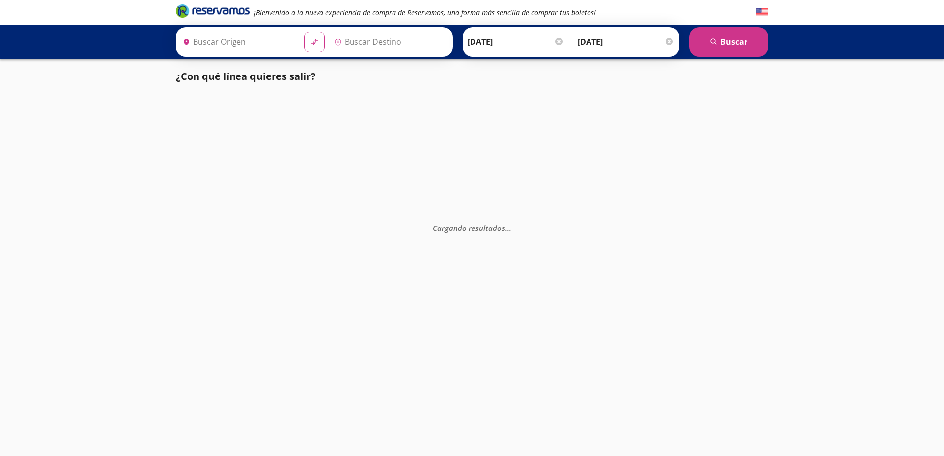
type input "[GEOGRAPHIC_DATA], [GEOGRAPHIC_DATA]"
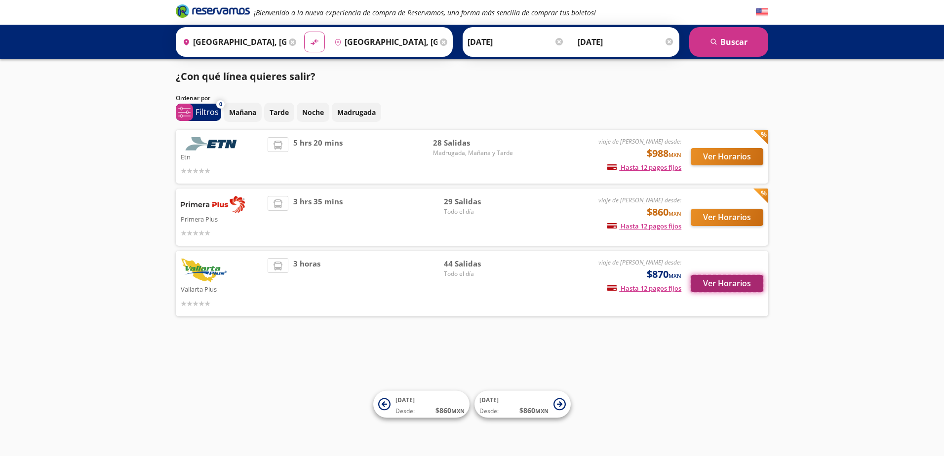
click at [712, 278] on button "Ver Horarios" at bounding box center [727, 283] width 73 height 17
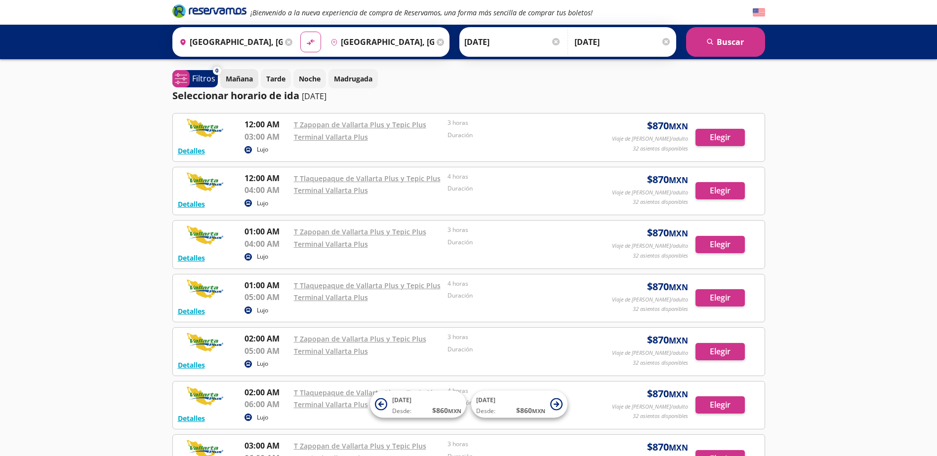
click at [231, 83] on p "Mañana" at bounding box center [239, 79] width 27 height 10
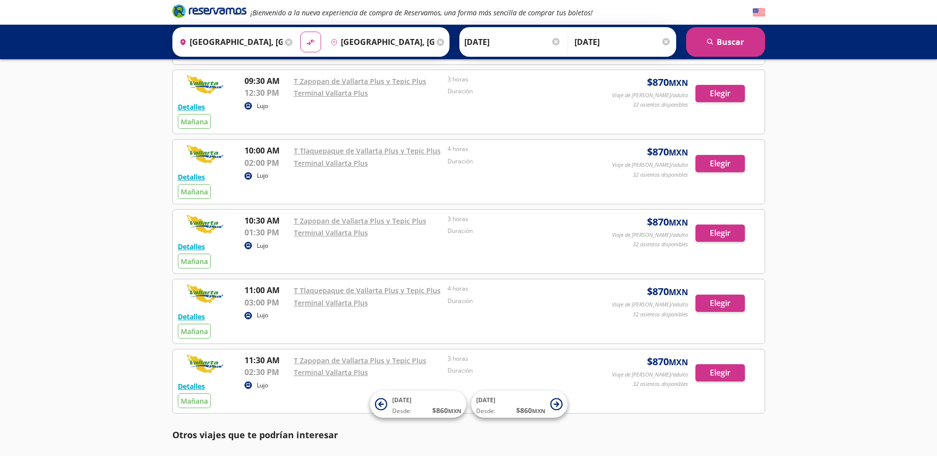
scroll to position [395, 0]
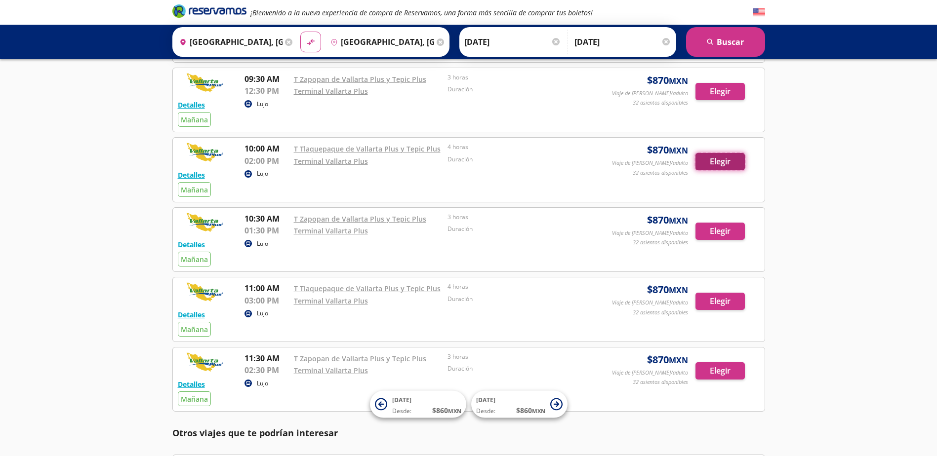
click at [718, 161] on button "Elegir" at bounding box center [719, 161] width 49 height 17
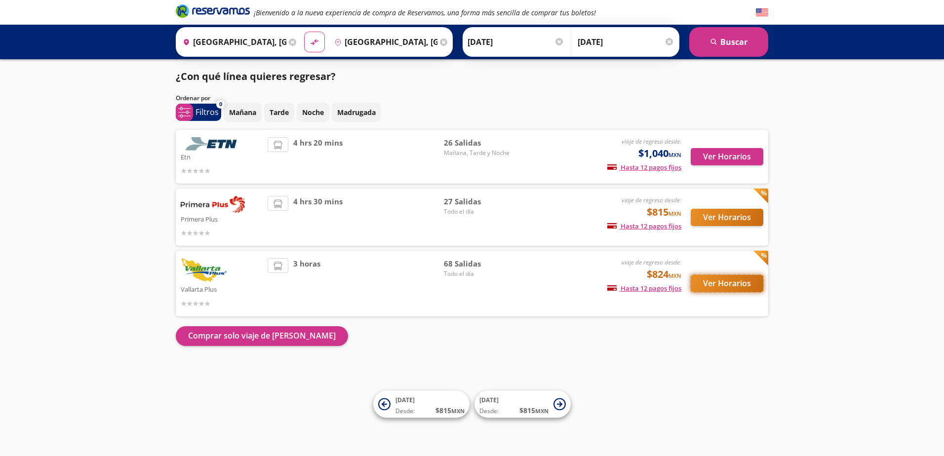
click at [735, 280] on button "Ver Horarios" at bounding box center [727, 283] width 73 height 17
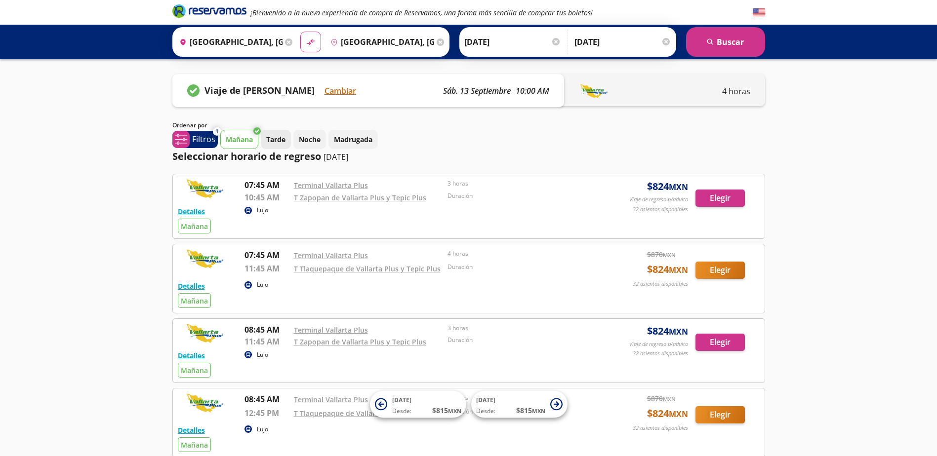
click at [271, 132] on button "Tarde" at bounding box center [276, 139] width 30 height 19
click at [237, 137] on p "Mañana" at bounding box center [239, 139] width 27 height 10
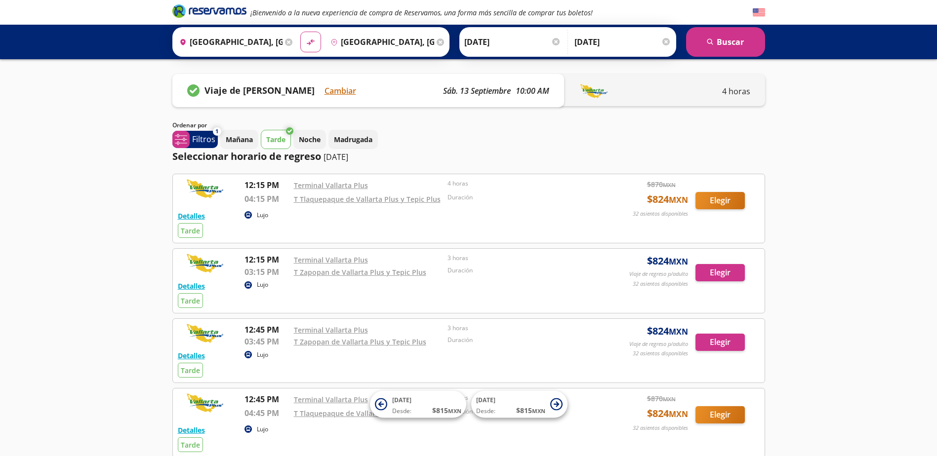
click at [270, 141] on p "Tarde" at bounding box center [275, 139] width 19 height 10
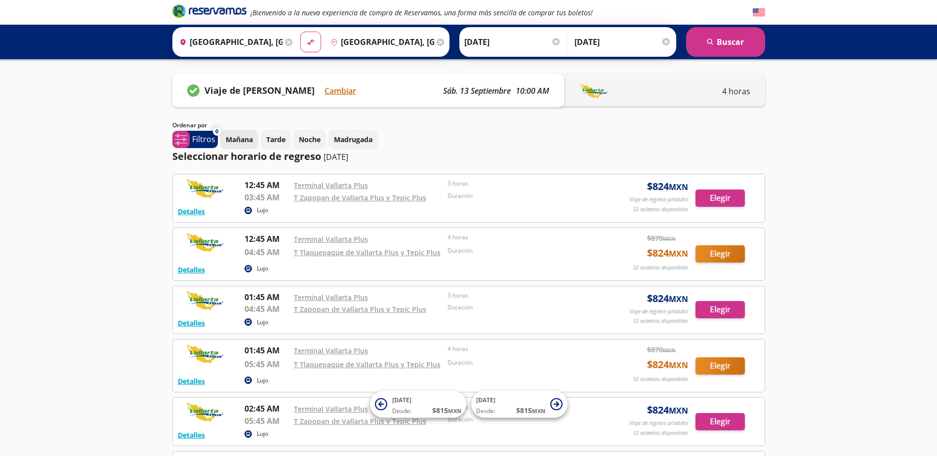
click at [250, 140] on p "Mañana" at bounding box center [239, 139] width 27 height 10
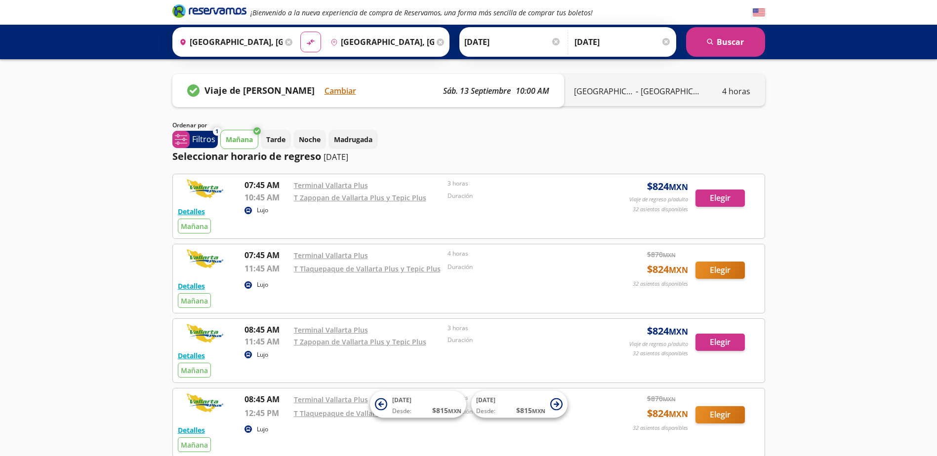
click at [248, 134] on button "Mañana" at bounding box center [239, 139] width 38 height 19
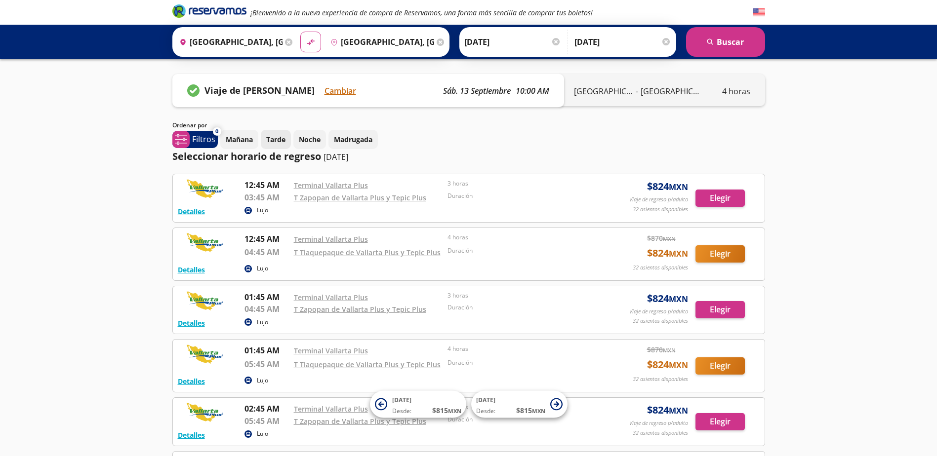
click at [262, 136] on button "Tarde" at bounding box center [276, 139] width 30 height 19
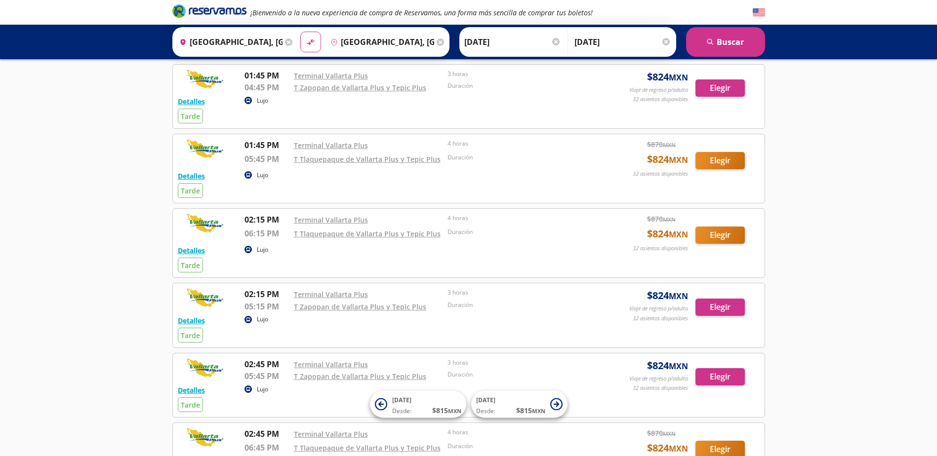
scroll to position [642, 0]
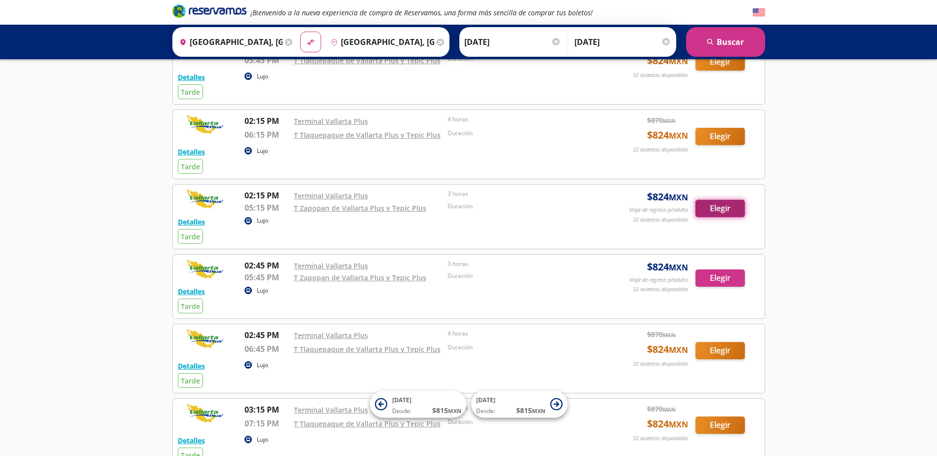
click at [705, 212] on button "Elegir" at bounding box center [719, 208] width 49 height 17
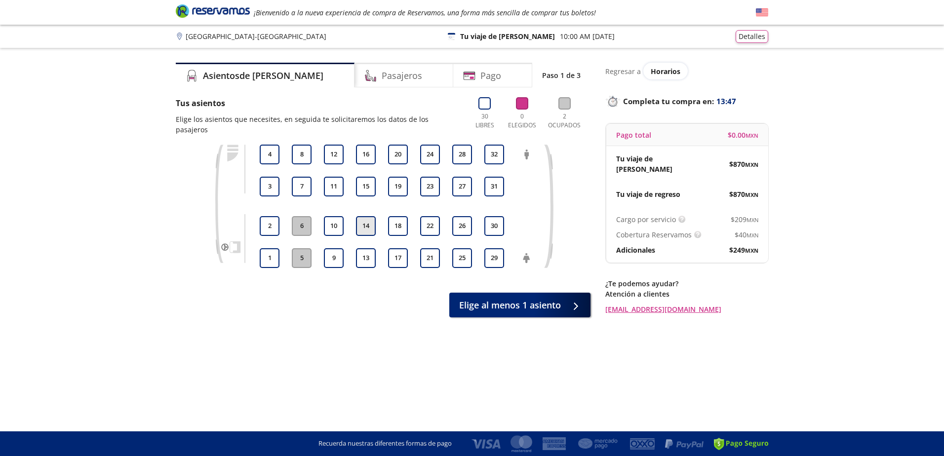
click at [367, 216] on button "14" at bounding box center [366, 226] width 20 height 20
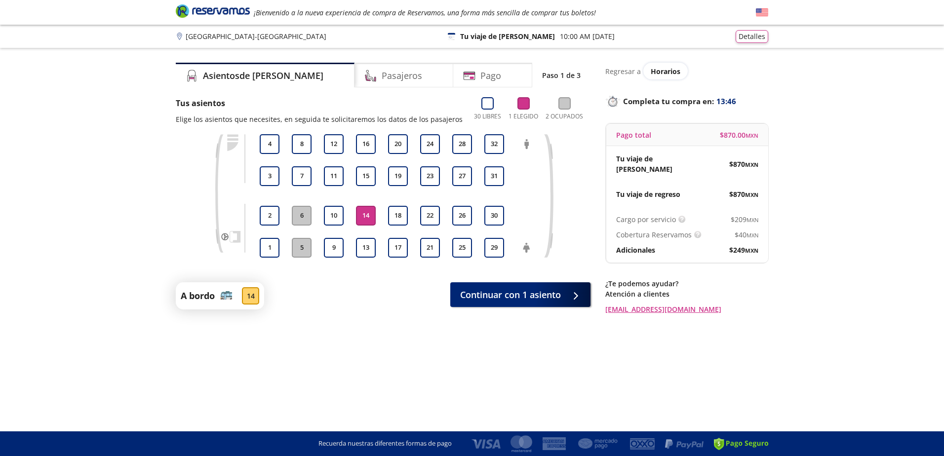
click at [369, 211] on button "14" at bounding box center [366, 216] width 20 height 20
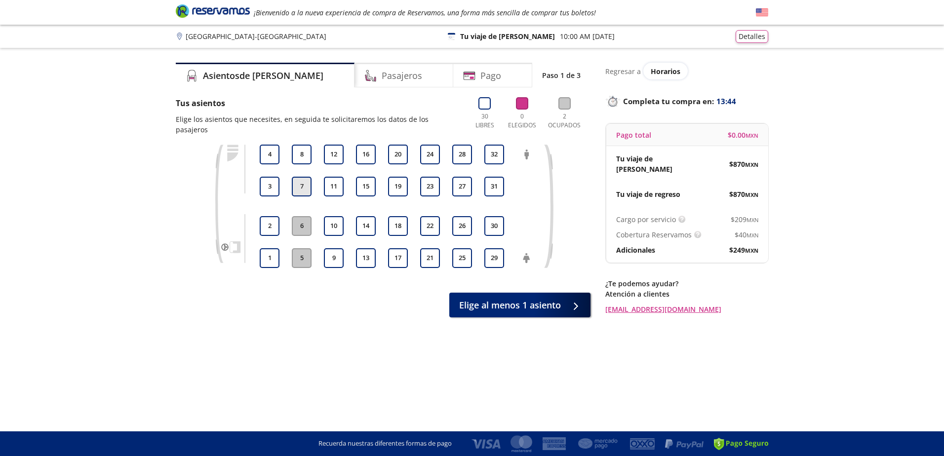
click at [302, 177] on button "7" at bounding box center [302, 187] width 20 height 20
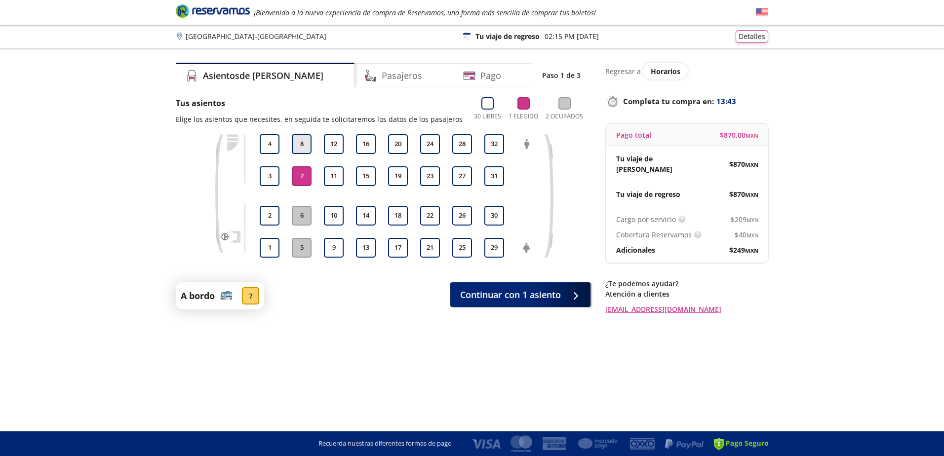
drag, startPoint x: 297, startPoint y: 145, endPoint x: 303, endPoint y: 145, distance: 5.5
click at [297, 145] on button "8" at bounding box center [302, 144] width 20 height 20
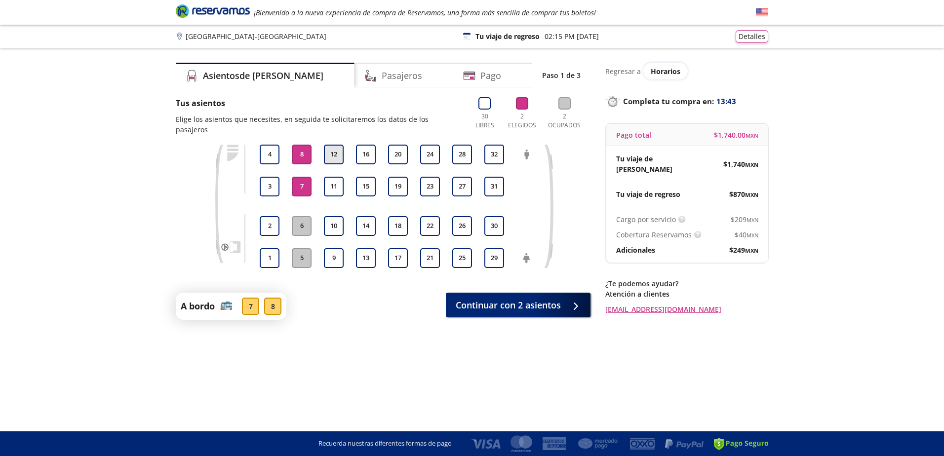
click at [326, 145] on button "12" at bounding box center [334, 155] width 20 height 20
click at [338, 177] on button "11" at bounding box center [334, 187] width 20 height 20
click at [382, 79] on h4 "Pasajeros" at bounding box center [402, 75] width 40 height 13
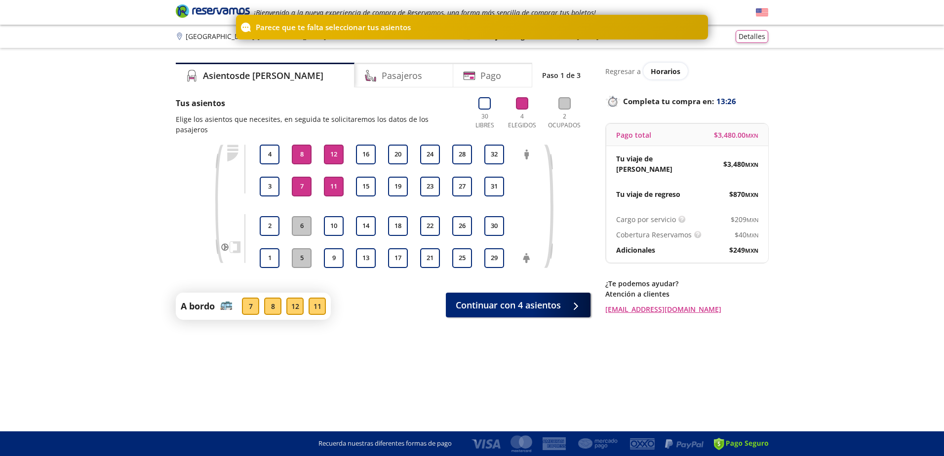
click at [328, 147] on button "12" at bounding box center [334, 155] width 20 height 20
click at [329, 147] on button "12" at bounding box center [334, 155] width 20 height 20
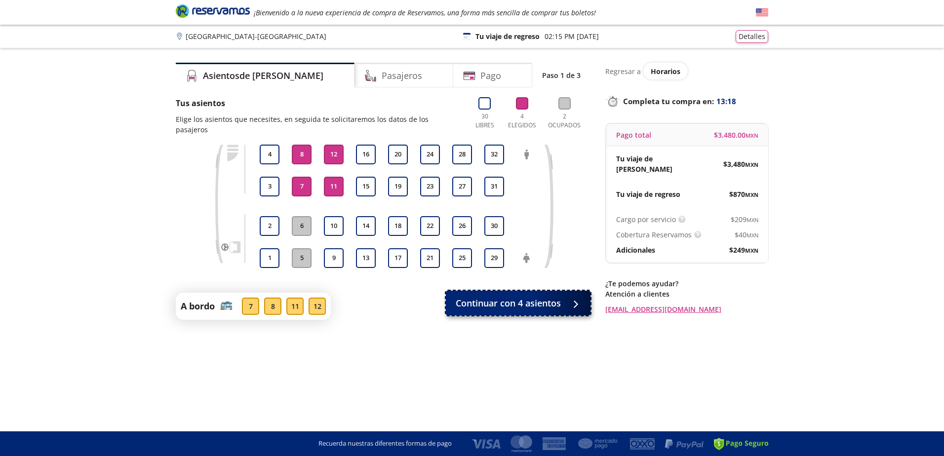
click at [556, 297] on span "Continuar con 4 asientos" at bounding box center [508, 303] width 105 height 13
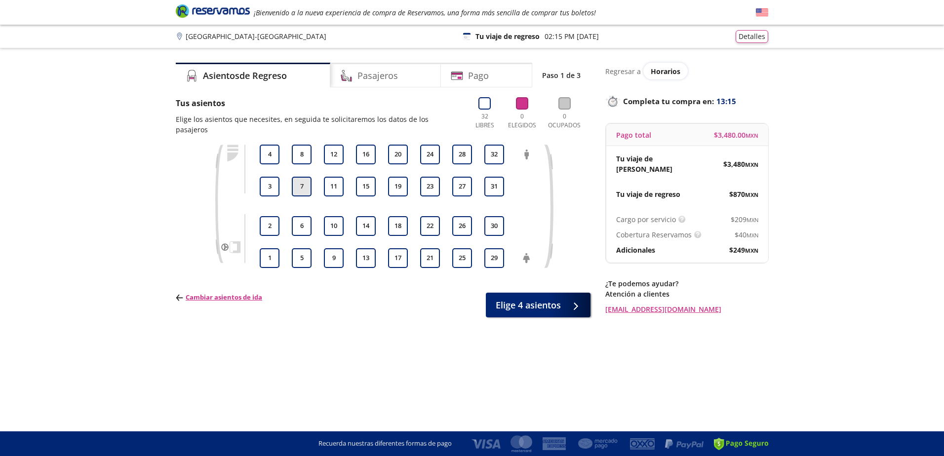
click at [304, 177] on button "7" at bounding box center [302, 187] width 20 height 20
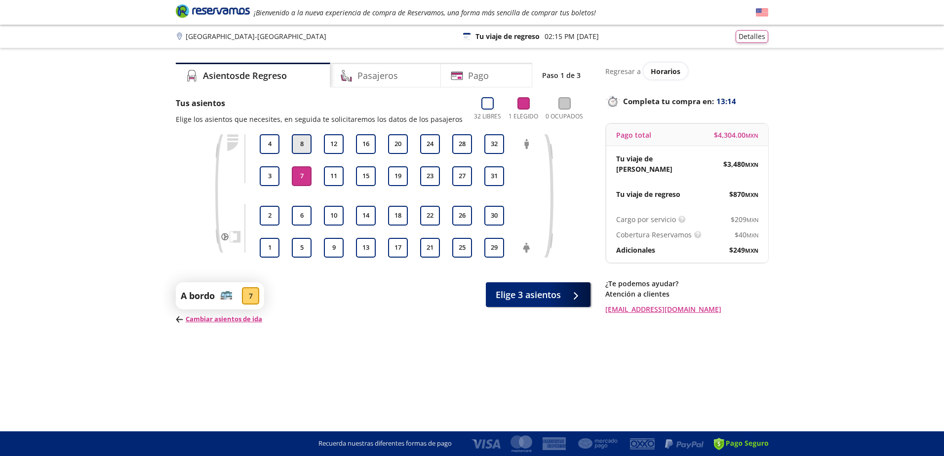
click at [304, 148] on button "8" at bounding box center [302, 144] width 20 height 20
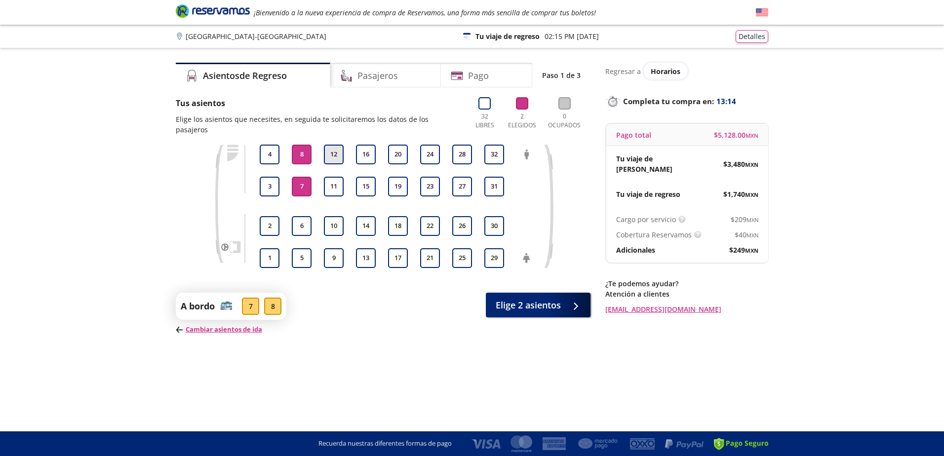
click at [327, 147] on button "12" at bounding box center [334, 155] width 20 height 20
click at [331, 177] on button "11" at bounding box center [334, 187] width 20 height 20
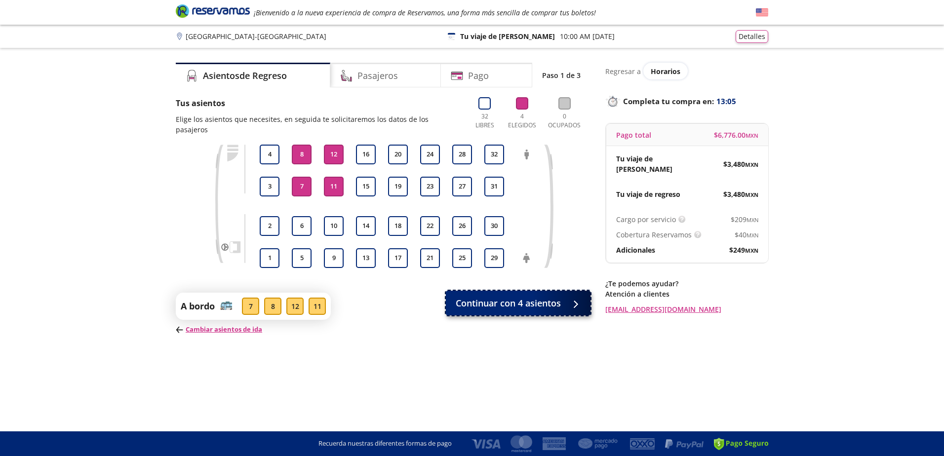
click at [534, 297] on span "Continuar con 4 asientos" at bounding box center [508, 303] width 105 height 13
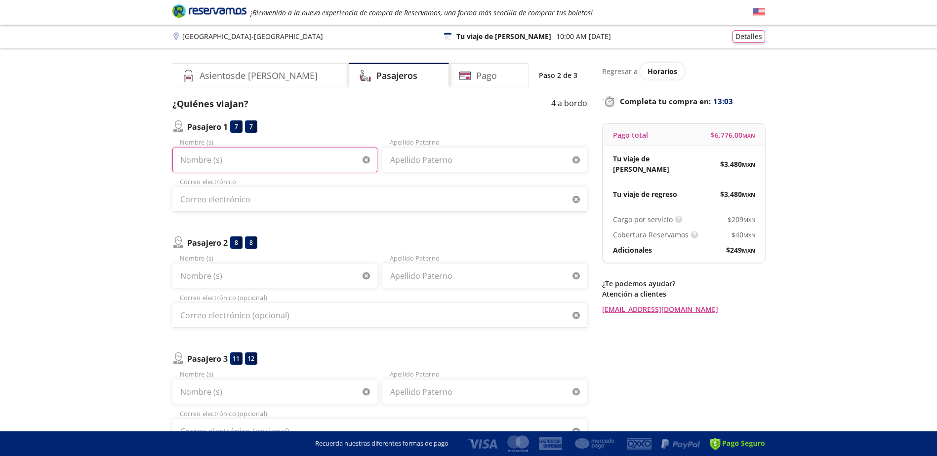
click at [338, 160] on input "Nombre (s)" at bounding box center [274, 160] width 205 height 25
click at [347, 135] on div "Pasajero 1 7 7 Nombre (s) Apellido Paterno Correo electrónico" at bounding box center [379, 165] width 415 height 91
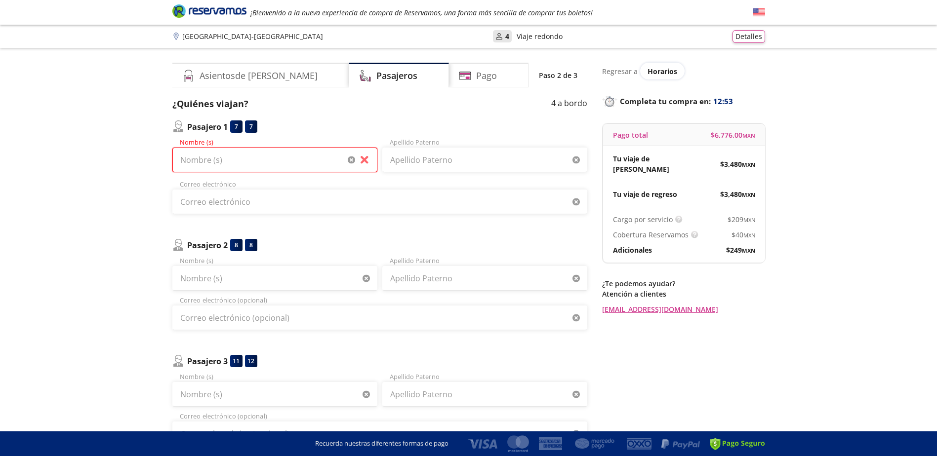
click at [261, 168] on input "Nombre (s)" at bounding box center [274, 160] width 205 height 25
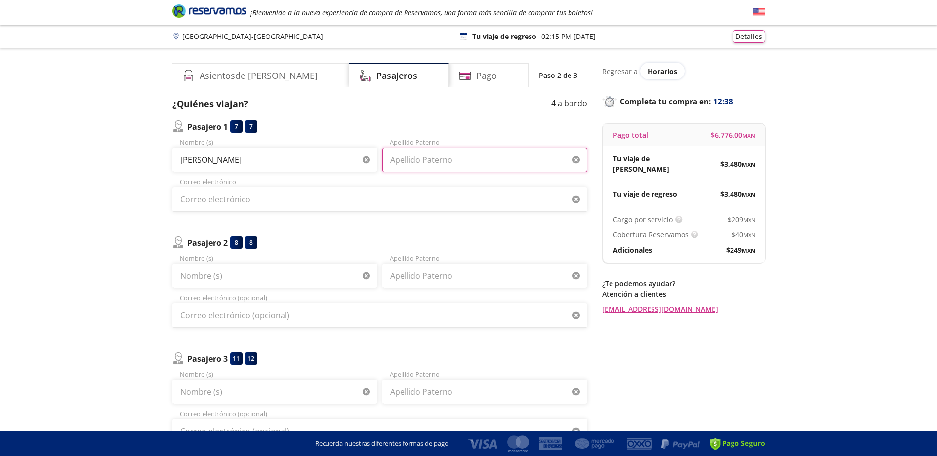
click at [468, 163] on input "Apellido Paterno" at bounding box center [484, 160] width 205 height 25
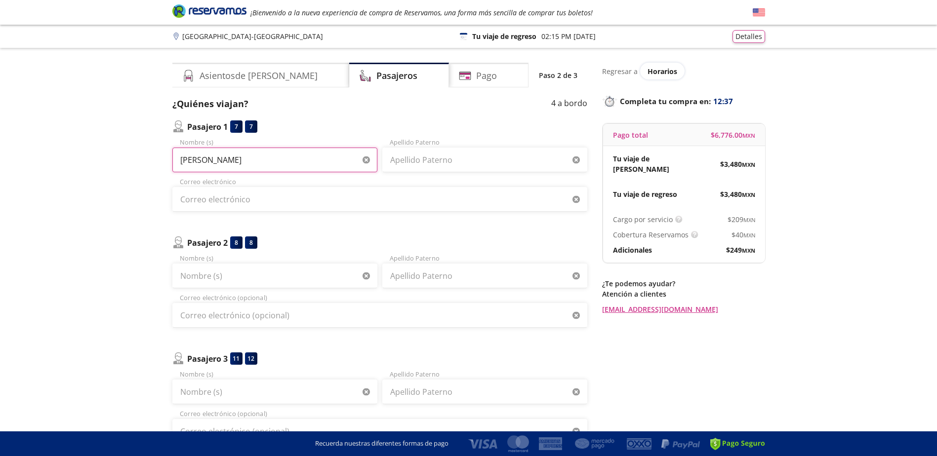
click at [290, 157] on input "[PERSON_NAME]" at bounding box center [274, 160] width 205 height 25
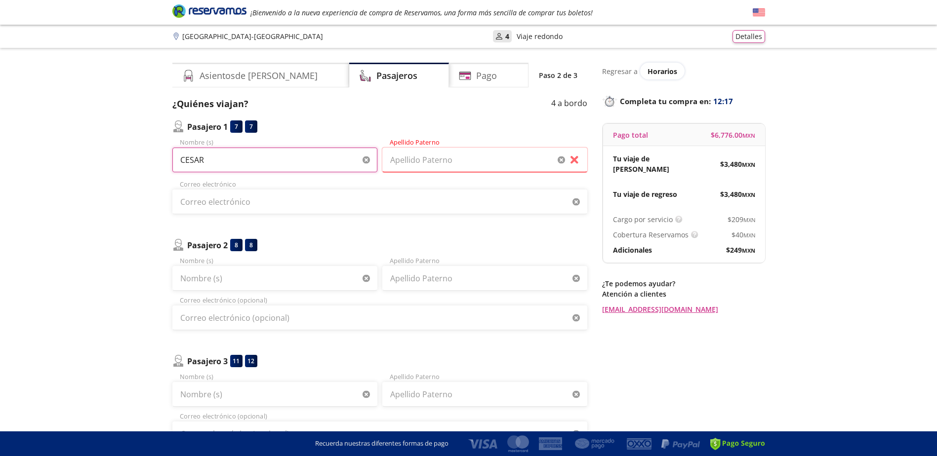
type input "CESAR"
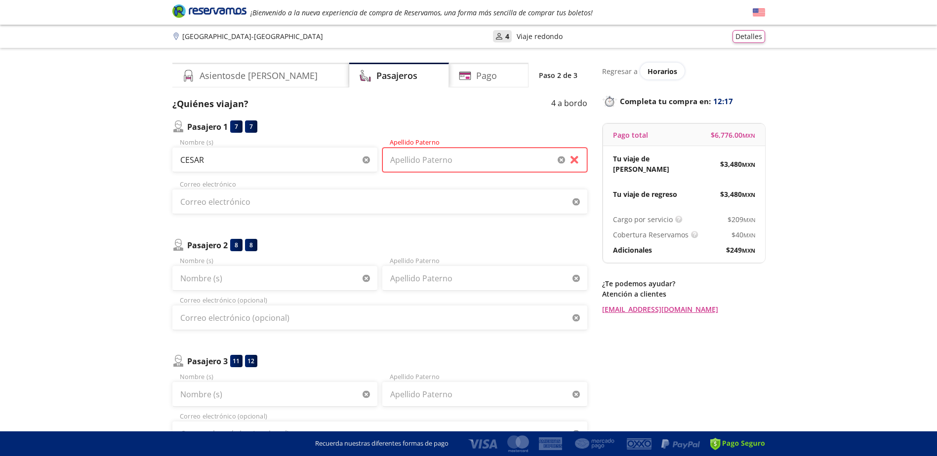
click at [454, 148] on input "Apellido Paterno" at bounding box center [484, 160] width 205 height 25
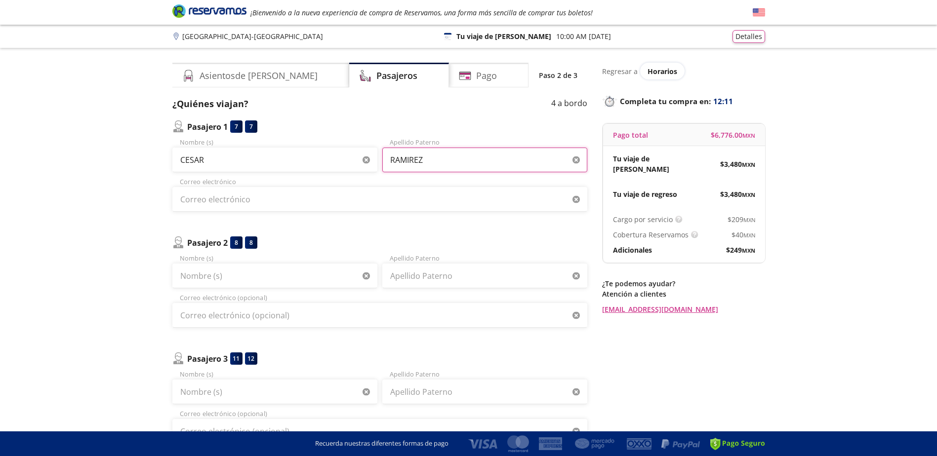
type input "RAMIREZ"
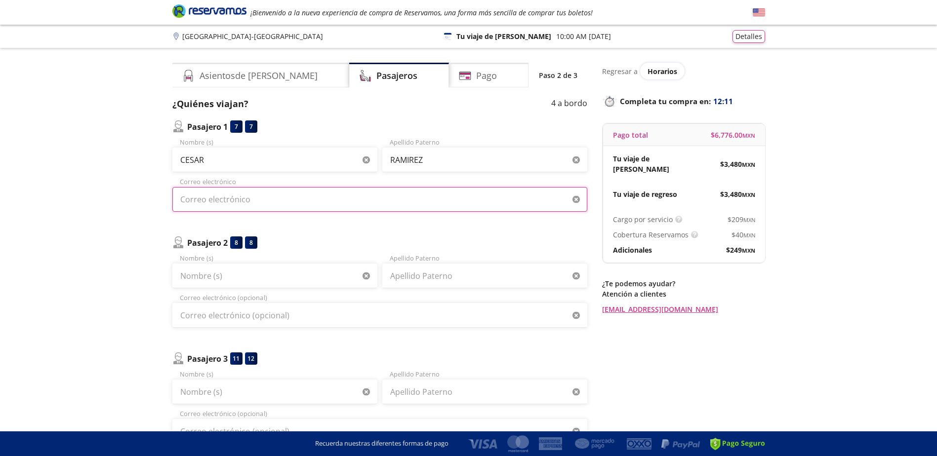
click at [297, 195] on input "Correo electrónico" at bounding box center [379, 199] width 415 height 25
type input "[EMAIL_ADDRESS][DOMAIN_NAME]"
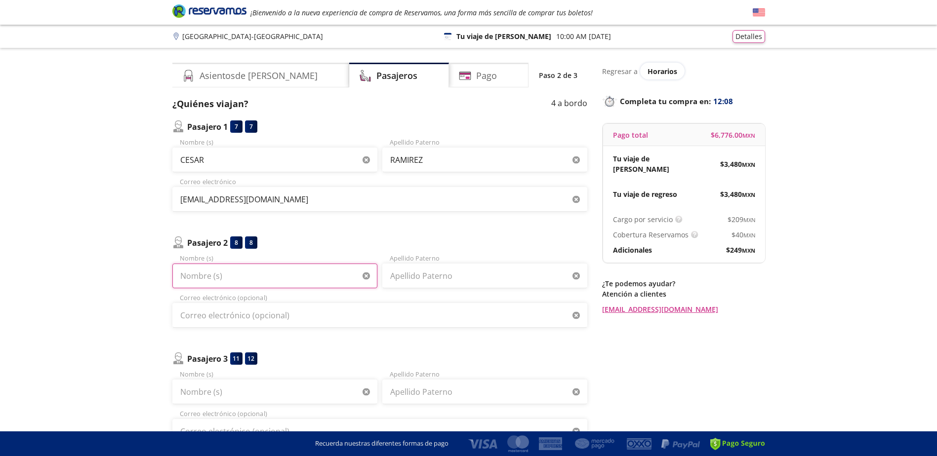
click at [270, 280] on input "Nombre (s)" at bounding box center [274, 276] width 205 height 25
type input "ROSA"
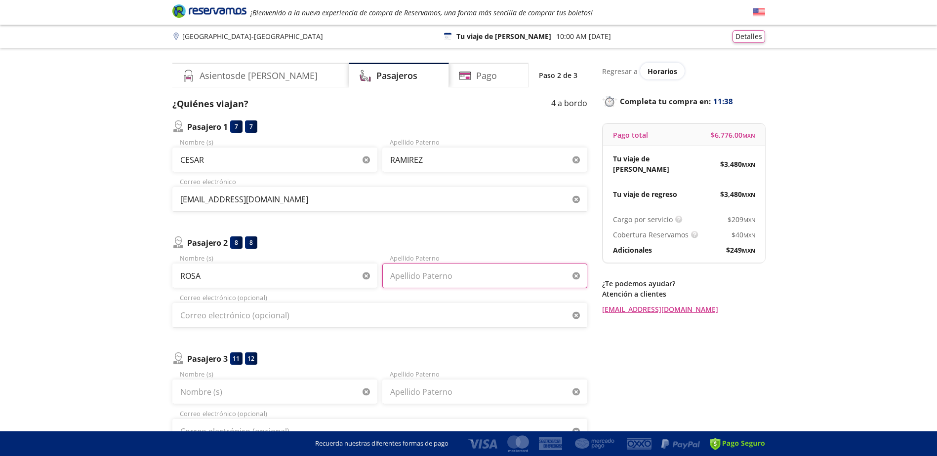
click at [451, 275] on input "Apellido Paterno" at bounding box center [484, 276] width 205 height 25
type input "[PERSON_NAME]"
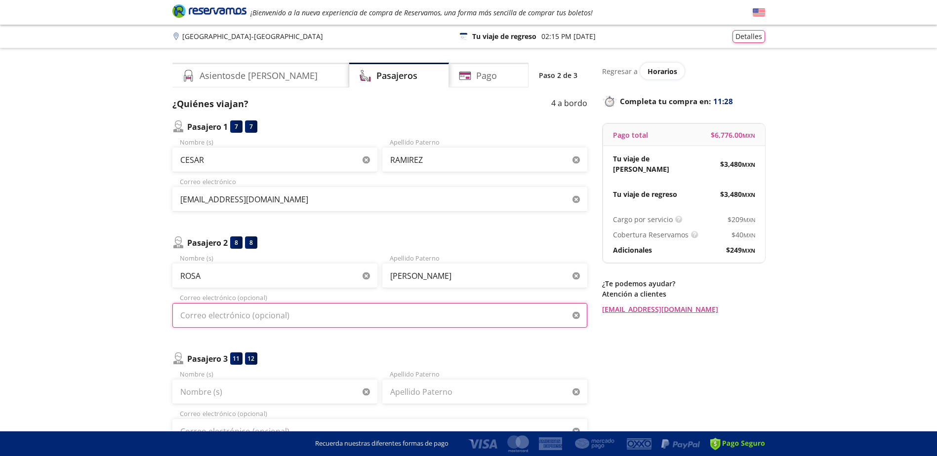
click at [336, 313] on input "Correo electrónico (opcional)" at bounding box center [379, 315] width 415 height 25
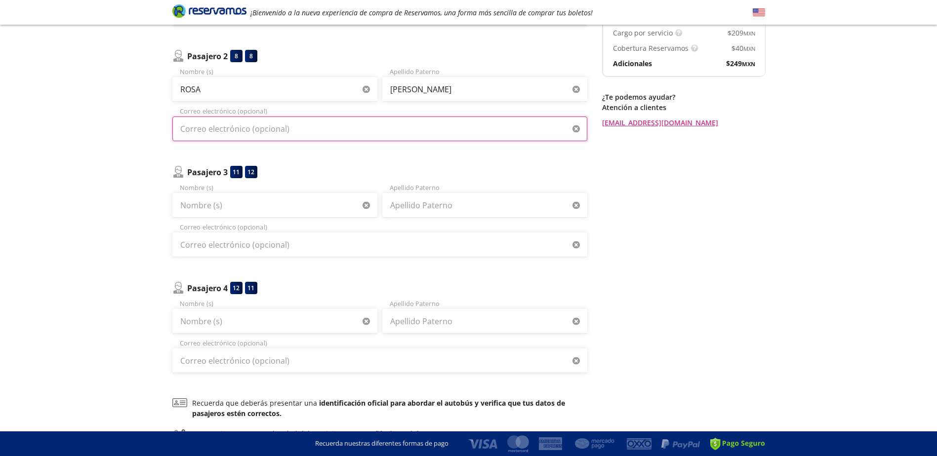
scroll to position [198, 0]
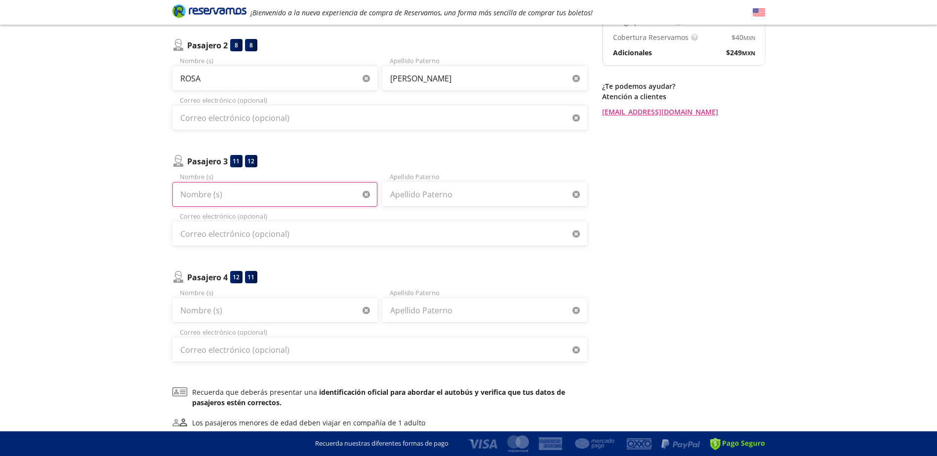
click at [279, 193] on input "Nombre (s)" at bounding box center [274, 194] width 205 height 25
type input "M"
type input "[PERSON_NAME]"
click at [407, 201] on input "Apellido Paterno" at bounding box center [484, 194] width 205 height 25
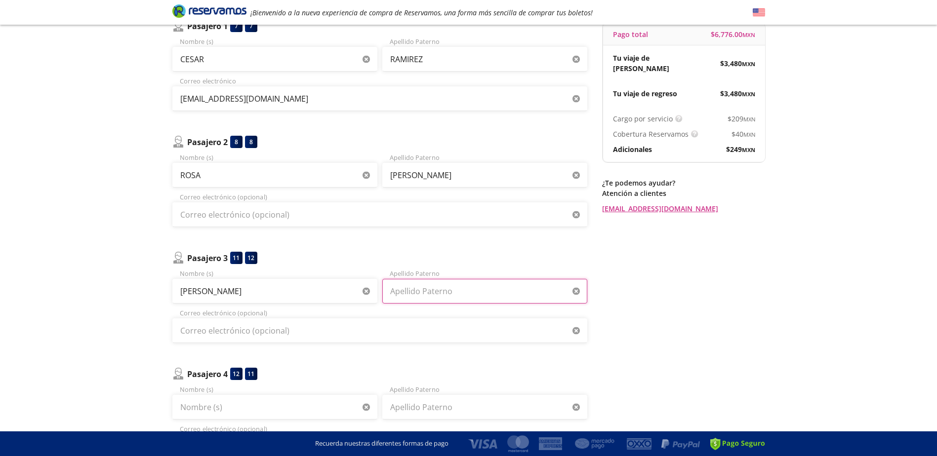
scroll to position [0, 0]
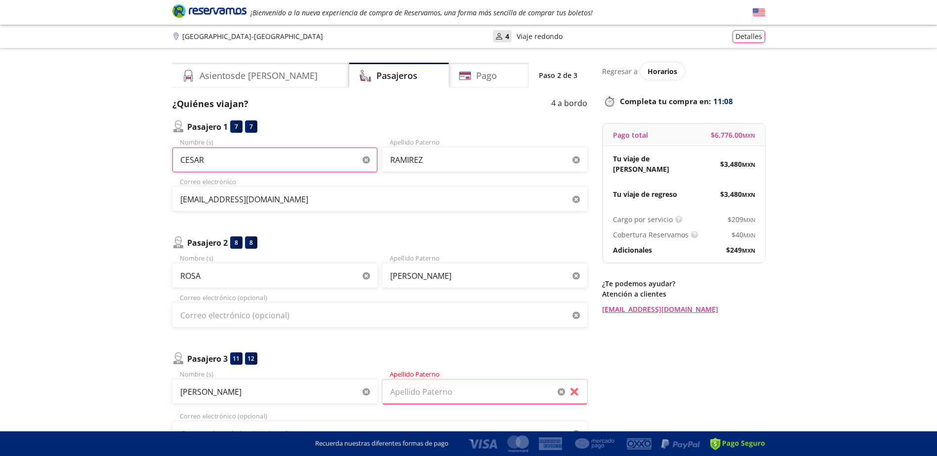
click at [242, 158] on input "CESAR" at bounding box center [274, 160] width 205 height 25
type input "[PERSON_NAME]"
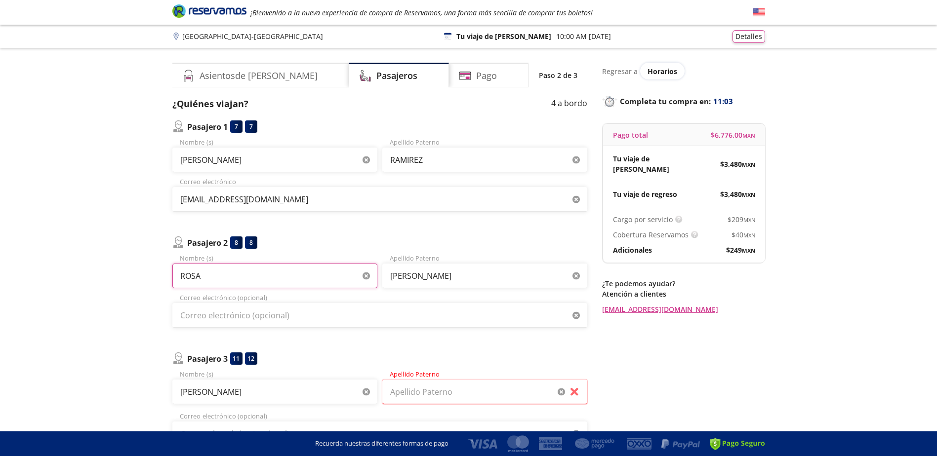
click at [260, 271] on input "ROSA" at bounding box center [274, 276] width 205 height 25
drag, startPoint x: 200, startPoint y: 277, endPoint x: 210, endPoint y: 277, distance: 9.9
click at [201, 277] on input "ROSAICELA" at bounding box center [274, 276] width 205 height 25
click at [264, 273] on input "[PERSON_NAME]" at bounding box center [274, 276] width 205 height 25
click at [251, 278] on input "[PERSON_NAME]" at bounding box center [274, 276] width 205 height 25
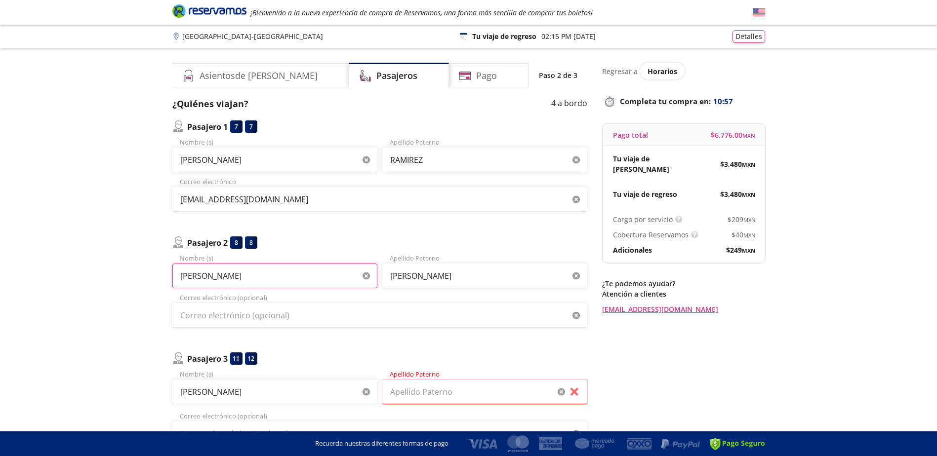
type input "[PERSON_NAME]"
drag, startPoint x: 134, startPoint y: 281, endPoint x: 140, endPoint y: 279, distance: 6.6
click at [134, 281] on div "Group 9 Created with Sketch. Datos para la compra [GEOGRAPHIC_DATA] - [GEOGRAPH…" at bounding box center [468, 373] width 937 height 747
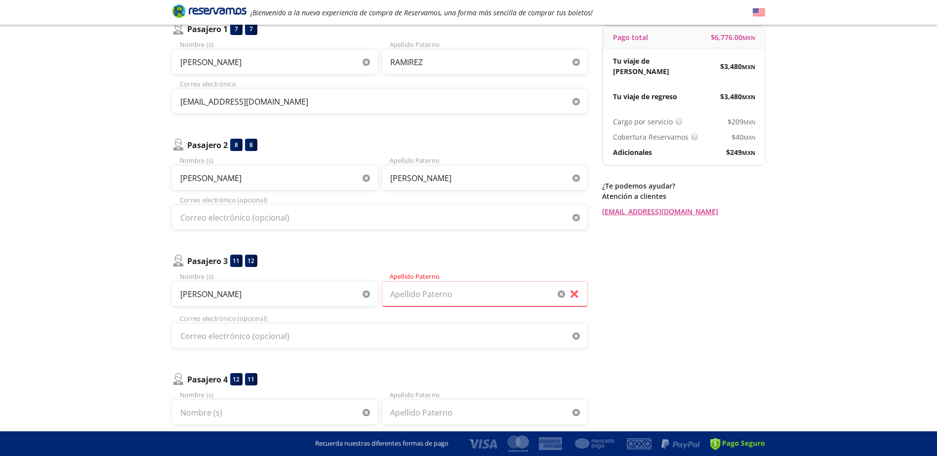
scroll to position [99, 0]
click at [238, 291] on input "[PERSON_NAME]" at bounding box center [274, 293] width 205 height 25
type input "R"
type input "[PERSON_NAME]"
click at [396, 292] on input "Apellido Paterno" at bounding box center [484, 293] width 205 height 25
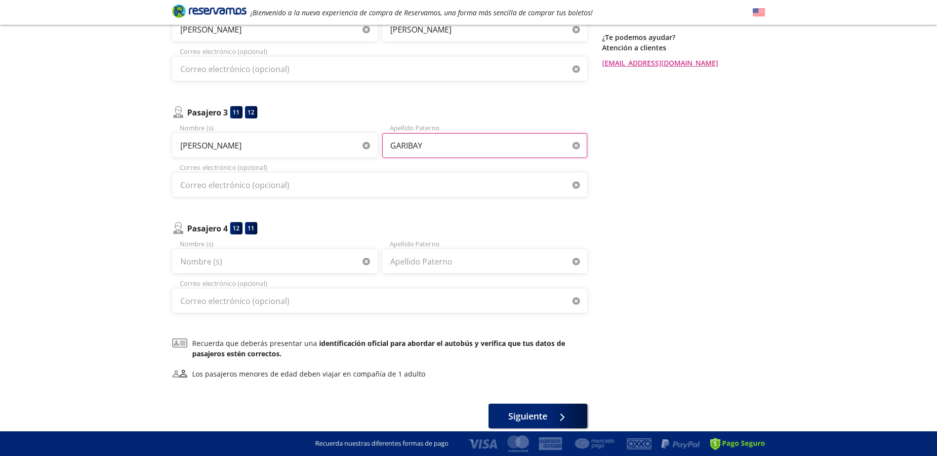
scroll to position [247, 0]
type input "GARIBAY"
click at [277, 266] on input "Nombre (s)" at bounding box center [274, 261] width 205 height 25
type input "[PERSON_NAME]"
click at [440, 257] on input "Apellido Paterno" at bounding box center [484, 261] width 205 height 25
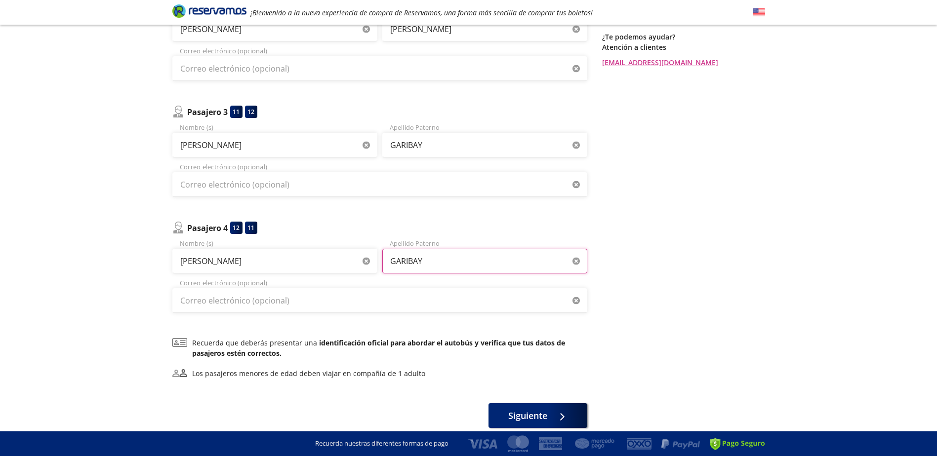
type input "GARIBAY"
click at [280, 311] on input "Correo electrónico (opcional)" at bounding box center [379, 300] width 415 height 25
click at [617, 305] on div "Regresar a Horarios Completa tu compra en : 10:16 Pago total $ 6,776.00 MXN Tu …" at bounding box center [683, 122] width 163 height 612
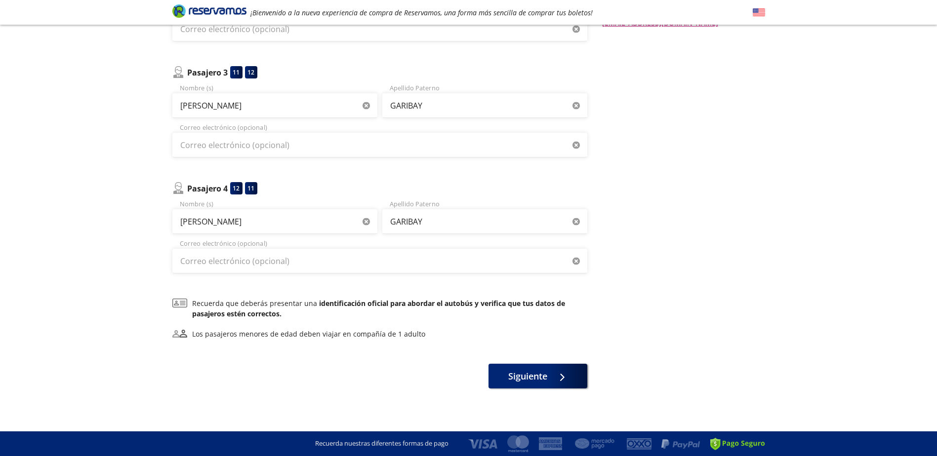
scroll to position [288, 0]
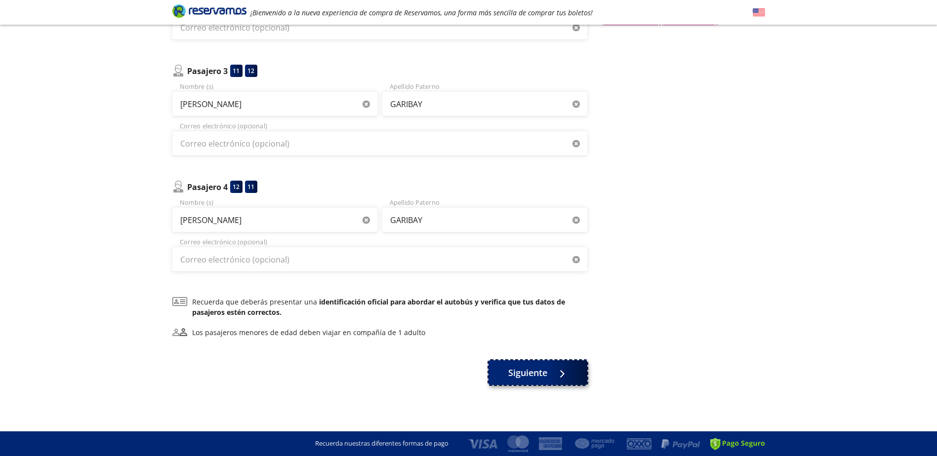
click at [560, 378] on div at bounding box center [559, 373] width 15 height 12
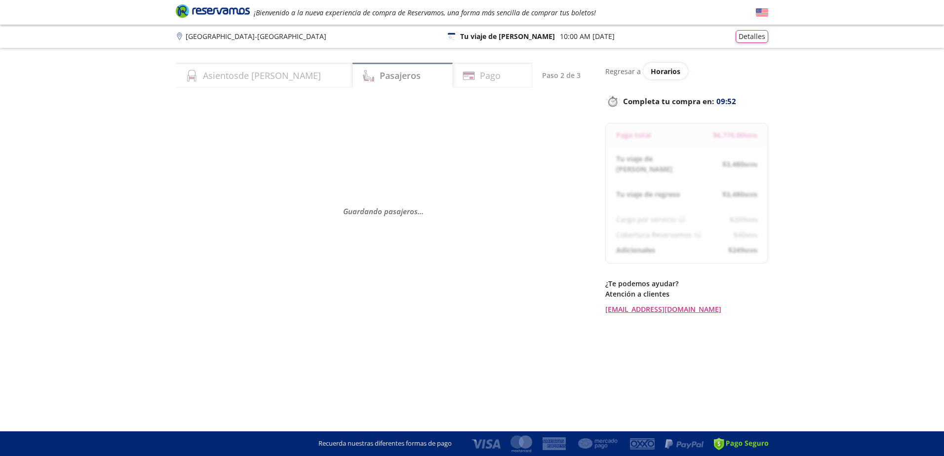
select select "MX"
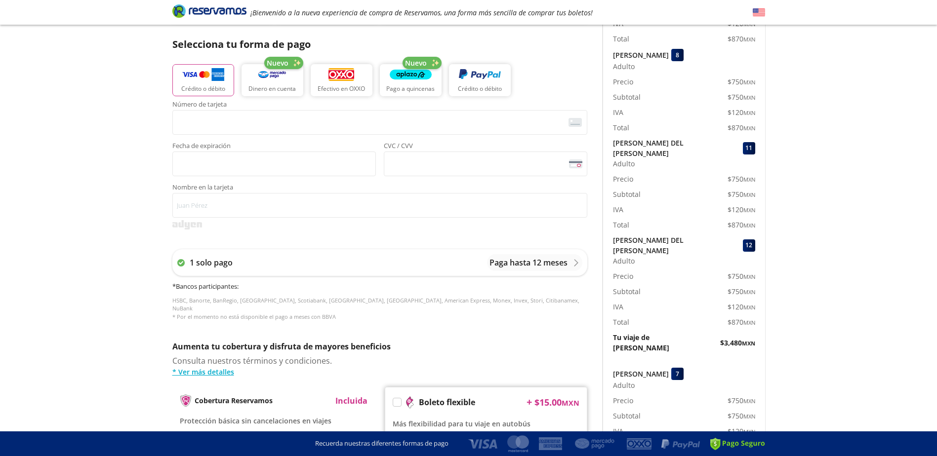
scroll to position [198, 0]
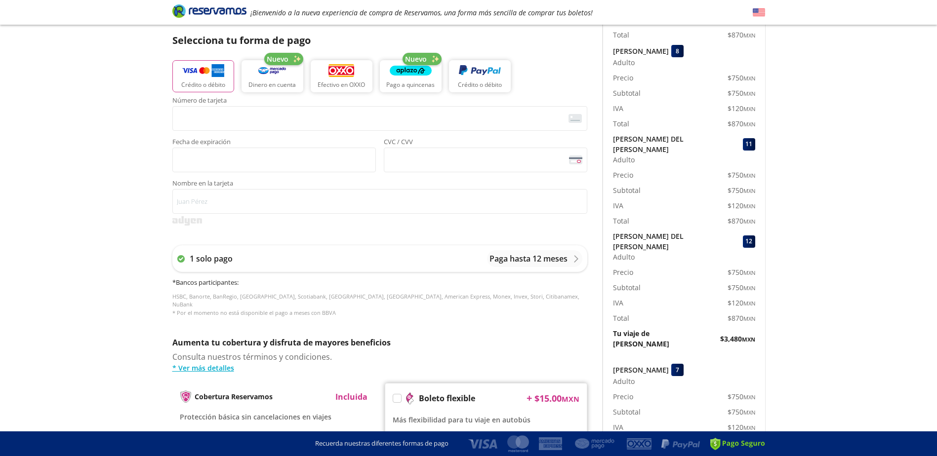
click at [620, 252] on span "Adulto" at bounding box center [624, 257] width 22 height 10
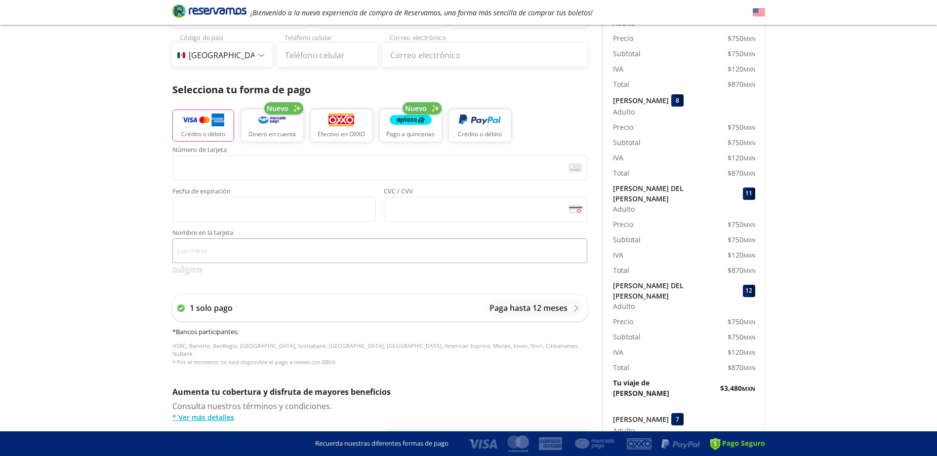
scroll to position [0, 0]
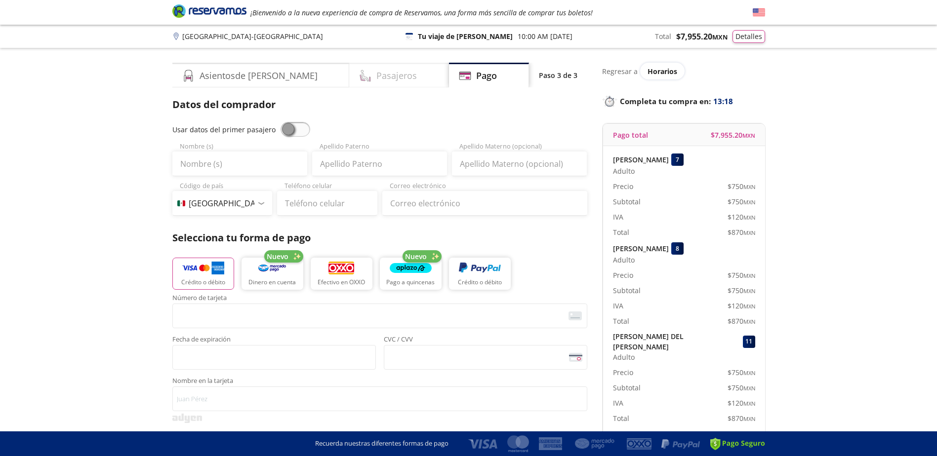
click at [376, 76] on h4 "Pasajeros" at bounding box center [396, 75] width 40 height 13
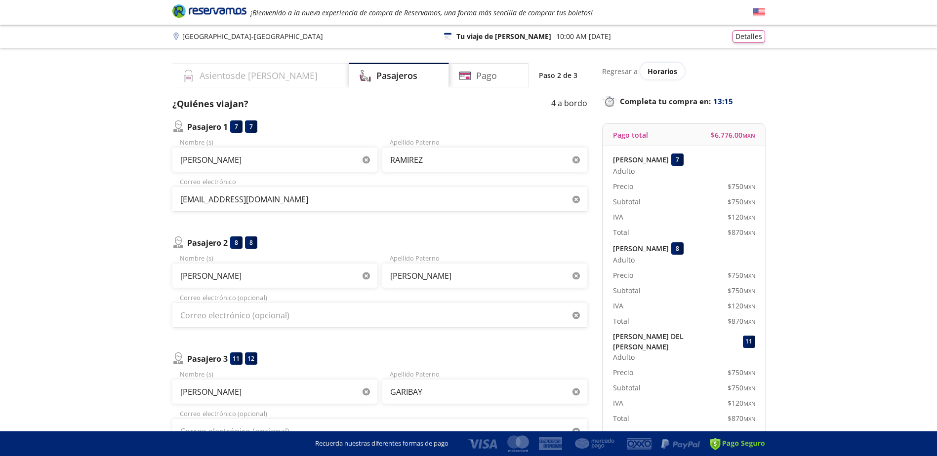
click at [247, 81] on h4 "Asientos de [PERSON_NAME]" at bounding box center [258, 75] width 118 height 13
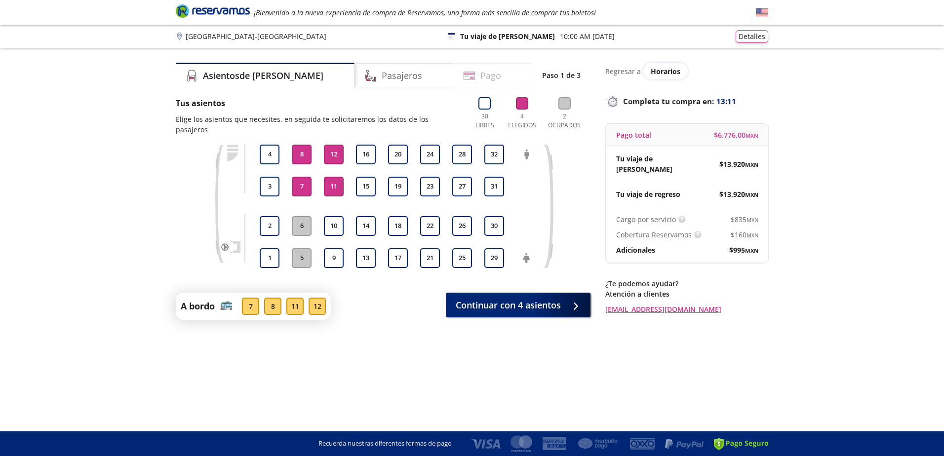
click at [481, 78] on h4 "Pago" at bounding box center [490, 75] width 21 height 13
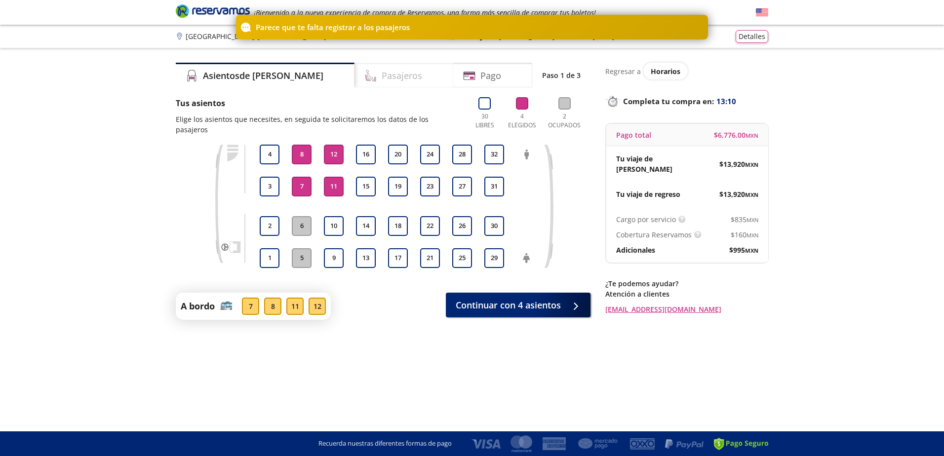
click at [385, 78] on h4 "Pasajeros" at bounding box center [402, 75] width 40 height 13
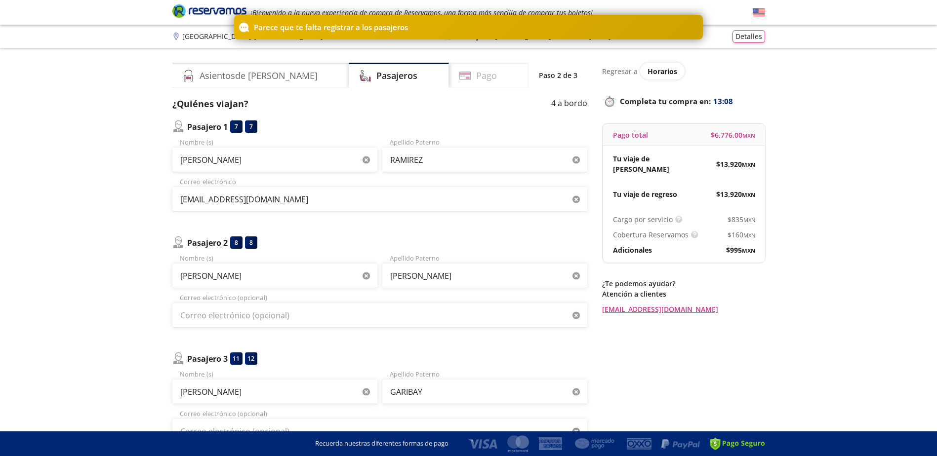
click at [459, 76] on icon at bounding box center [465, 76] width 12 height 12
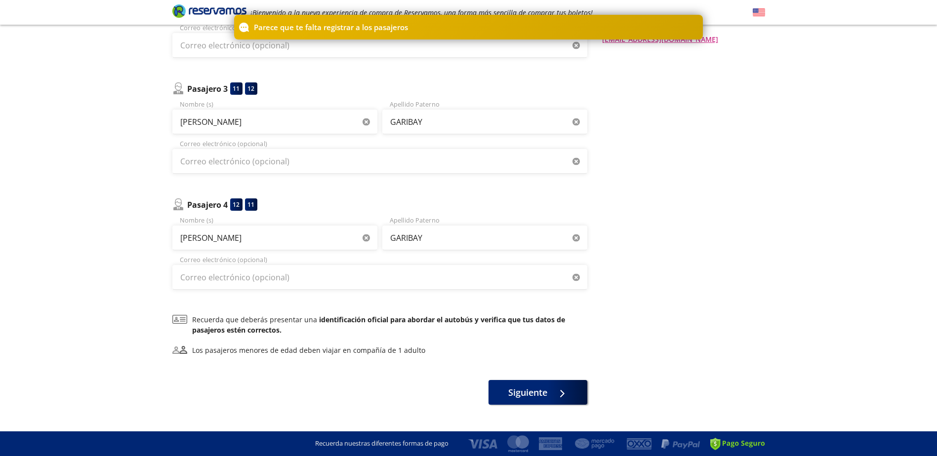
scroll to position [288, 0]
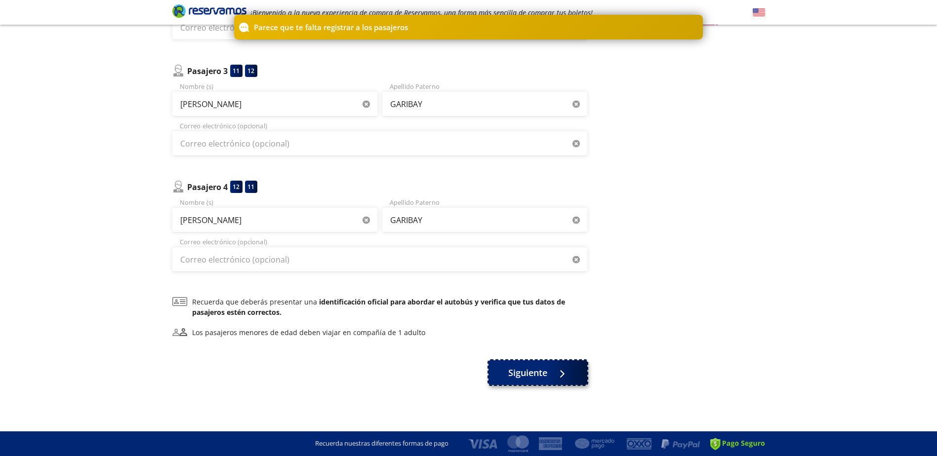
click at [539, 372] on span "Siguiente" at bounding box center [527, 372] width 39 height 13
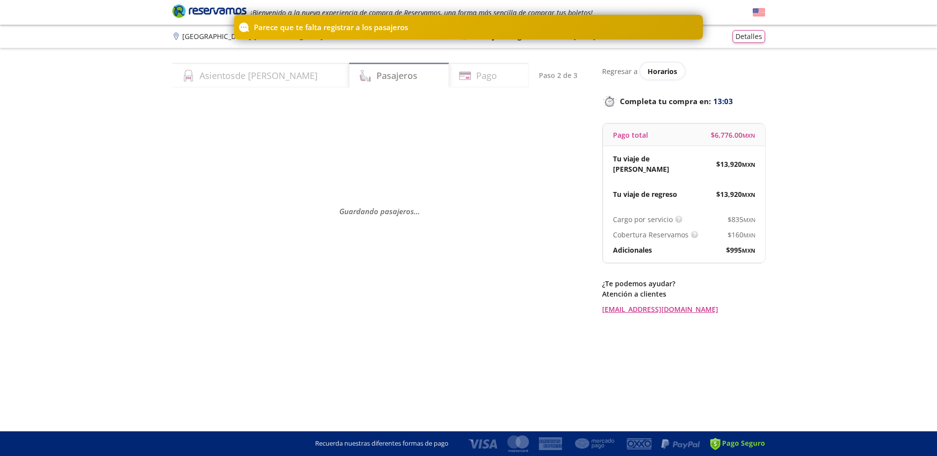
scroll to position [0, 0]
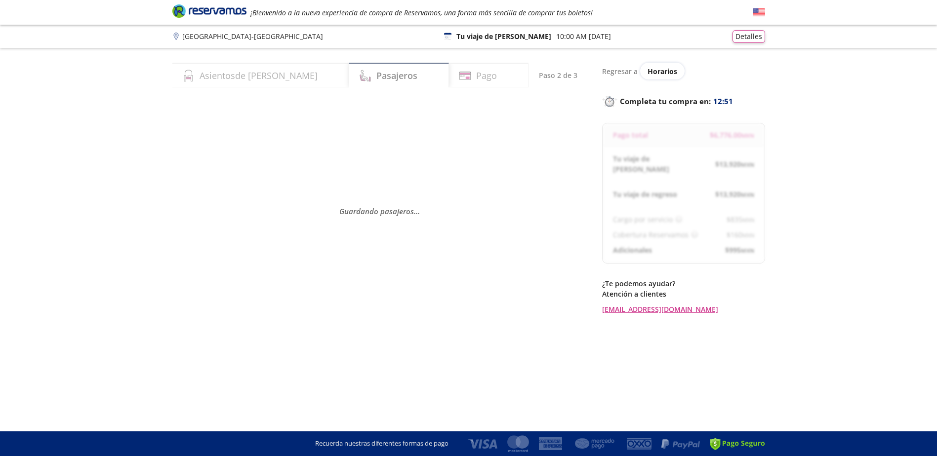
select select "MX"
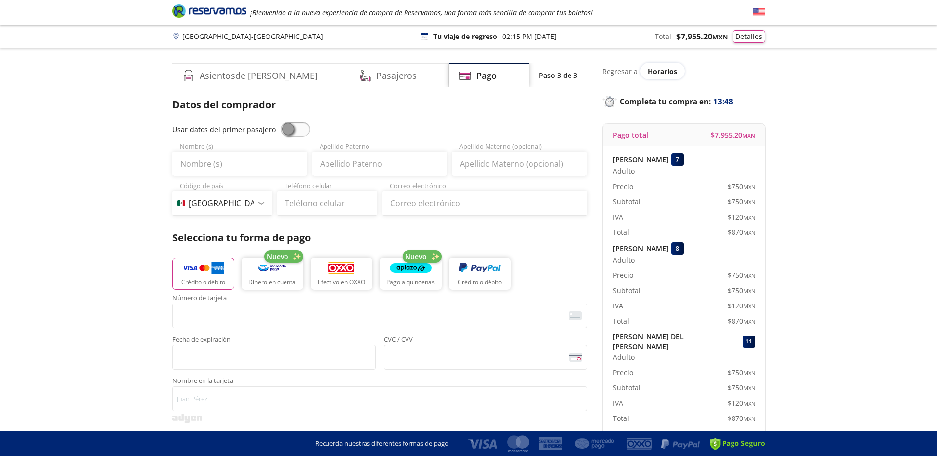
click at [175, 37] on icon at bounding box center [176, 36] width 4 height 7
click at [255, 163] on input "Nombre (s)" at bounding box center [239, 164] width 135 height 25
type input "[PERSON_NAME]"
type input "RAMIREZ"
type input "[EMAIL_ADDRESS][DOMAIN_NAME]"
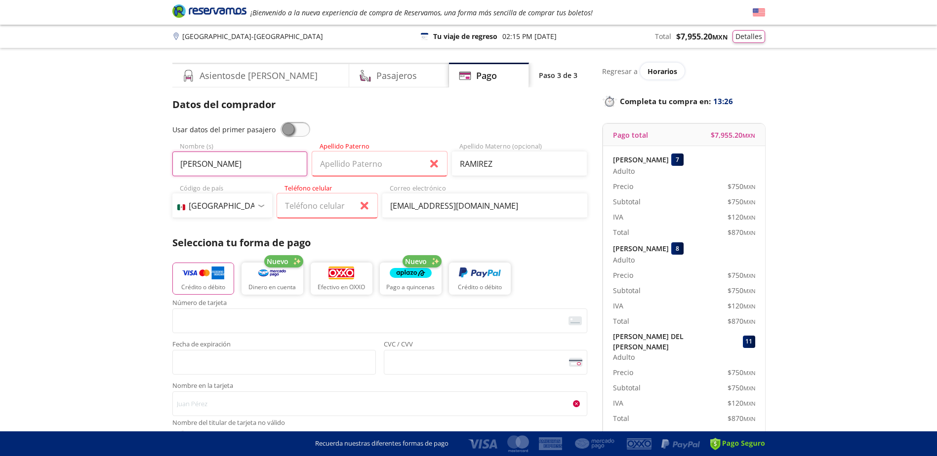
type input "[PERSON_NAME]"
type input "GARIBAY"
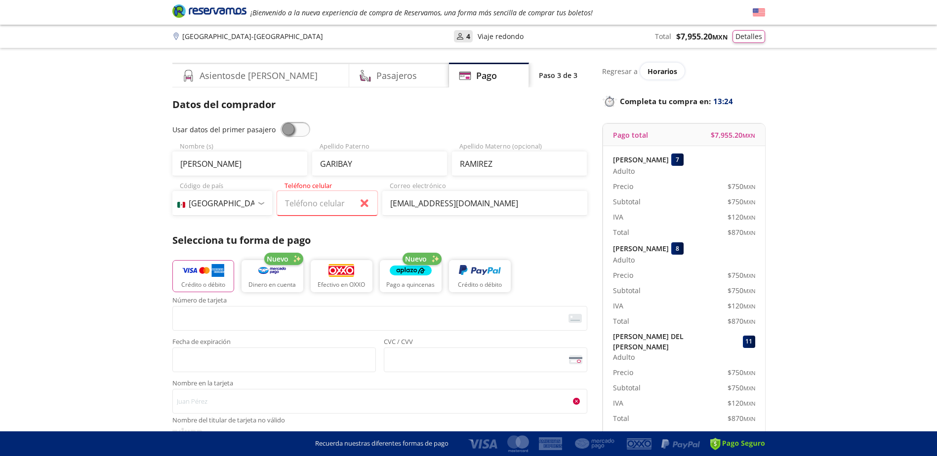
click at [442, 133] on div "Usar datos del primer pasajero" at bounding box center [379, 129] width 415 height 15
click at [292, 164] on input "[PERSON_NAME]" at bounding box center [239, 164] width 135 height 25
click at [294, 167] on input "[PERSON_NAME]" at bounding box center [239, 164] width 135 height 25
click at [360, 161] on input "GARIBAY" at bounding box center [379, 164] width 135 height 25
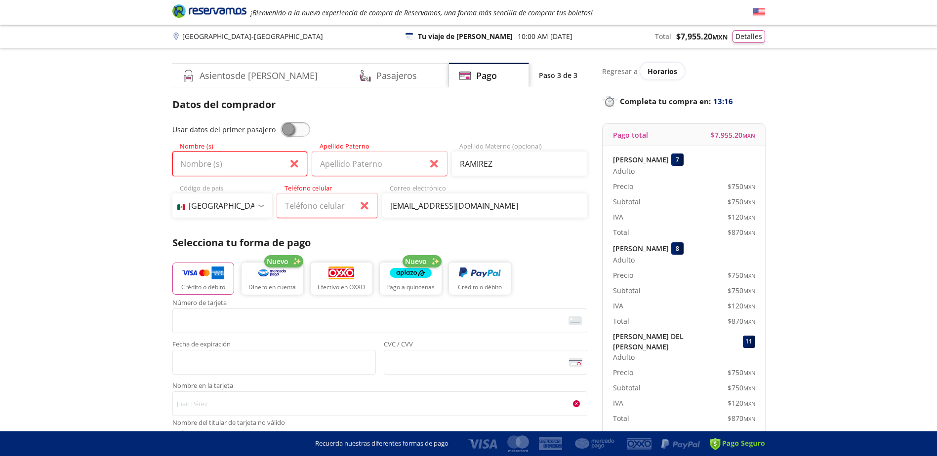
click at [240, 161] on input "Nombre (s)" at bounding box center [239, 164] width 135 height 25
type input "[PERSON_NAME]"
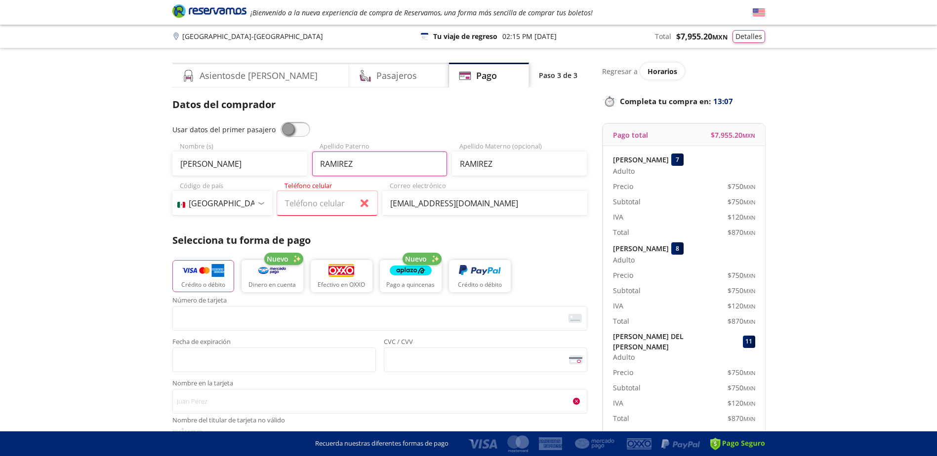
type input "RAMIREZ"
type input "GARIBAY"
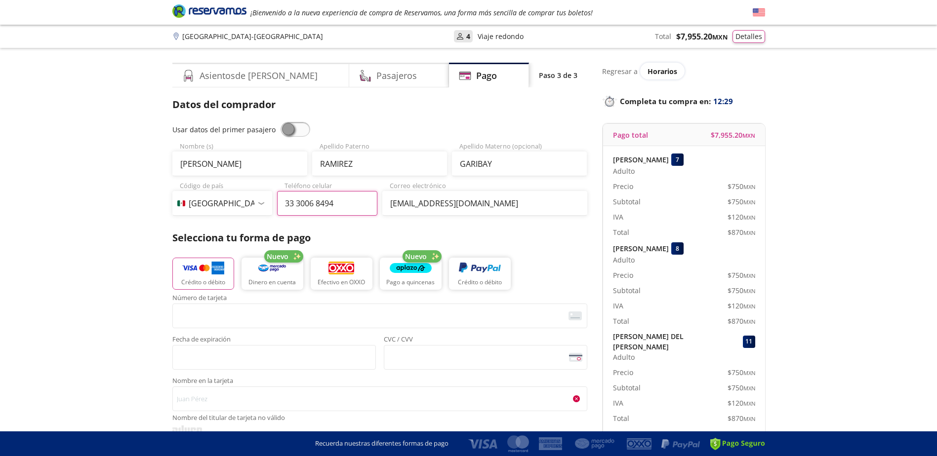
type input "33 3006 8494"
click at [250, 38] on p "[GEOGRAPHIC_DATA] - [GEOGRAPHIC_DATA]" at bounding box center [252, 36] width 141 height 10
click at [208, 72] on h4 "Asientos de [PERSON_NAME]" at bounding box center [258, 75] width 118 height 13
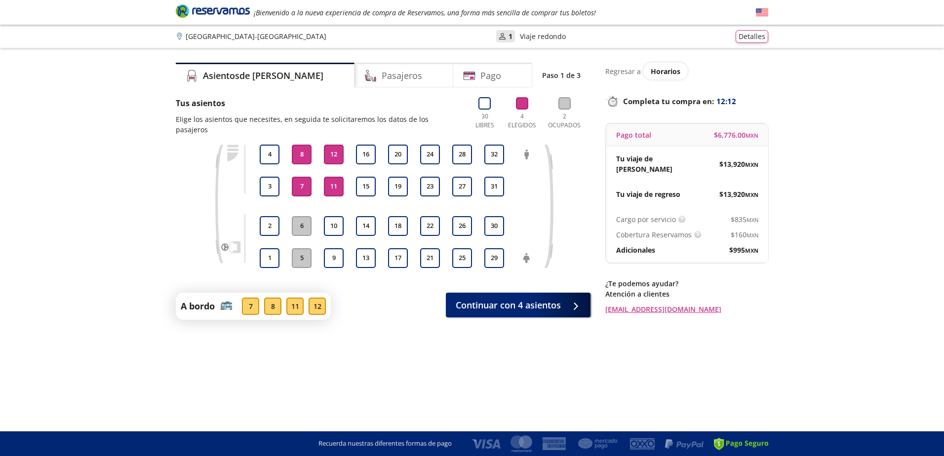
click at [215, 37] on p "[GEOGRAPHIC_DATA] - [GEOGRAPHIC_DATA]" at bounding box center [256, 36] width 141 height 10
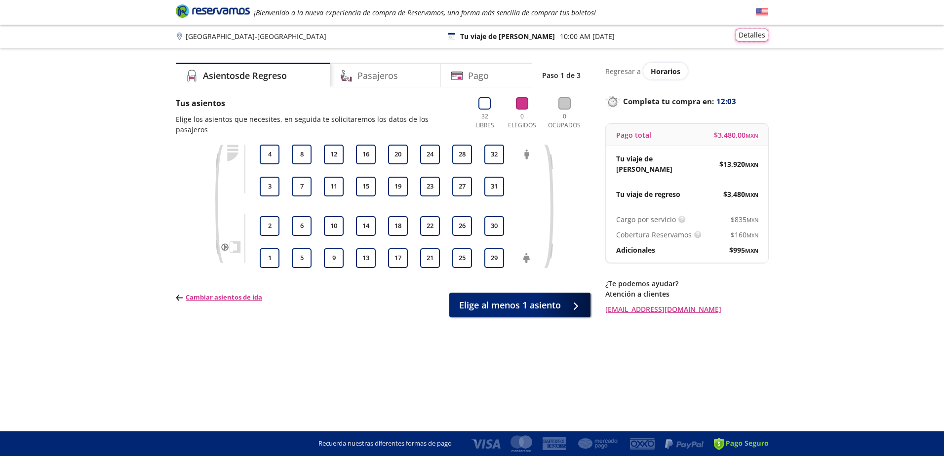
click at [758, 34] on button "Detalles" at bounding box center [752, 35] width 33 height 13
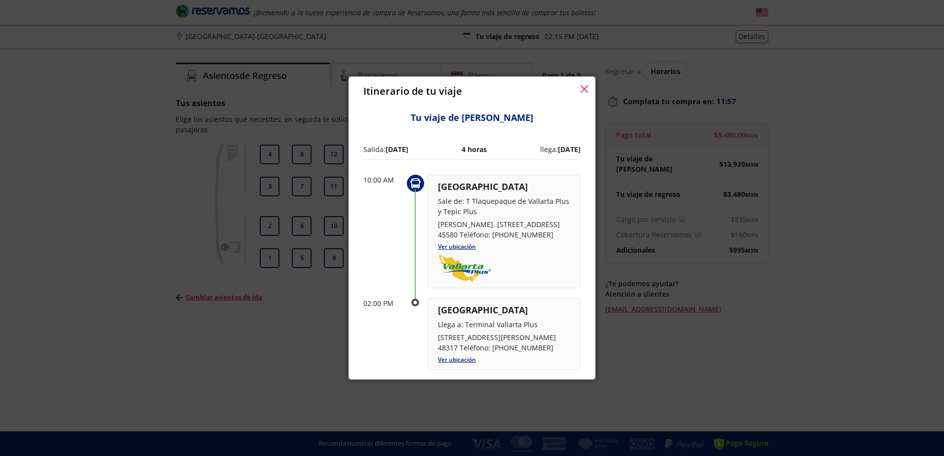
click at [468, 190] on p "[GEOGRAPHIC_DATA]" at bounding box center [504, 186] width 132 height 13
click at [481, 199] on p "Sale de: T Tlaquepaque de Vallarta Plus y Tepic Plus" at bounding box center [504, 206] width 132 height 21
drag, startPoint x: 437, startPoint y: 222, endPoint x: 530, endPoint y: 232, distance: 93.8
click at [530, 232] on div "Guadalajara Sale de: T Tlaquepaque de Vallarta Plus y Tepic Plus [PERSON_NAME].…" at bounding box center [504, 232] width 153 height 114
copy p "[PERSON_NAME]. [STREET_ADDRESS] 45580"
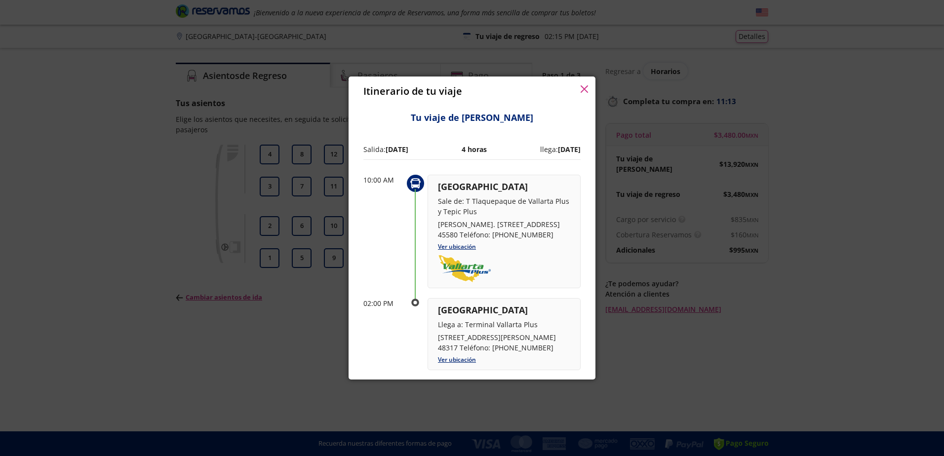
click at [476, 235] on p "[PERSON_NAME]. [STREET_ADDRESS] 45580 Teléfono: [PHONE_NUMBER]" at bounding box center [504, 229] width 132 height 21
drag, startPoint x: 440, startPoint y: 222, endPoint x: 476, endPoint y: 237, distance: 38.5
click at [476, 237] on p "[PERSON_NAME]. [STREET_ADDRESS] 45580 Teléfono: [PHONE_NUMBER]" at bounding box center [504, 229] width 132 height 21
copy p "[PERSON_NAME]. [STREET_ADDRESS]"
drag, startPoint x: 466, startPoint y: 199, endPoint x: 510, endPoint y: 210, distance: 45.3
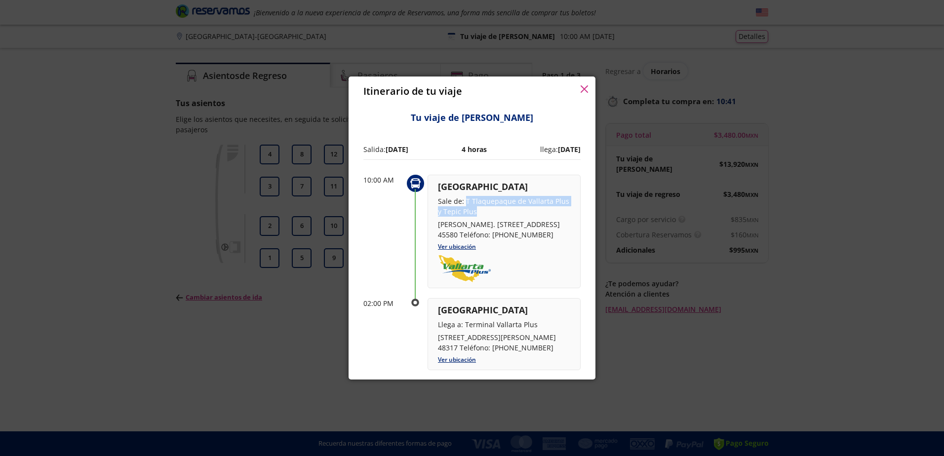
click at [510, 210] on p "Sale de: T Tlaquepaque de Vallarta Plus y Tepic Plus" at bounding box center [504, 206] width 132 height 21
copy p "T Tlaquepaque de Vallarta Plus y Tepic Plus"
click at [584, 86] on icon "button" at bounding box center [584, 88] width 7 height 7
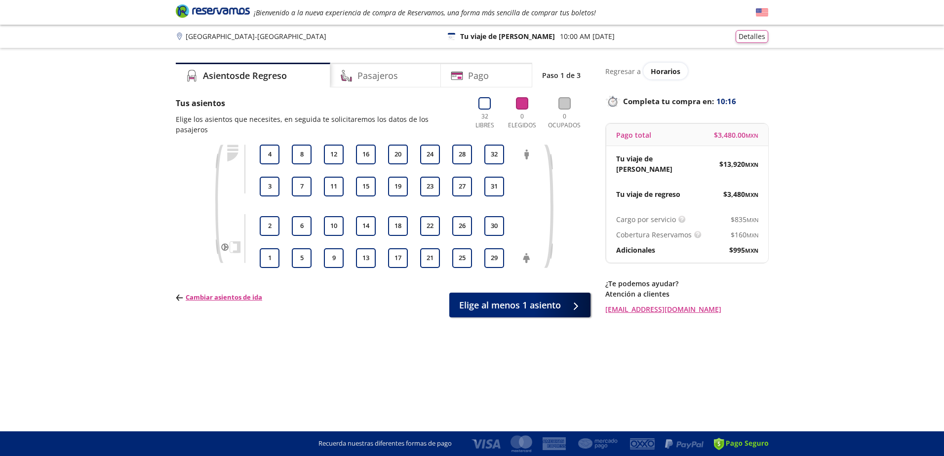
click at [179, 36] on icon at bounding box center [179, 36] width 4 height 7
click at [246, 36] on p "[GEOGRAPHIC_DATA] - [GEOGRAPHIC_DATA]" at bounding box center [256, 36] width 141 height 10
click at [278, 36] on p "[GEOGRAPHIC_DATA] - [GEOGRAPHIC_DATA]" at bounding box center [256, 36] width 141 height 10
click at [221, 293] on p "Cambiar asientos de ida" at bounding box center [219, 298] width 86 height 10
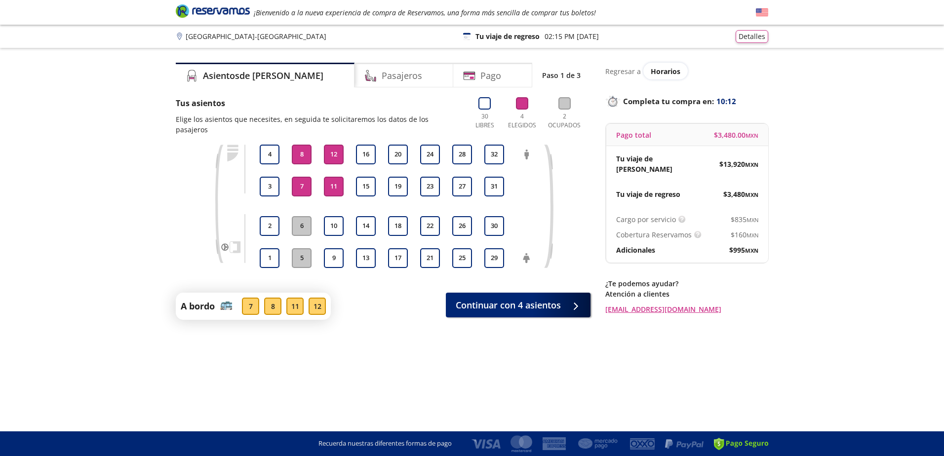
click at [185, 210] on div "1 2 3 4 5 6 7 8 9 10 11 12 13 14 15 16 17 18 19 20 21 22 23 24 25 26 27 28 29 3…" at bounding box center [383, 214] width 415 height 138
drag, startPoint x: 341, startPoint y: 179, endPoint x: 338, endPoint y: 153, distance: 26.8
click at [341, 179] on button "11" at bounding box center [334, 187] width 20 height 20
drag, startPoint x: 338, startPoint y: 150, endPoint x: 295, endPoint y: 141, distance: 43.8
click at [338, 149] on button "12" at bounding box center [334, 155] width 20 height 20
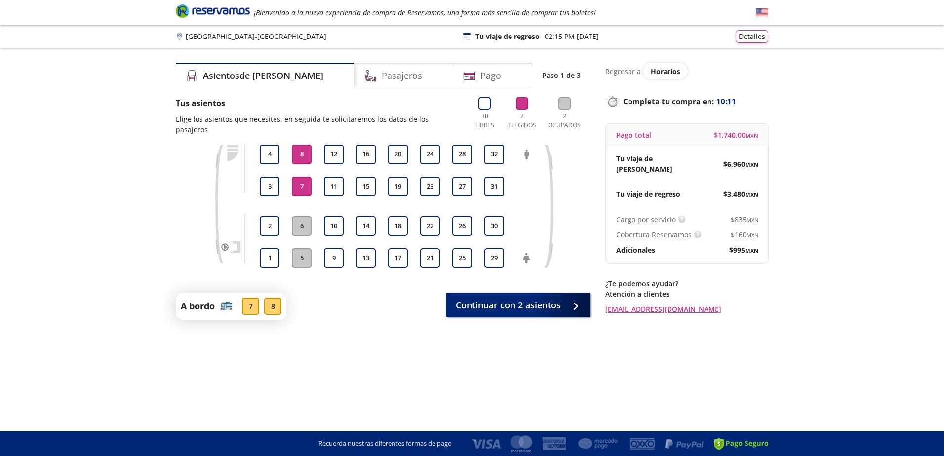
click at [294, 145] on button "8" at bounding box center [302, 155] width 20 height 20
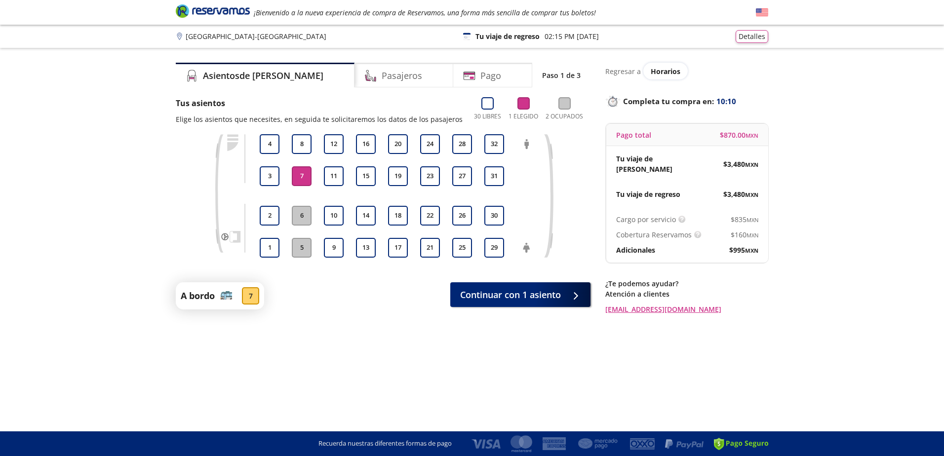
drag, startPoint x: 302, startPoint y: 163, endPoint x: 304, endPoint y: 172, distance: 9.1
click at [304, 171] on div "5 6 7 8" at bounding box center [301, 195] width 25 height 123
click at [304, 172] on button "7" at bounding box center [302, 176] width 20 height 20
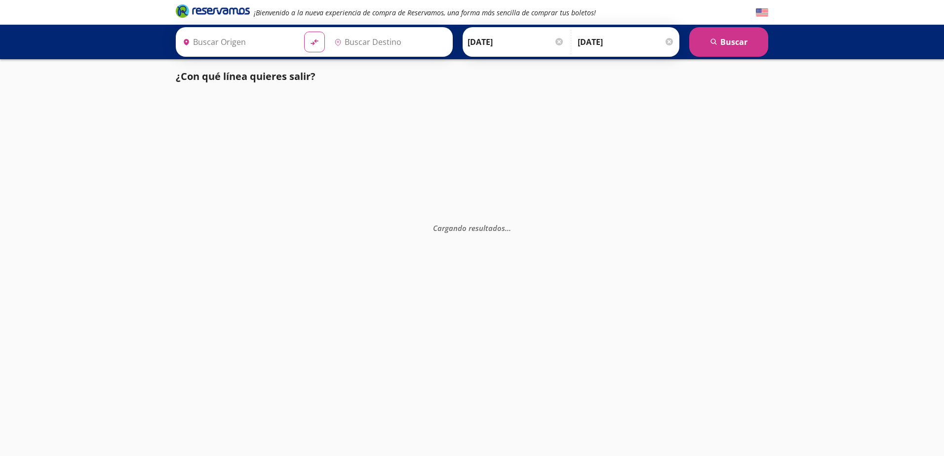
type input "[GEOGRAPHIC_DATA], [GEOGRAPHIC_DATA]"
type input "Tlaquepaque, [GEOGRAPHIC_DATA]"
type input "Guadalajara, Jalisco"
type input "[GEOGRAPHIC_DATA], [GEOGRAPHIC_DATA]"
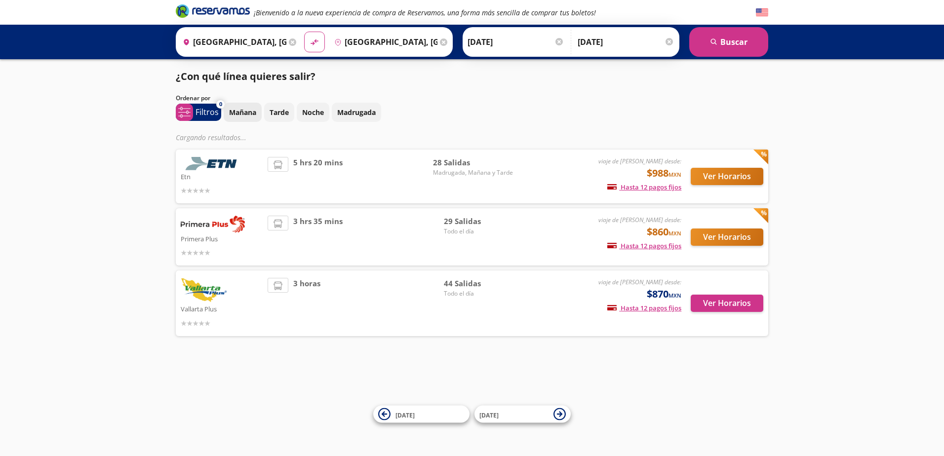
click at [254, 114] on p "Mañana" at bounding box center [242, 112] width 27 height 10
click at [697, 301] on button "Ver Horarios" at bounding box center [727, 303] width 73 height 17
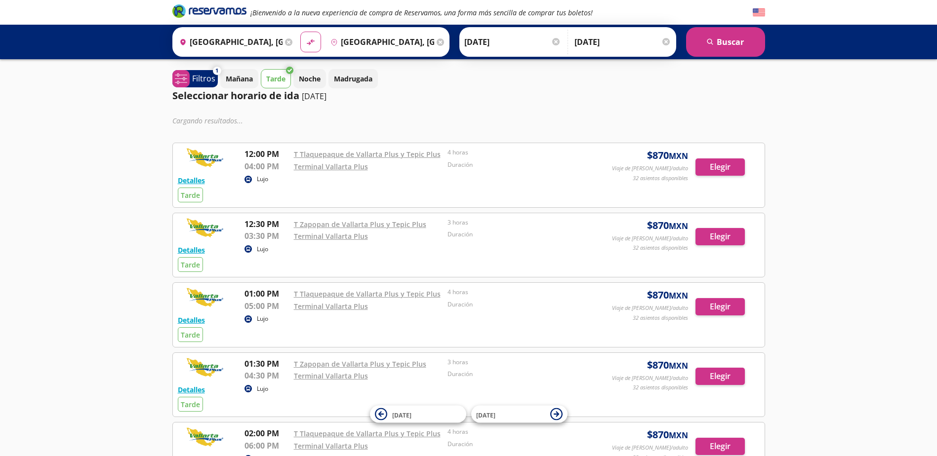
click at [275, 77] on p "Tarde" at bounding box center [275, 79] width 19 height 10
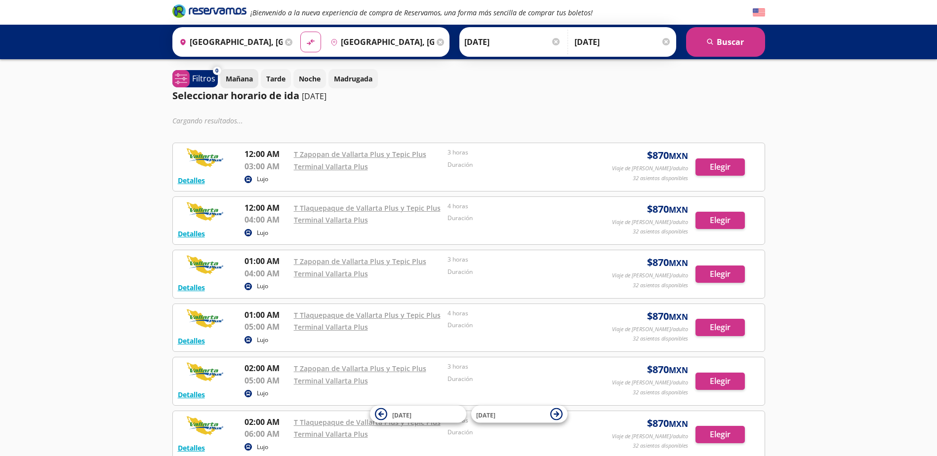
click at [251, 82] on p "Mañana" at bounding box center [239, 79] width 27 height 10
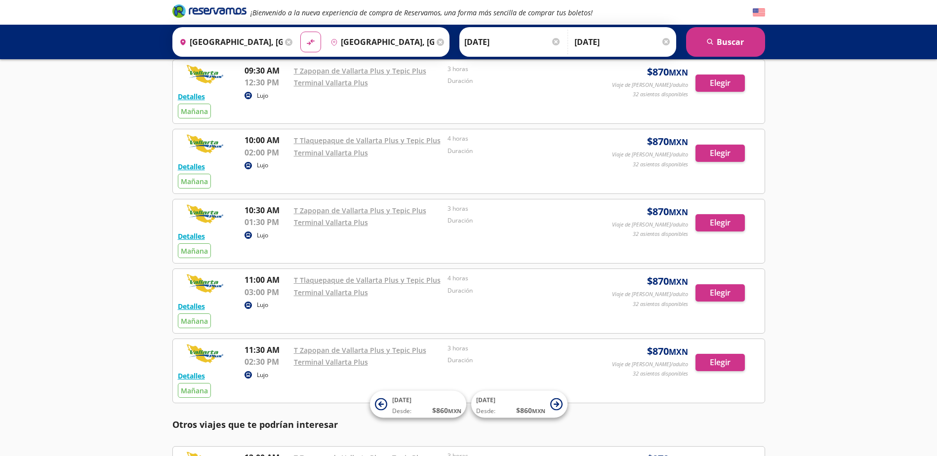
scroll to position [395, 0]
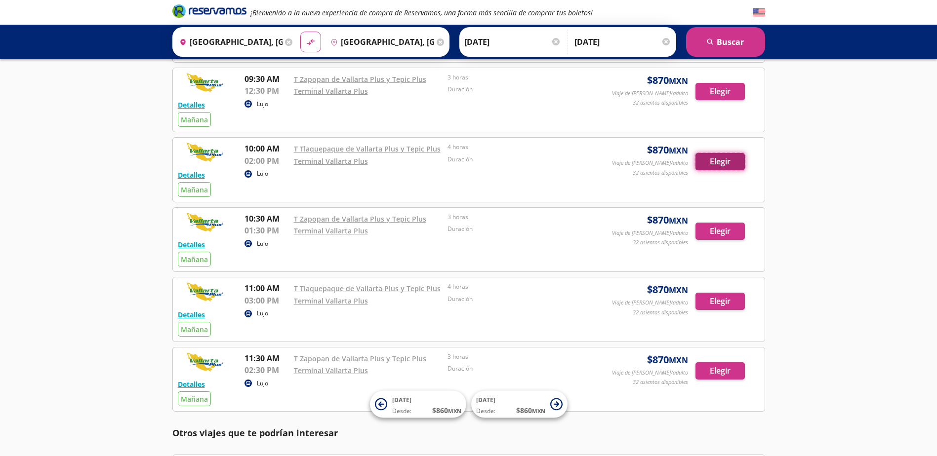
click at [714, 163] on button "Elegir" at bounding box center [719, 161] width 49 height 17
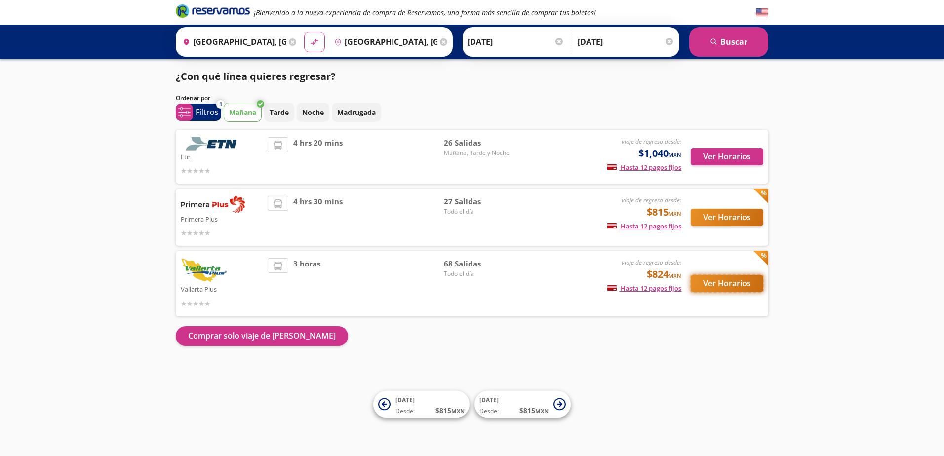
click at [706, 282] on button "Ver Horarios" at bounding box center [727, 283] width 73 height 17
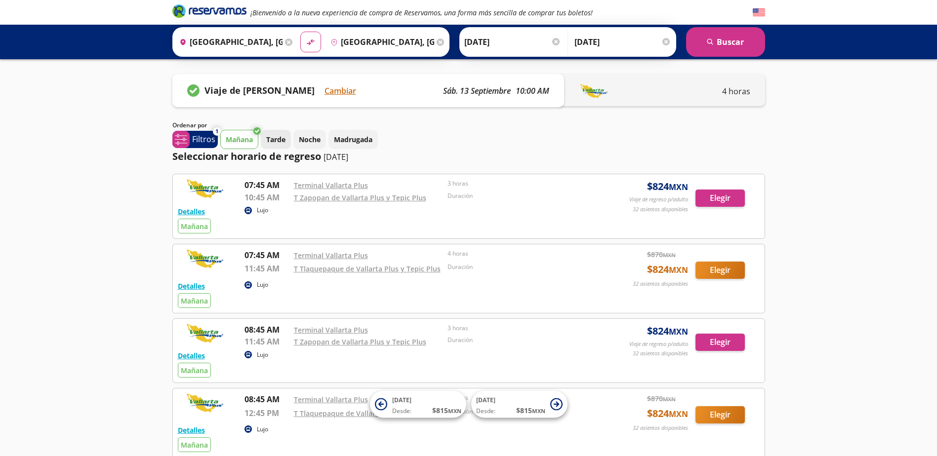
click at [278, 143] on p "Tarde" at bounding box center [275, 139] width 19 height 10
click at [254, 140] on button "Mañana" at bounding box center [239, 139] width 38 height 19
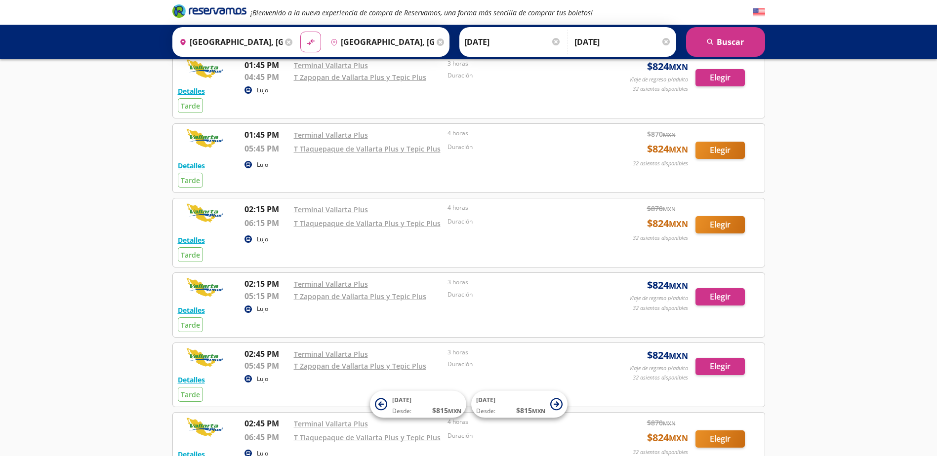
scroll to position [543, 0]
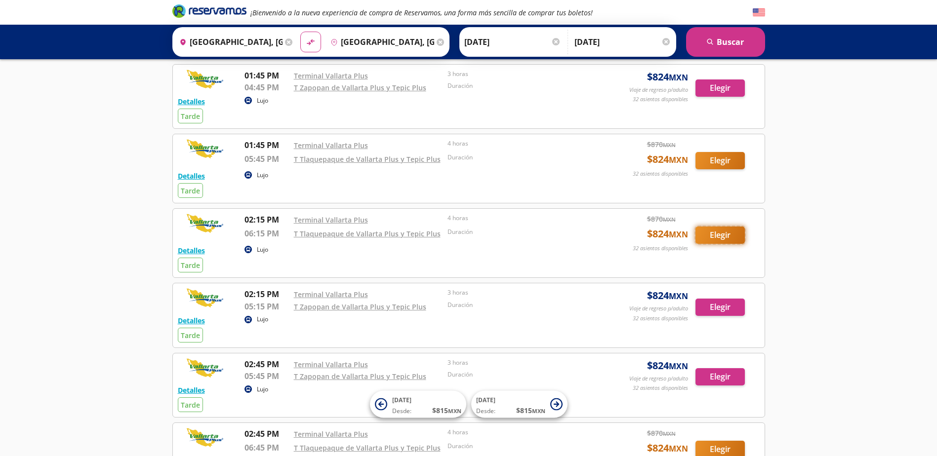
click at [723, 238] on button "Elegir" at bounding box center [719, 235] width 49 height 17
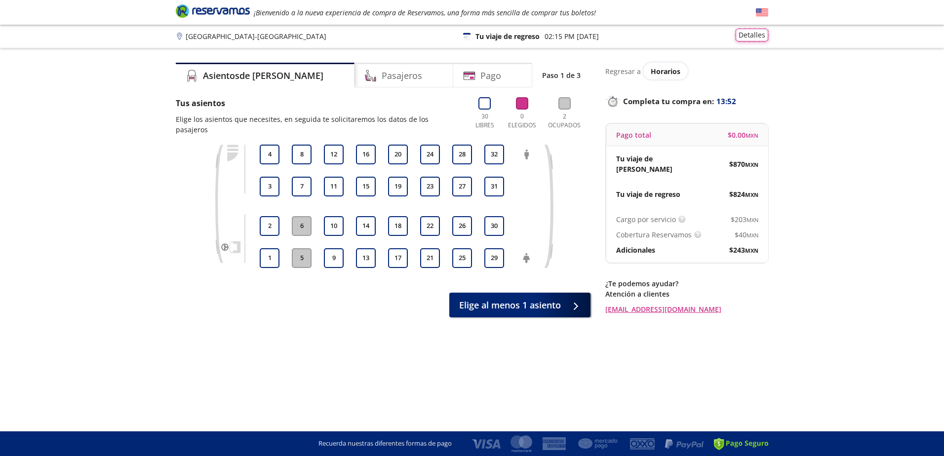
click at [752, 40] on button "Detalles" at bounding box center [752, 35] width 33 height 13
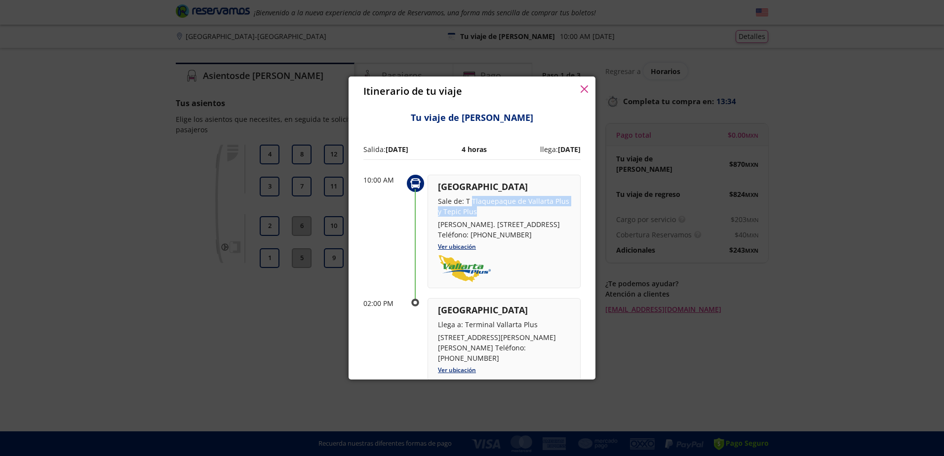
drag, startPoint x: 471, startPoint y: 199, endPoint x: 520, endPoint y: 209, distance: 51.0
click at [520, 209] on p "Sale de: T Tlaquepaque de Vallarta Plus y Tepic Plus" at bounding box center [504, 206] width 132 height 21
copy p "Tlaquepaque de Vallarta Plus y Tepic Plus"
click at [540, 146] on p "llega: 13 Sep 25" at bounding box center [560, 149] width 40 height 10
drag, startPoint x: 391, startPoint y: 149, endPoint x: 420, endPoint y: 166, distance: 34.6
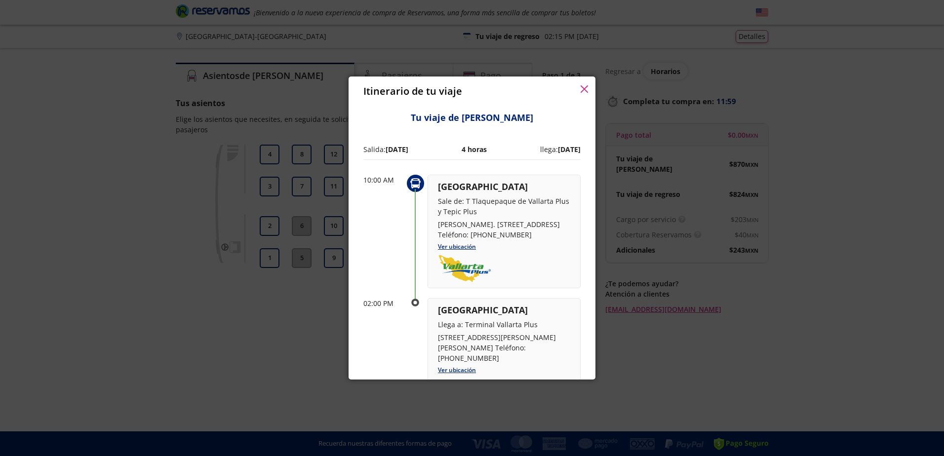
click at [390, 149] on b "[DATE]" at bounding box center [397, 149] width 23 height 9
click at [446, 181] on p "[GEOGRAPHIC_DATA]" at bounding box center [504, 186] width 132 height 13
click at [396, 183] on p "10:00 AM" at bounding box center [383, 180] width 40 height 10
click at [421, 185] on circle at bounding box center [415, 183] width 17 height 17
click at [576, 83] on div "Itinerario de tu viaje" at bounding box center [472, 92] width 247 height 30
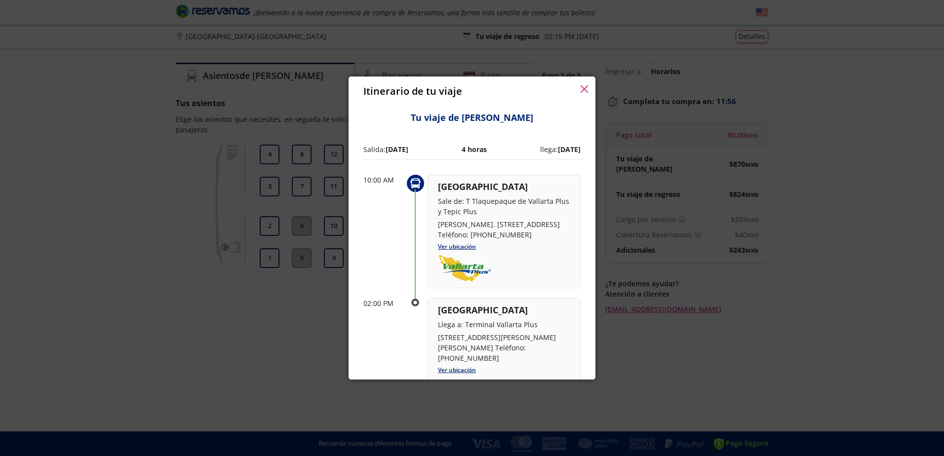
click at [584, 84] on button "button" at bounding box center [584, 90] width 7 height 12
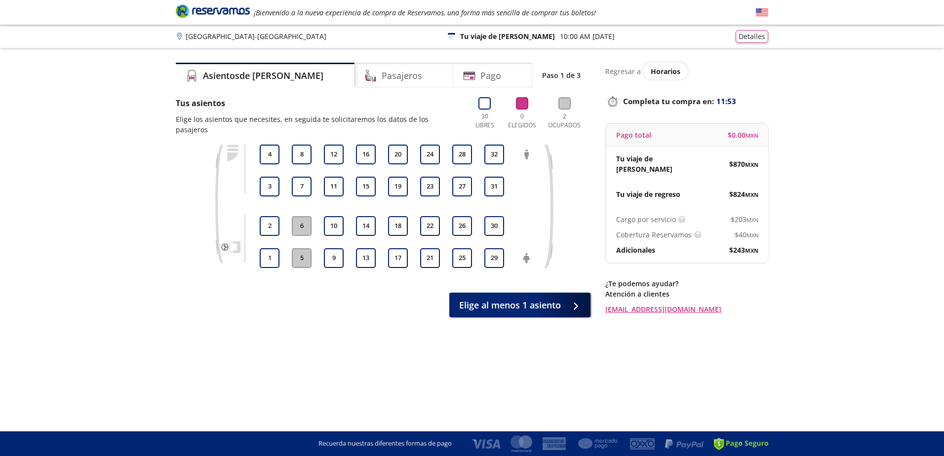
click at [624, 68] on p "Regresar a" at bounding box center [623, 71] width 36 height 10
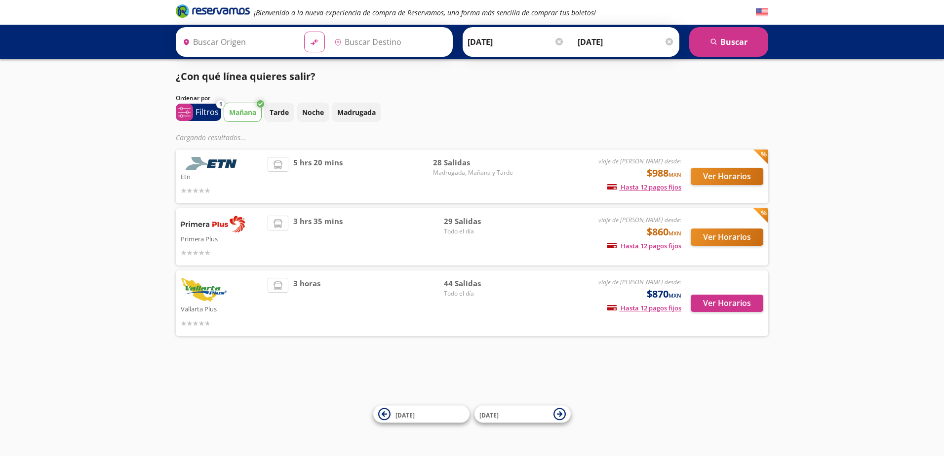
type input "[GEOGRAPHIC_DATA], [GEOGRAPHIC_DATA]"
click at [708, 236] on button "Ver Horarios" at bounding box center [727, 237] width 73 height 17
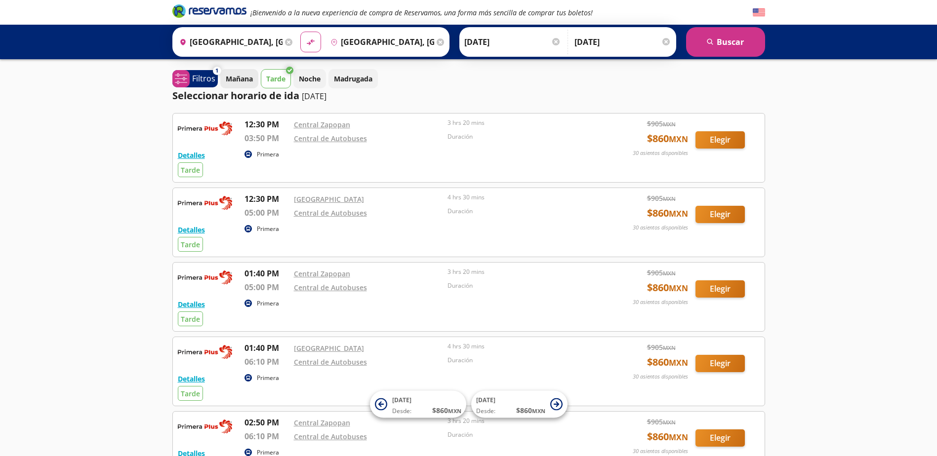
click at [242, 79] on p "Mañana" at bounding box center [239, 79] width 27 height 10
click at [268, 72] on button "Tarde" at bounding box center [276, 78] width 30 height 19
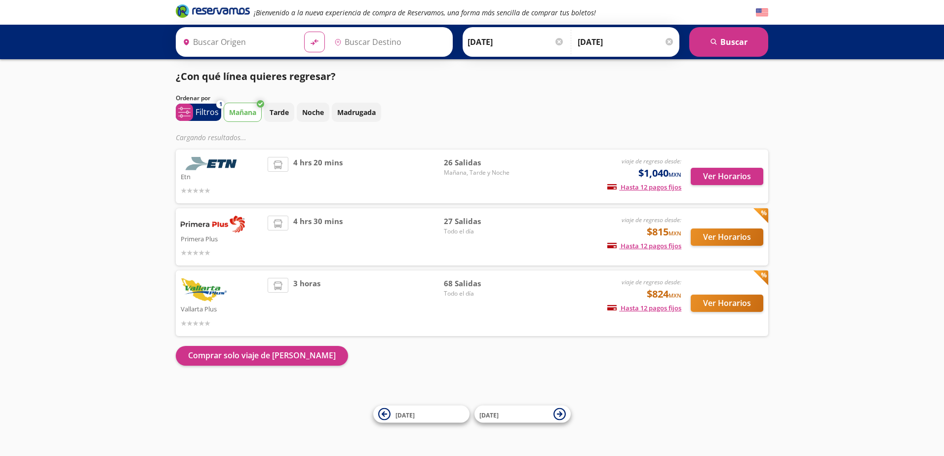
type input "[GEOGRAPHIC_DATA], [GEOGRAPHIC_DATA]"
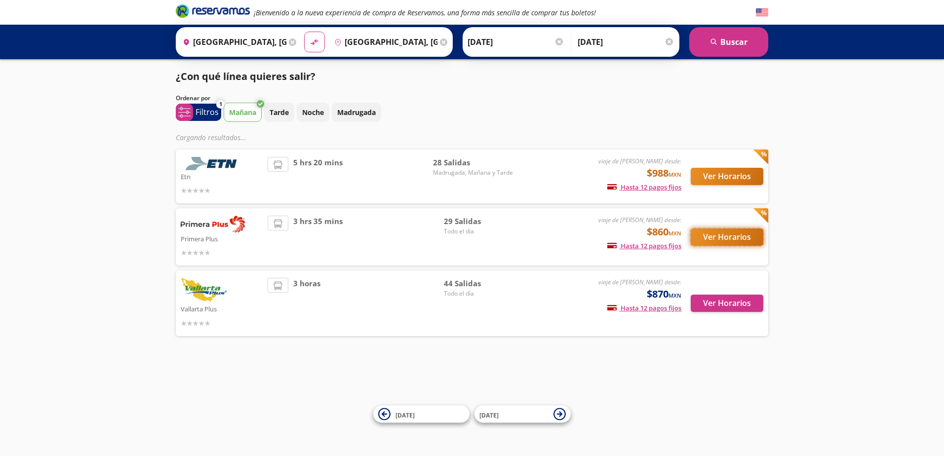
click at [739, 238] on button "Ver Horarios" at bounding box center [727, 237] width 73 height 17
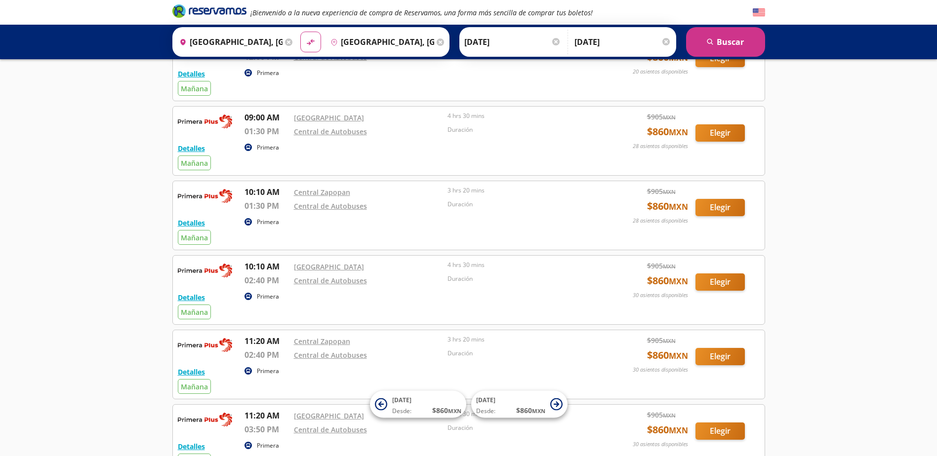
scroll to position [247, 0]
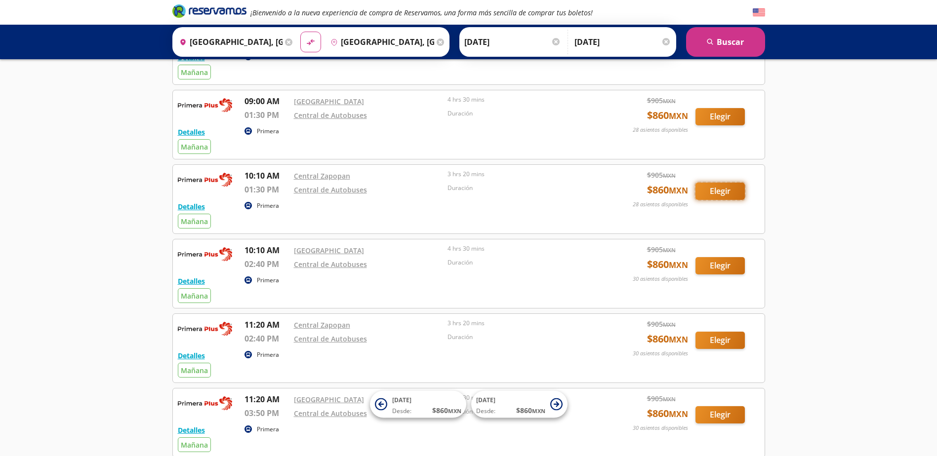
click at [726, 195] on button "Elegir" at bounding box center [719, 191] width 49 height 17
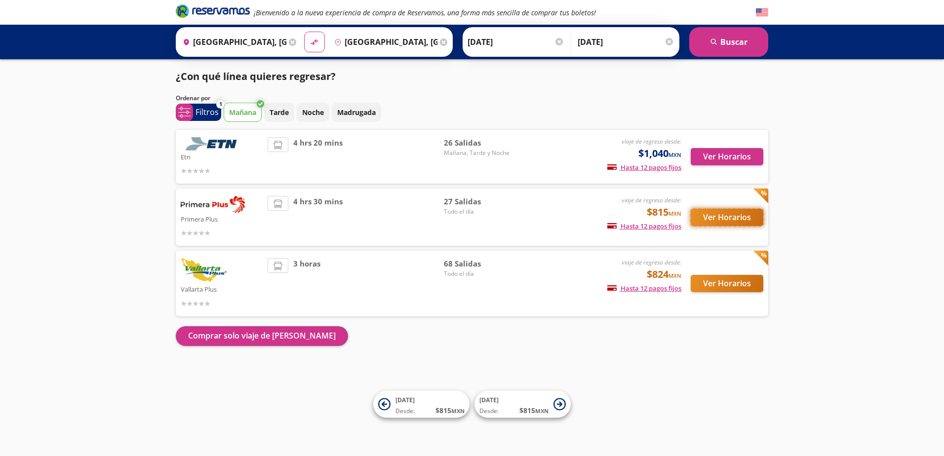
click at [713, 216] on button "Ver Horarios" at bounding box center [727, 217] width 73 height 17
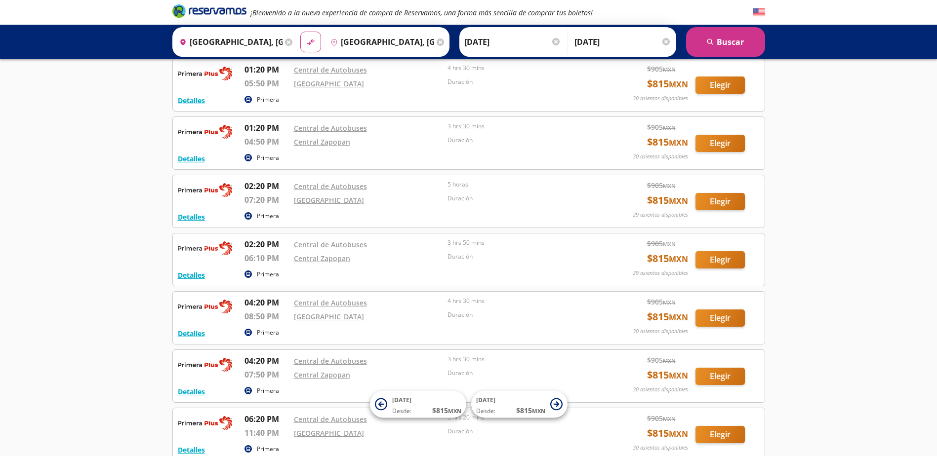
scroll to position [943, 0]
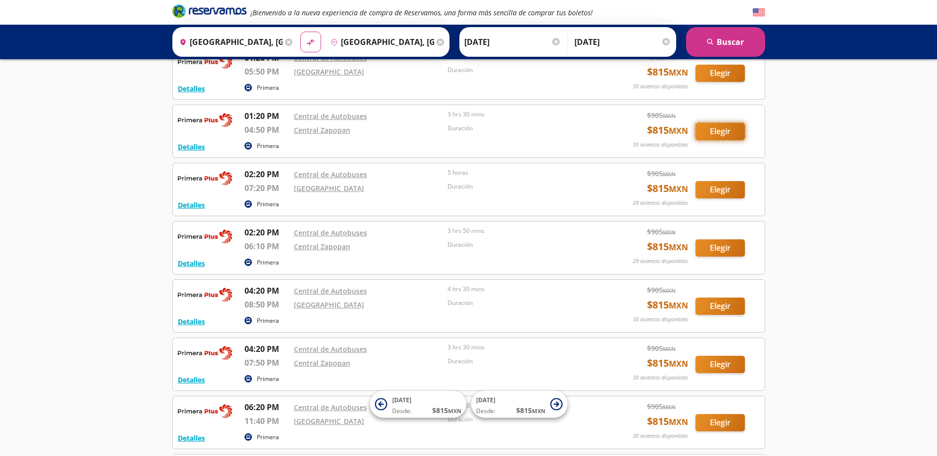
click at [714, 134] on button "Elegir" at bounding box center [719, 131] width 49 height 17
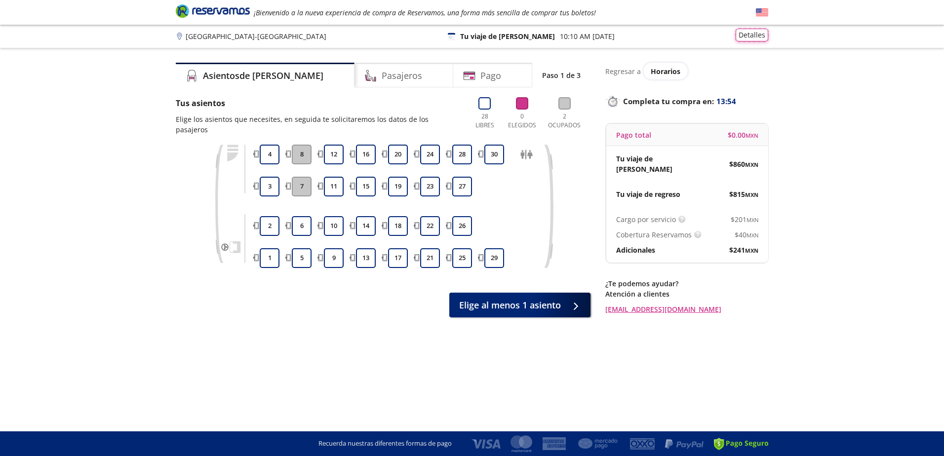
click at [749, 36] on button "Detalles" at bounding box center [752, 35] width 33 height 13
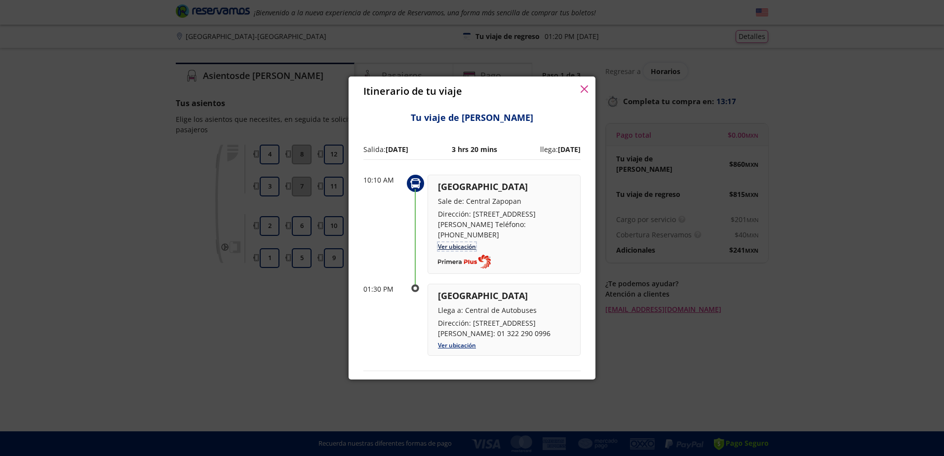
click at [466, 251] on link "Ver ubicación" at bounding box center [457, 246] width 38 height 8
click at [579, 90] on div "Itinerario de tu viaje" at bounding box center [472, 92] width 247 height 30
click at [586, 85] on icon "button" at bounding box center [584, 88] width 7 height 7
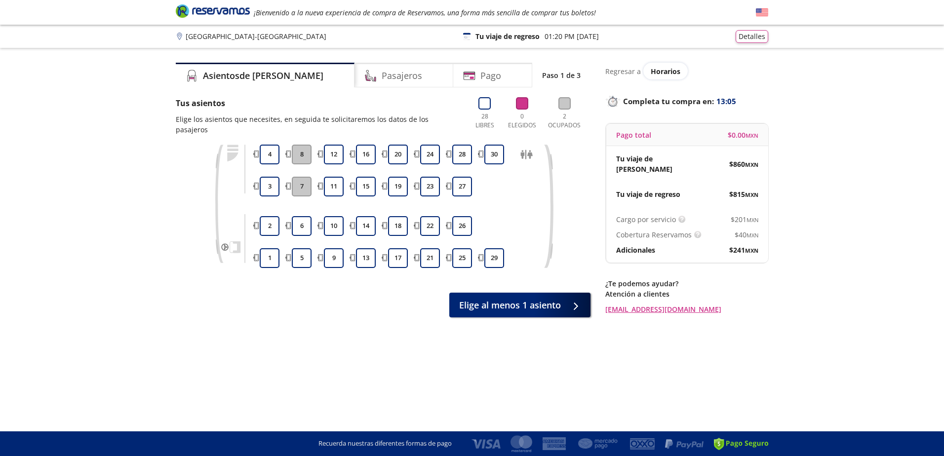
click at [632, 74] on p "Regresar a" at bounding box center [623, 71] width 36 height 10
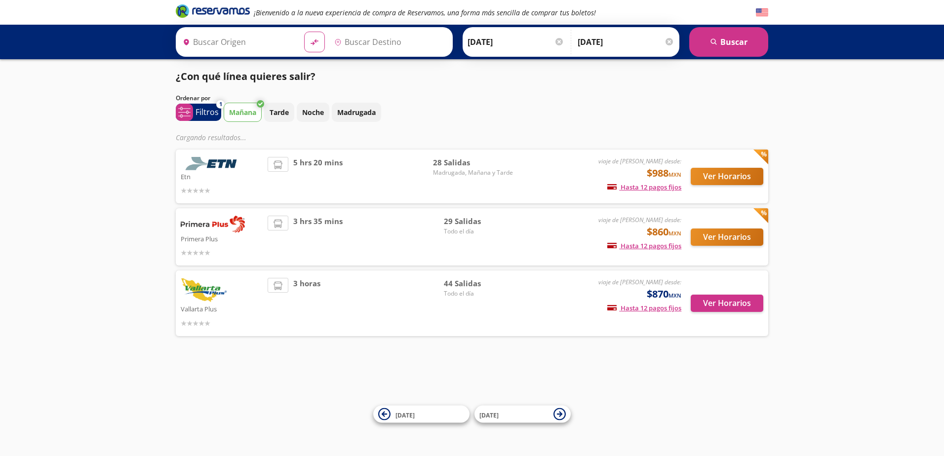
type input "[GEOGRAPHIC_DATA], [GEOGRAPHIC_DATA]"
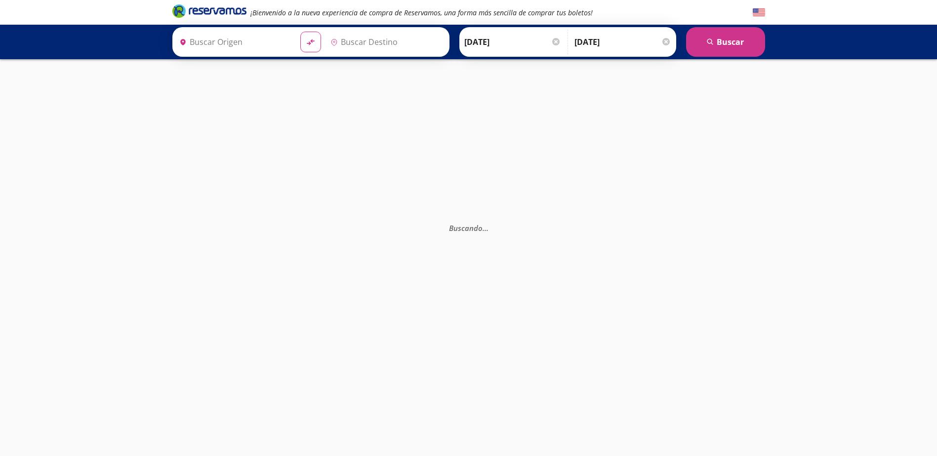
type input "[GEOGRAPHIC_DATA], [GEOGRAPHIC_DATA]"
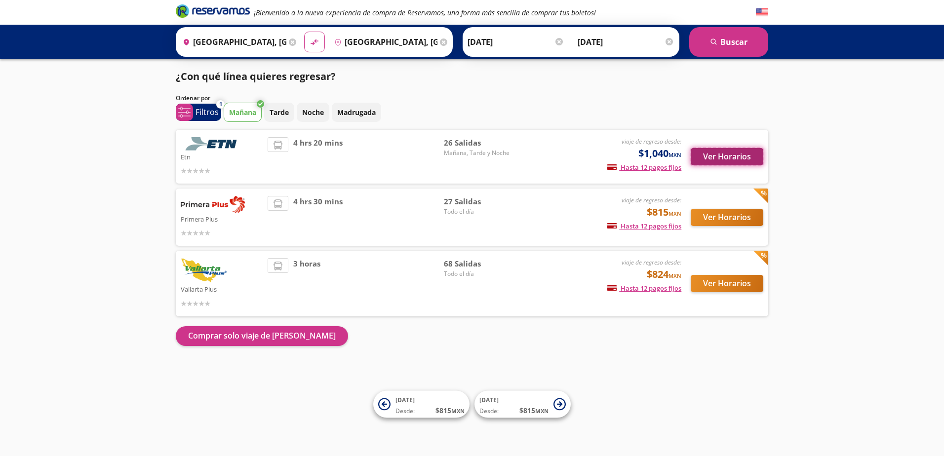
click at [712, 160] on button "Ver Horarios" at bounding box center [727, 156] width 73 height 17
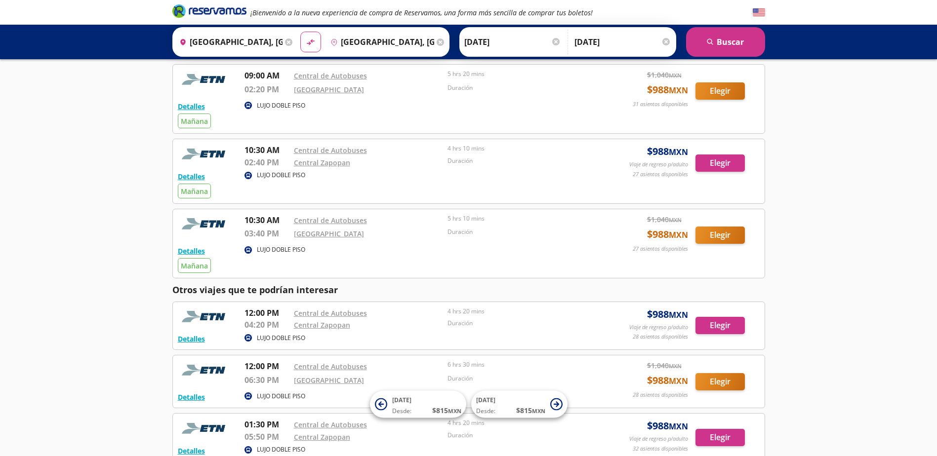
scroll to position [346, 0]
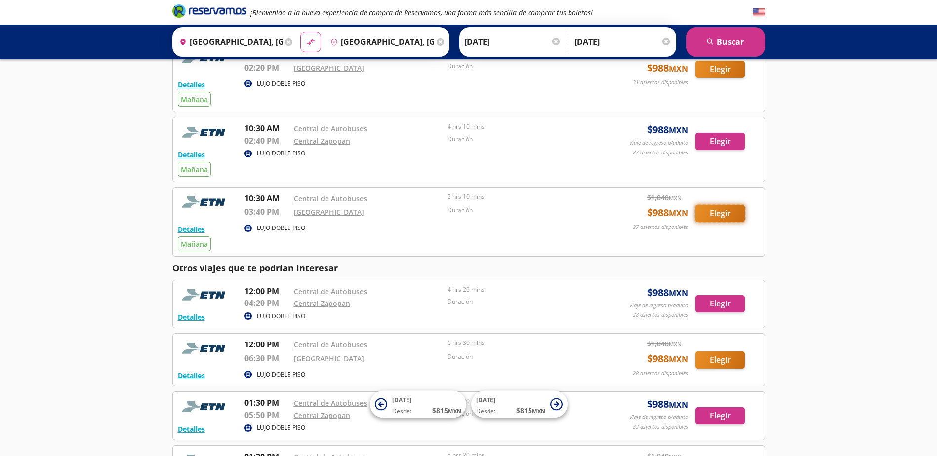
click at [705, 213] on button "Elegir" at bounding box center [719, 213] width 49 height 17
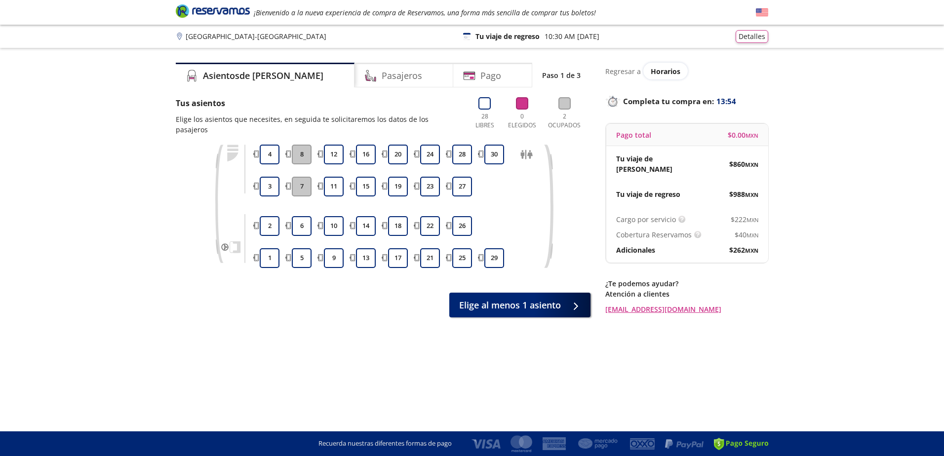
click at [621, 68] on p "Regresar a" at bounding box center [623, 71] width 36 height 10
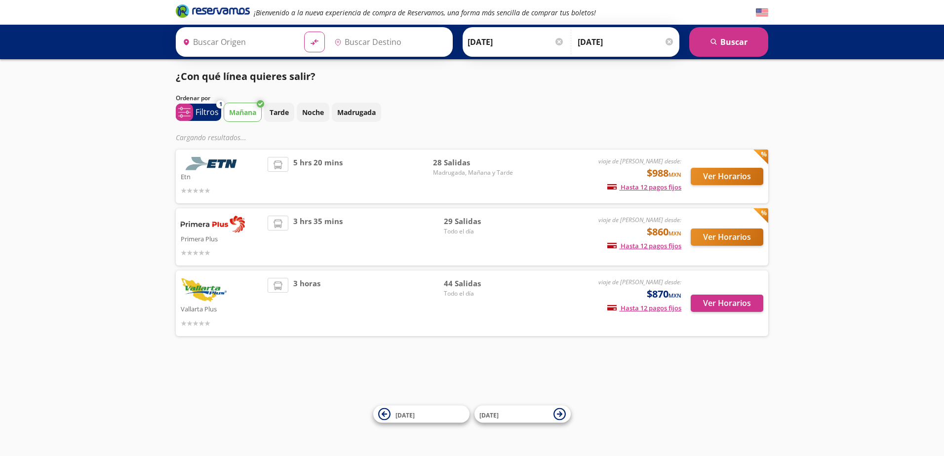
type input "[GEOGRAPHIC_DATA], [GEOGRAPHIC_DATA]"
click at [249, 107] on button "Mañana" at bounding box center [243, 112] width 38 height 19
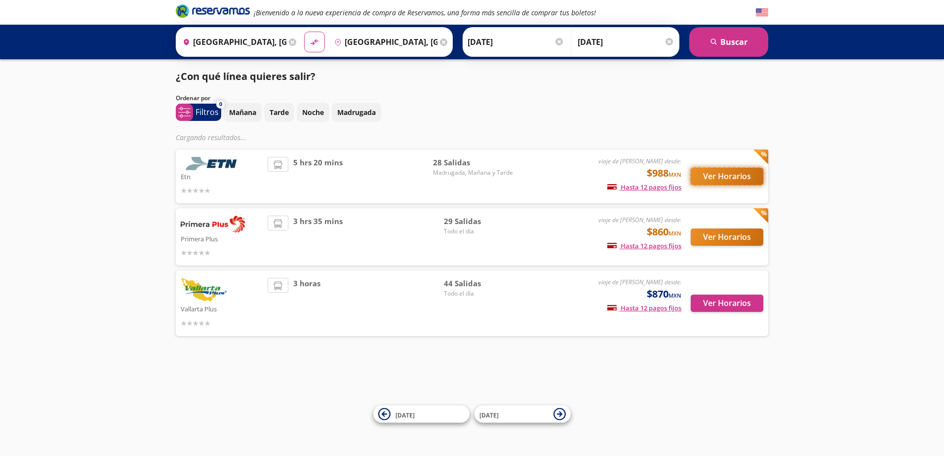
click at [727, 178] on button "Ver Horarios" at bounding box center [727, 176] width 73 height 17
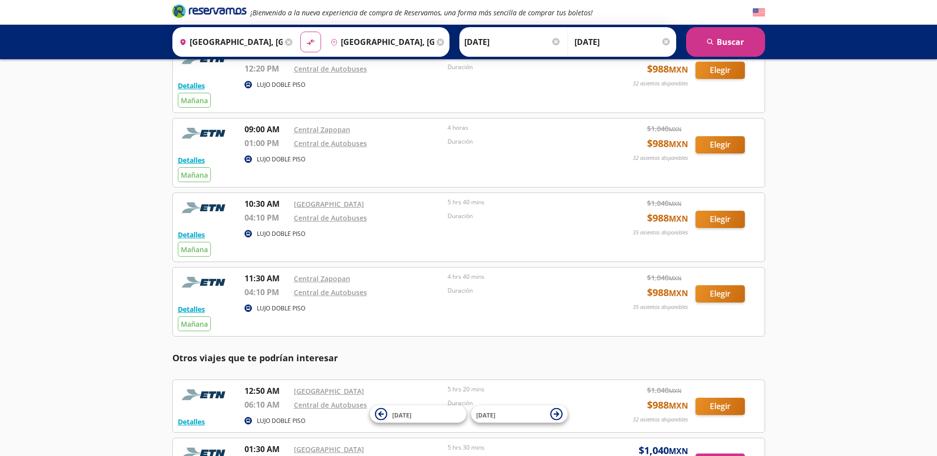
scroll to position [346, 0]
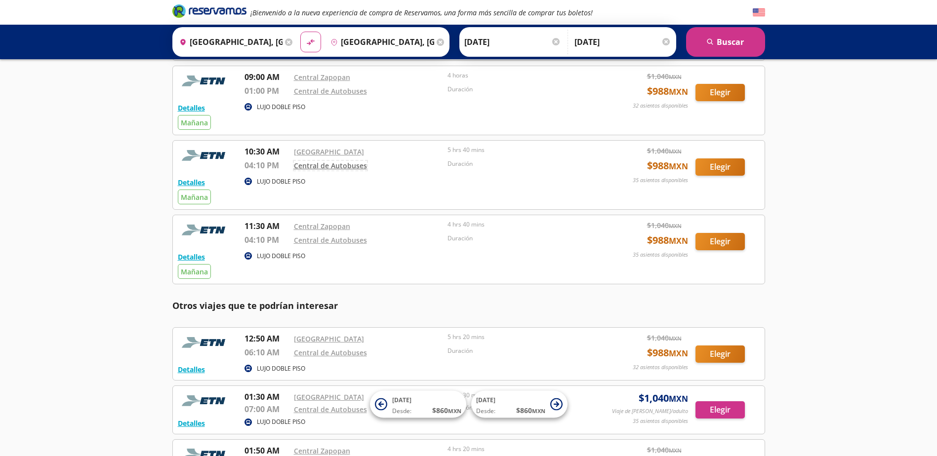
click at [318, 165] on link "Central de Autobuses" at bounding box center [330, 165] width 73 height 9
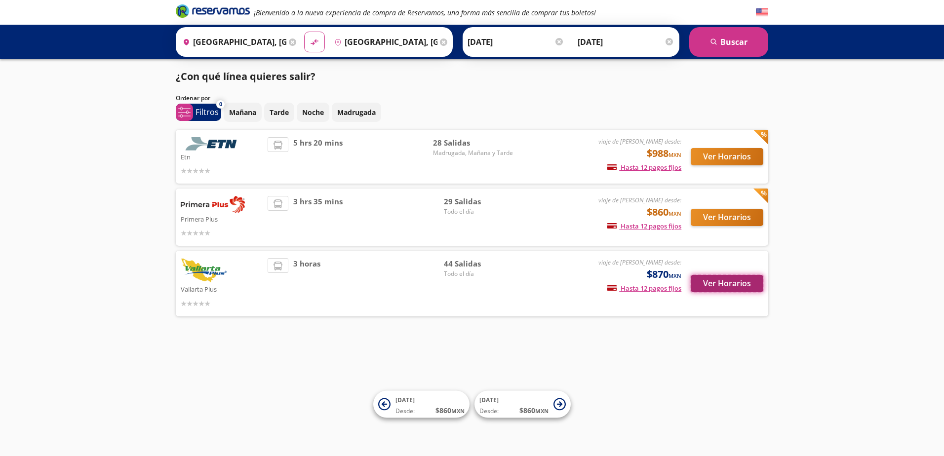
click at [740, 282] on button "Ver Horarios" at bounding box center [727, 283] width 73 height 17
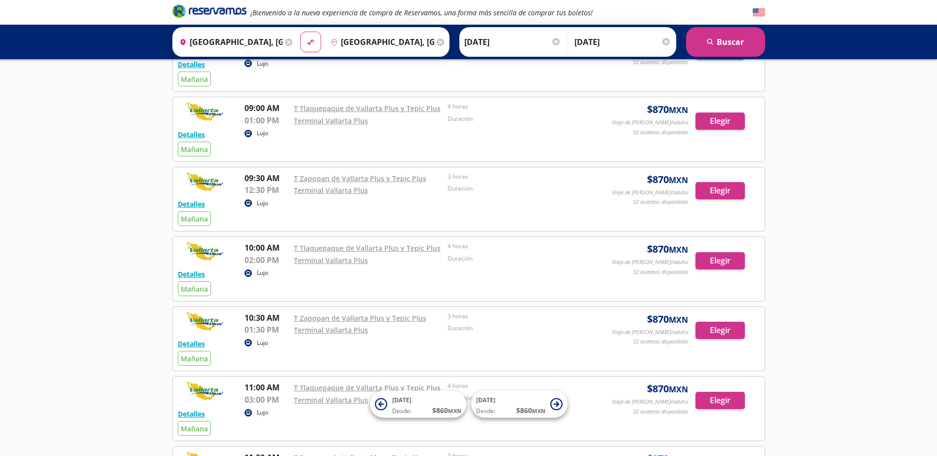
scroll to position [296, 0]
click at [721, 259] on button "Elegir" at bounding box center [719, 260] width 49 height 17
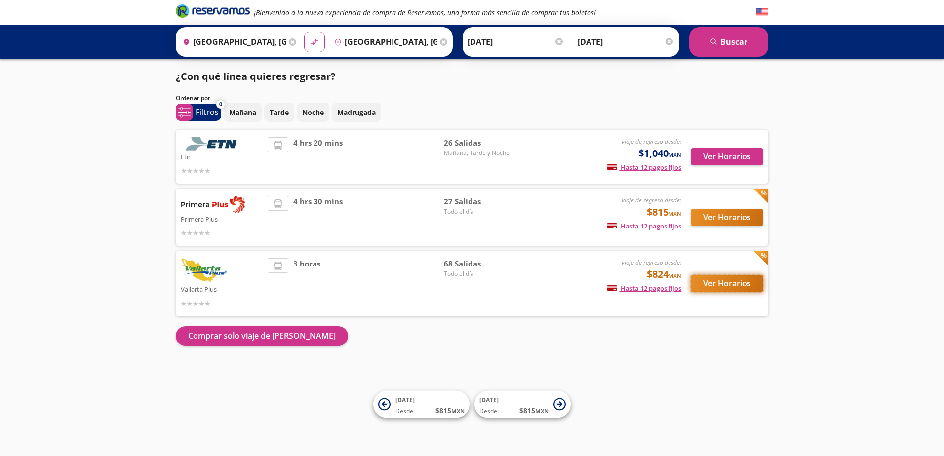
click at [706, 277] on button "Ver Horarios" at bounding box center [727, 283] width 73 height 17
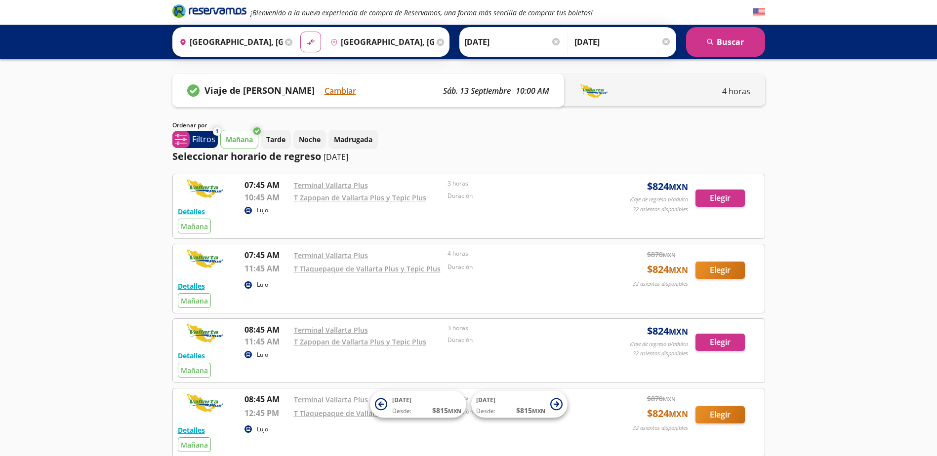
click at [236, 137] on p "Mañana" at bounding box center [239, 139] width 27 height 10
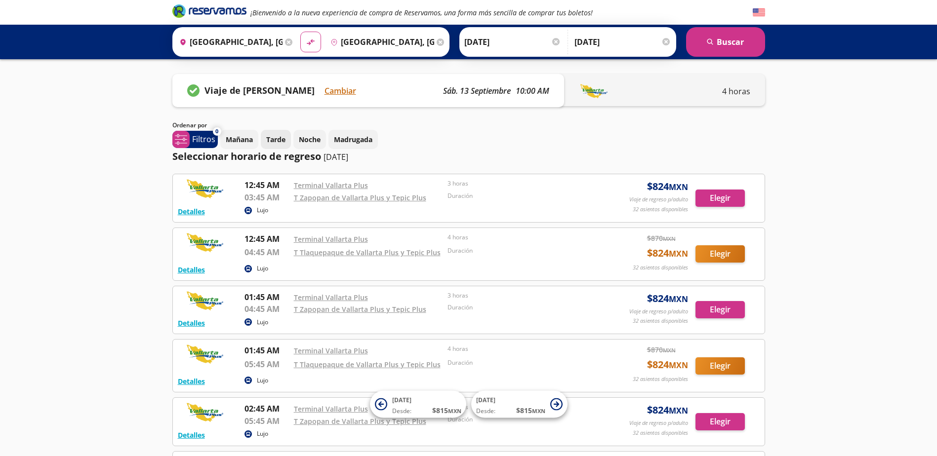
click at [279, 143] on p "Tarde" at bounding box center [275, 139] width 19 height 10
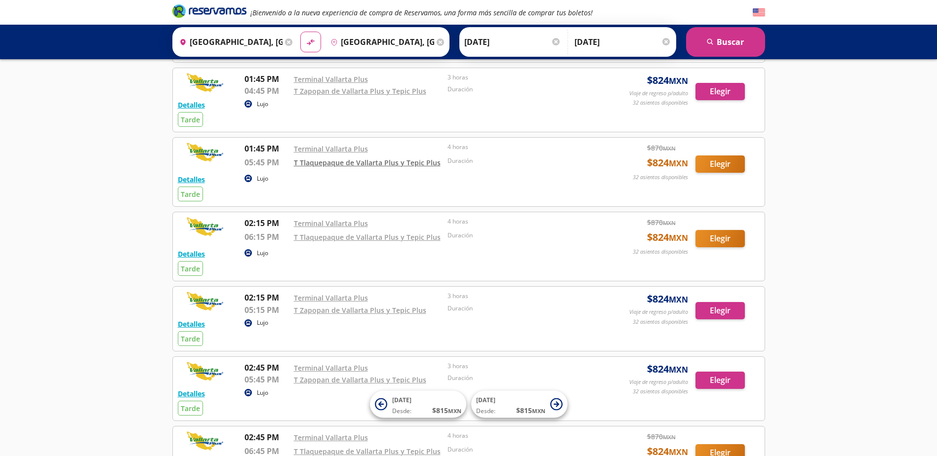
scroll to position [543, 0]
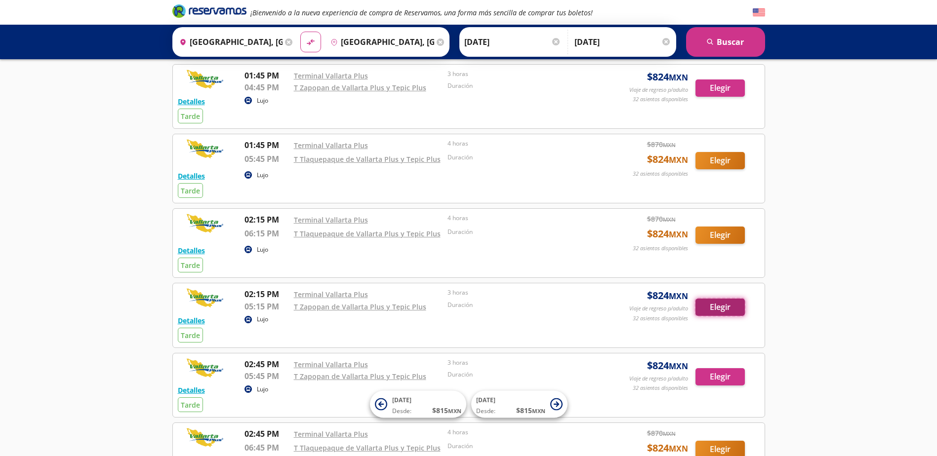
click at [713, 312] on button "Elegir" at bounding box center [719, 307] width 49 height 17
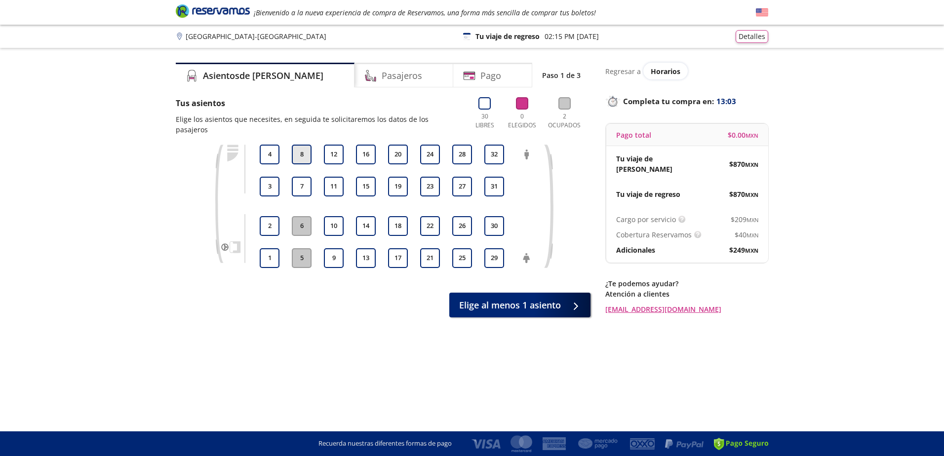
click at [300, 145] on button "8" at bounding box center [302, 155] width 20 height 20
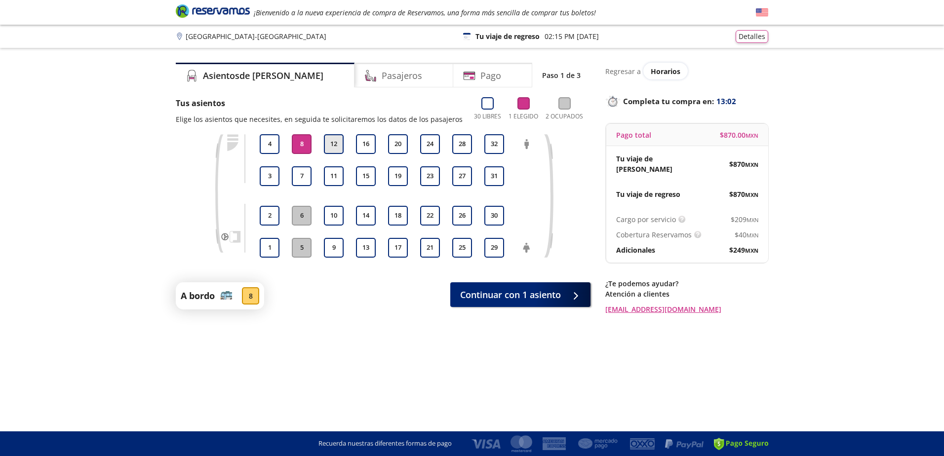
click at [334, 140] on button "12" at bounding box center [334, 144] width 20 height 20
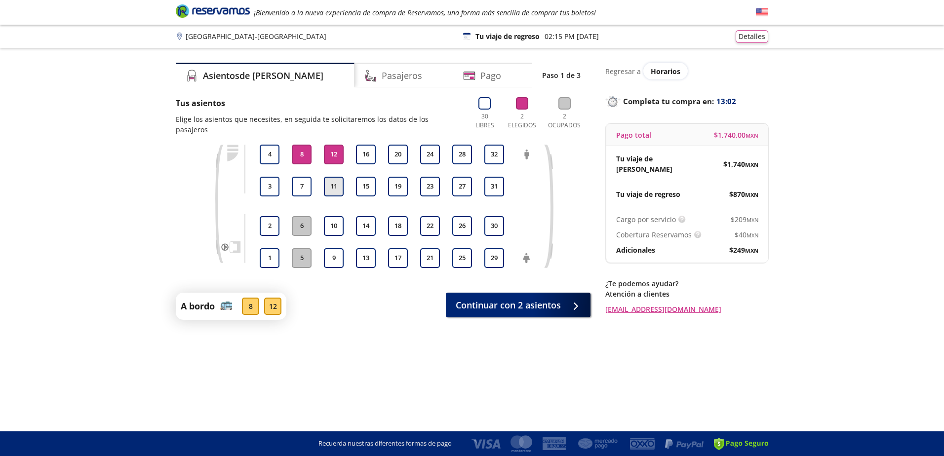
click at [341, 177] on button "11" at bounding box center [334, 187] width 20 height 20
click at [316, 175] on div "1 2 3 4 5 6 7 8 9 10 11 12 13 14 15 16 17 18 19 20 21 22 23 24 25 26 27 28 29 3…" at bounding box center [397, 206] width 281 height 123
click at [309, 177] on button "7" at bounding box center [302, 187] width 20 height 20
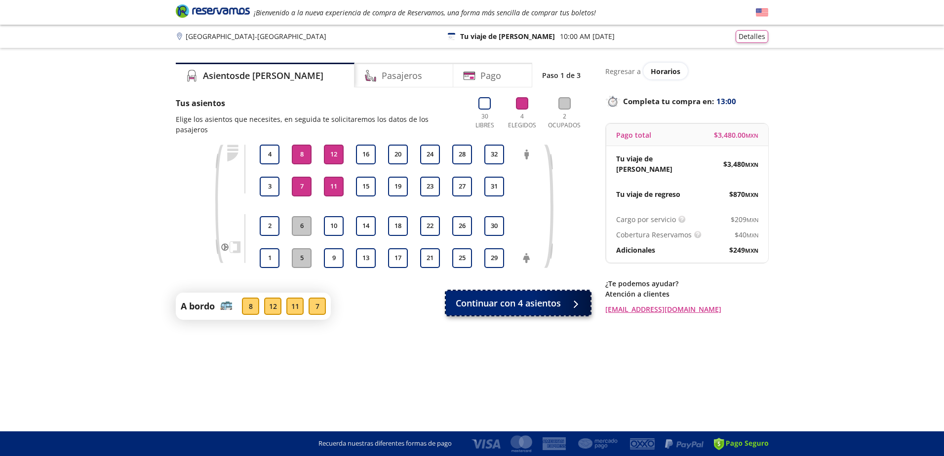
click at [551, 297] on span "Continuar con 4 asientos" at bounding box center [508, 303] width 105 height 13
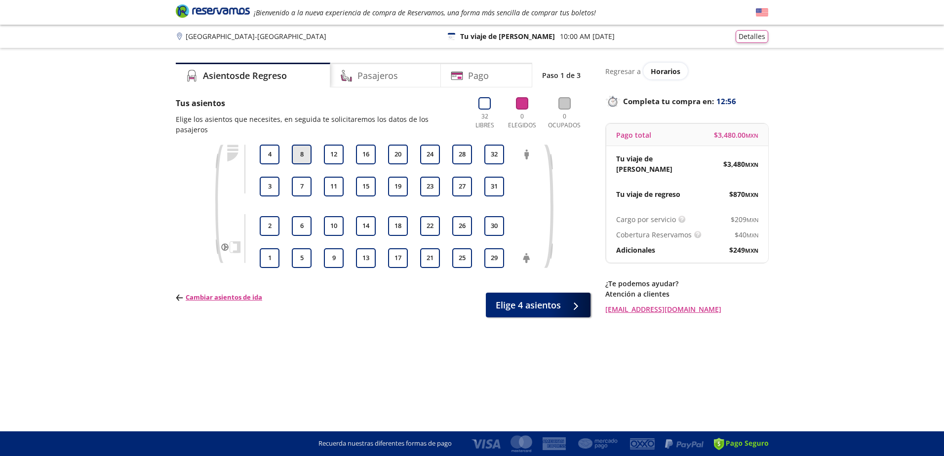
click at [301, 145] on button "8" at bounding box center [302, 155] width 20 height 20
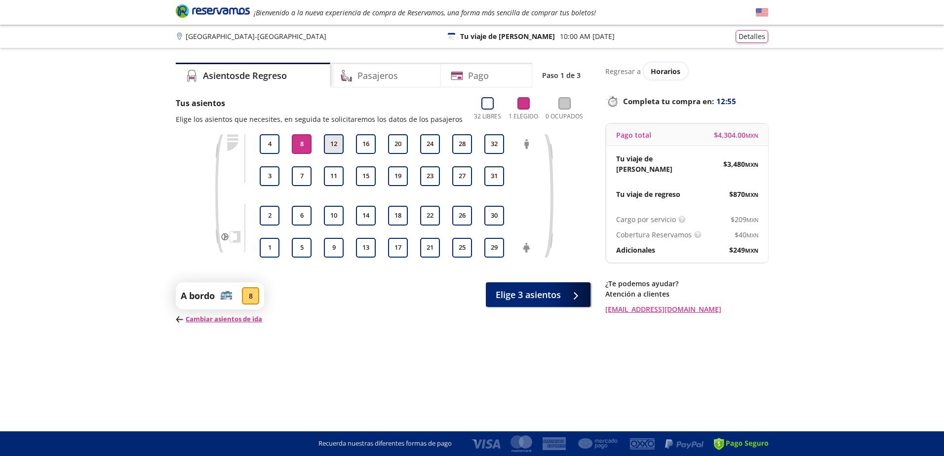
click at [327, 141] on button "12" at bounding box center [334, 144] width 20 height 20
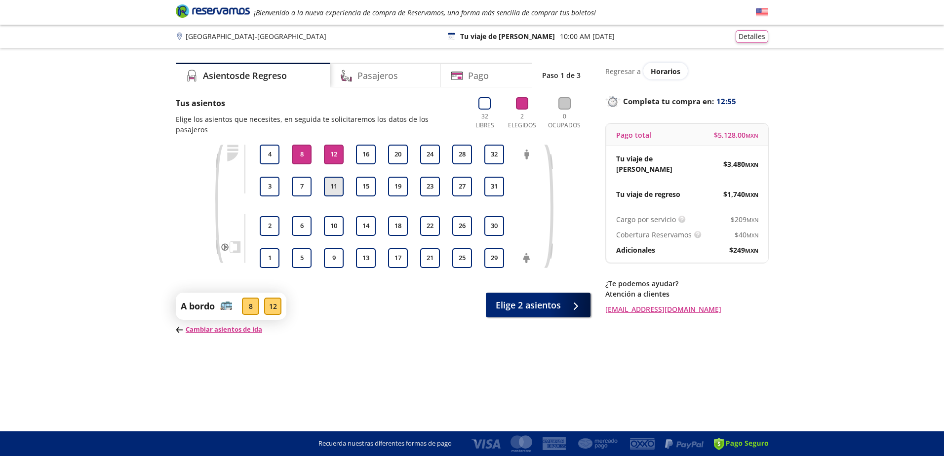
click at [341, 177] on button "11" at bounding box center [334, 187] width 20 height 20
drag, startPoint x: 291, startPoint y: 182, endPoint x: 299, endPoint y: 180, distance: 8.0
click at [292, 182] on div "7" at bounding box center [301, 187] width 25 height 20
click at [299, 180] on button "7" at bounding box center [302, 187] width 20 height 20
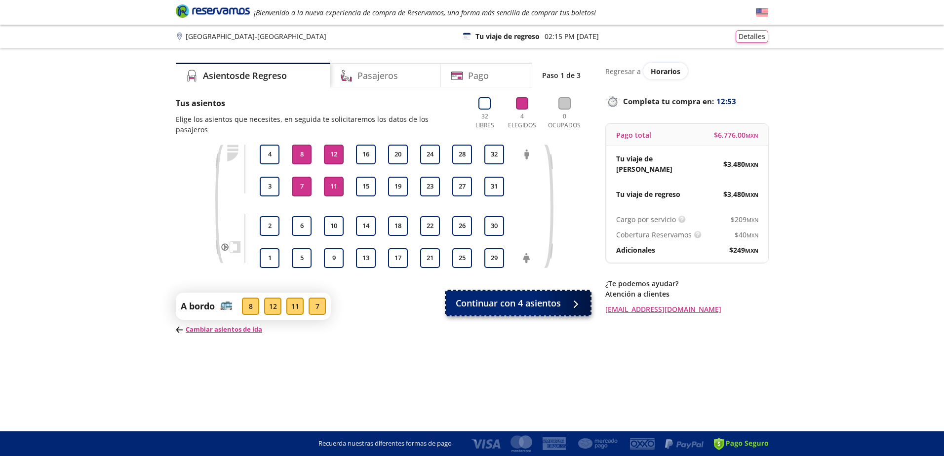
click at [514, 297] on span "Continuar con 4 asientos" at bounding box center [508, 303] width 105 height 13
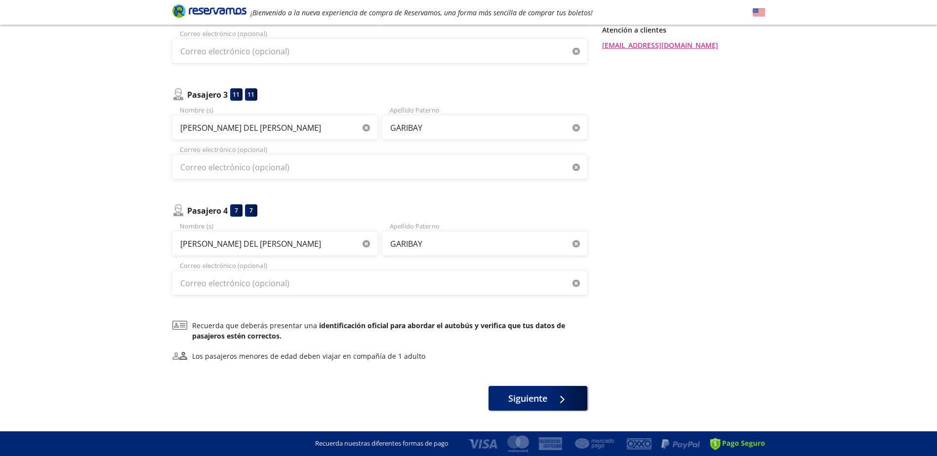
scroll to position [288, 0]
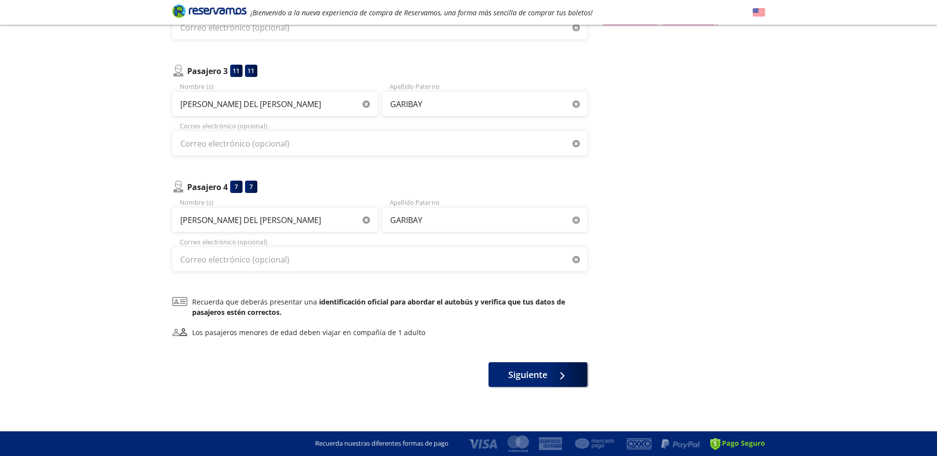
click at [233, 186] on div "7" at bounding box center [236, 187] width 12 height 12
click at [209, 186] on p "Pasajero 4" at bounding box center [207, 187] width 40 height 12
click at [181, 186] on img at bounding box center [178, 187] width 12 height 12
click at [165, 188] on div "Group 9 Created with Sketch. Datos para la compra Guadalajara - Puerto Vallarta…" at bounding box center [468, 84] width 937 height 744
click at [252, 189] on div "7" at bounding box center [251, 187] width 12 height 12
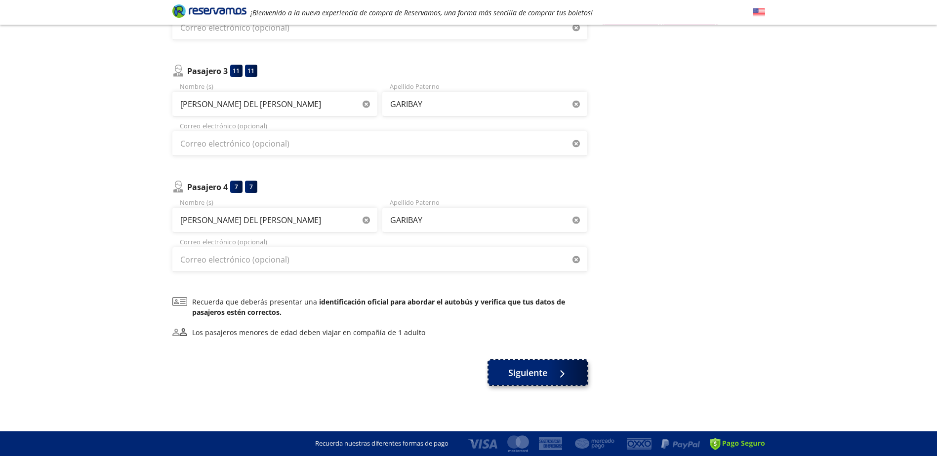
click at [543, 368] on span "Siguiente" at bounding box center [527, 372] width 39 height 13
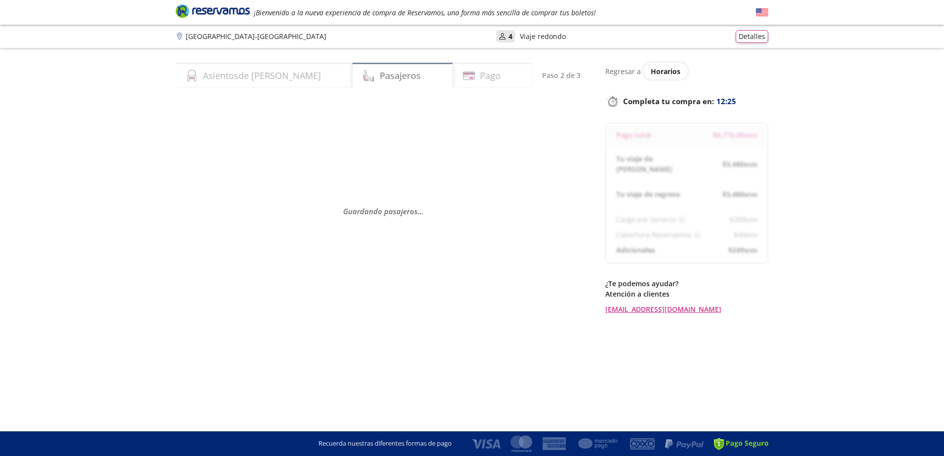
select select "MX"
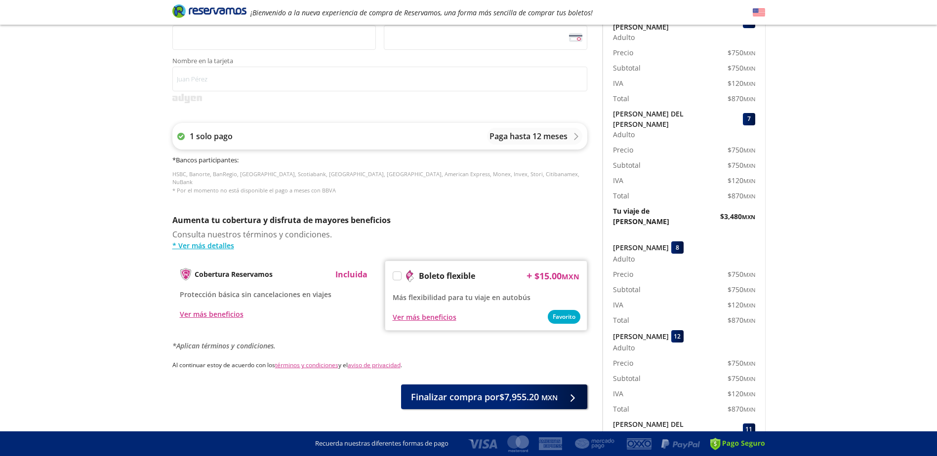
scroll to position [296, 0]
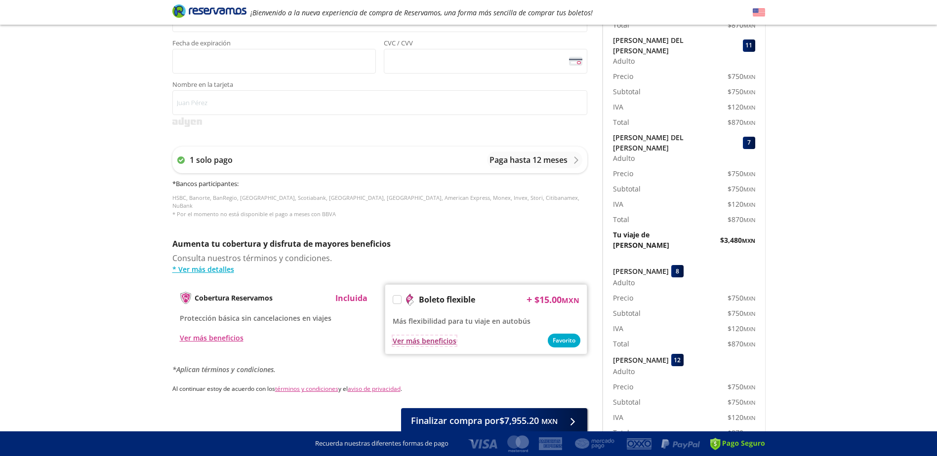
click at [425, 336] on div "Ver más beneficios" at bounding box center [425, 341] width 64 height 10
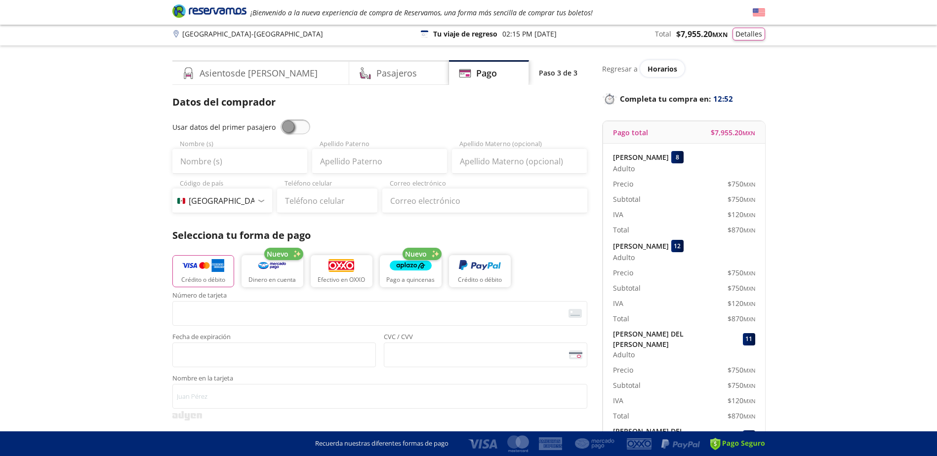
scroll to position [0, 0]
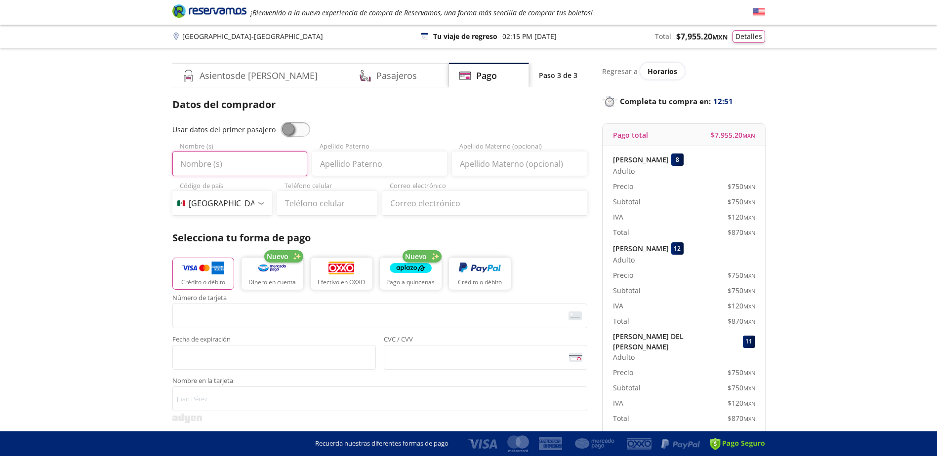
click at [255, 166] on input "Nombre (s)" at bounding box center [239, 164] width 135 height 25
type input "CESARJAVIER"
type input "RAMIREZ"
type input "GARIBAY"
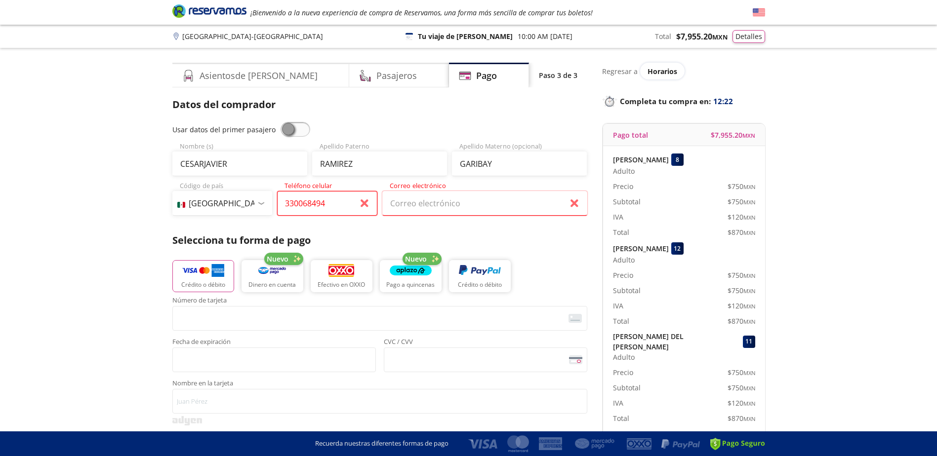
click at [288, 203] on input "330068494" at bounding box center [327, 203] width 100 height 25
type input "33 3006 8494"
click at [445, 204] on input "Correo electrónico" at bounding box center [484, 203] width 205 height 25
type input "C"
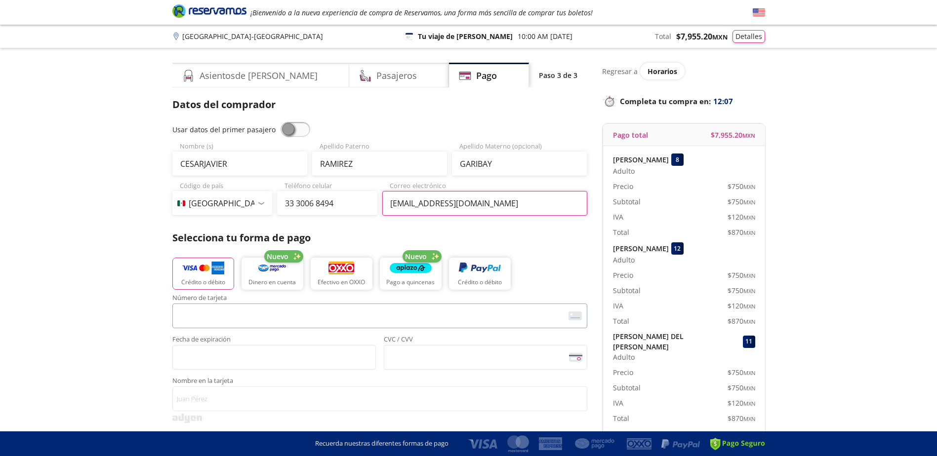
type input "[EMAIL_ADDRESS][DOMAIN_NAME]"
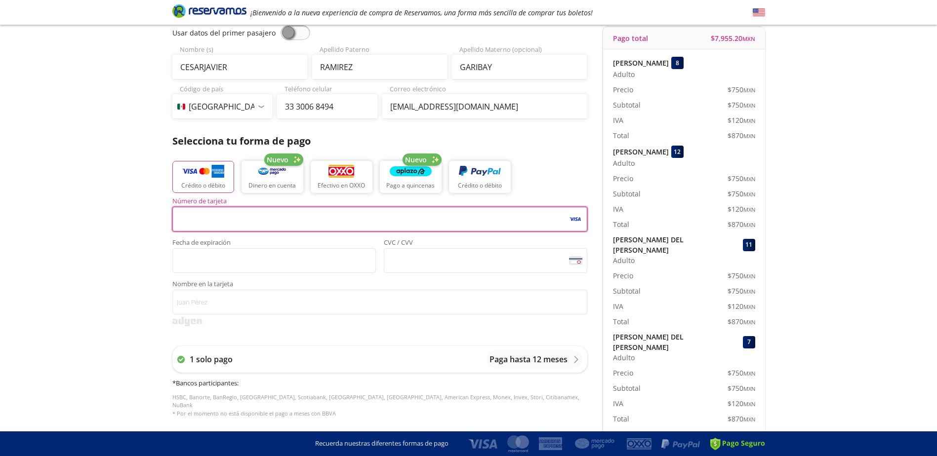
scroll to position [99, 0]
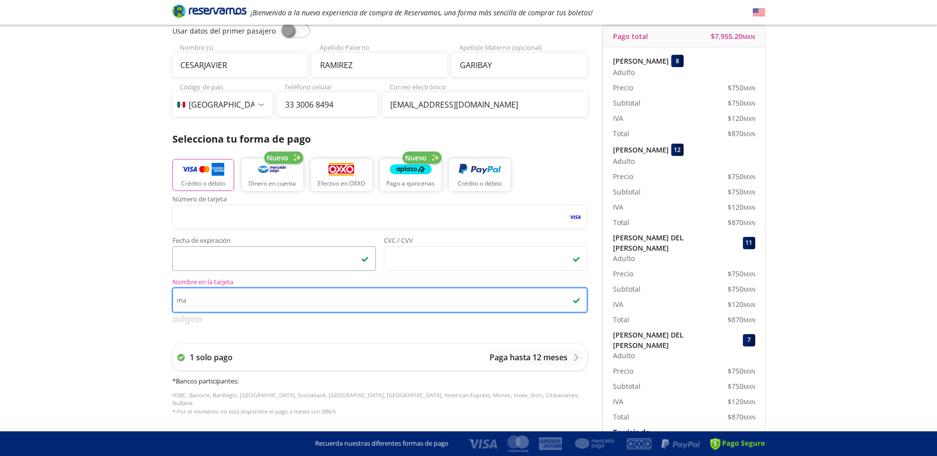
type input "m"
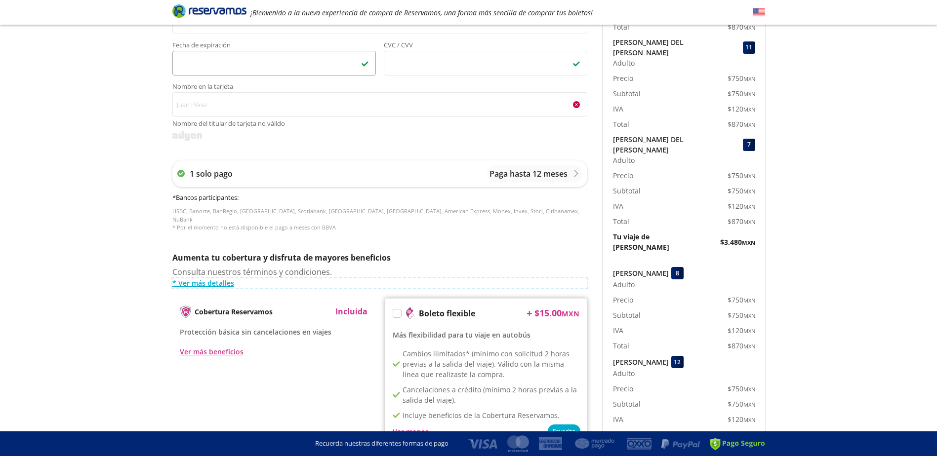
scroll to position [242, 0]
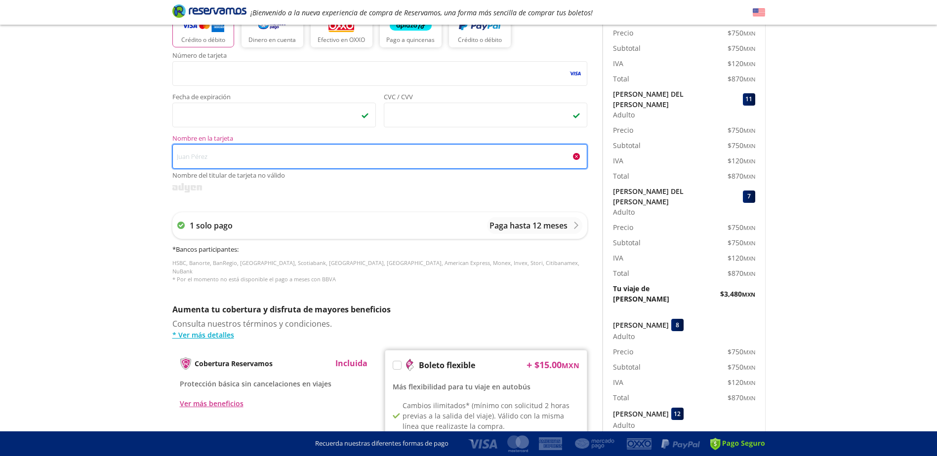
click at [244, 146] on input "Nombre en la tarjeta Nombre del titular de tarjeta no válido" at bounding box center [379, 156] width 415 height 25
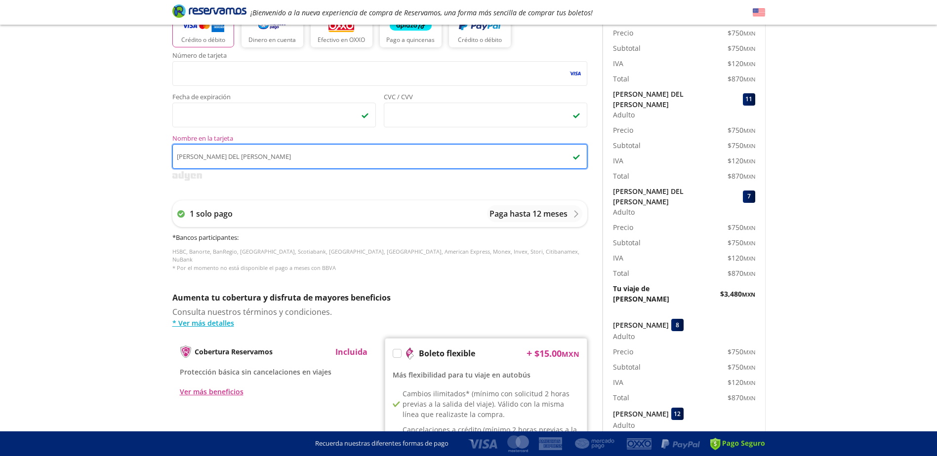
type input "[PERSON_NAME]"
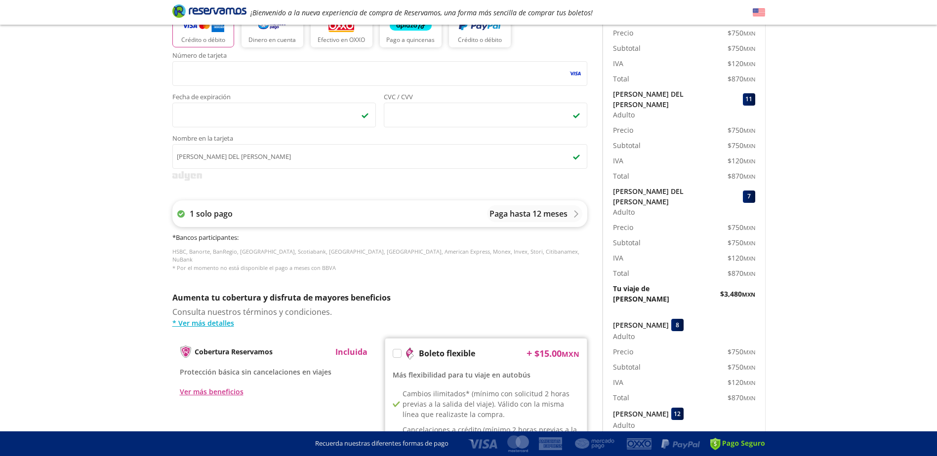
click at [460, 214] on div "1 solo pago Paga hasta 12 meses" at bounding box center [379, 213] width 415 height 27
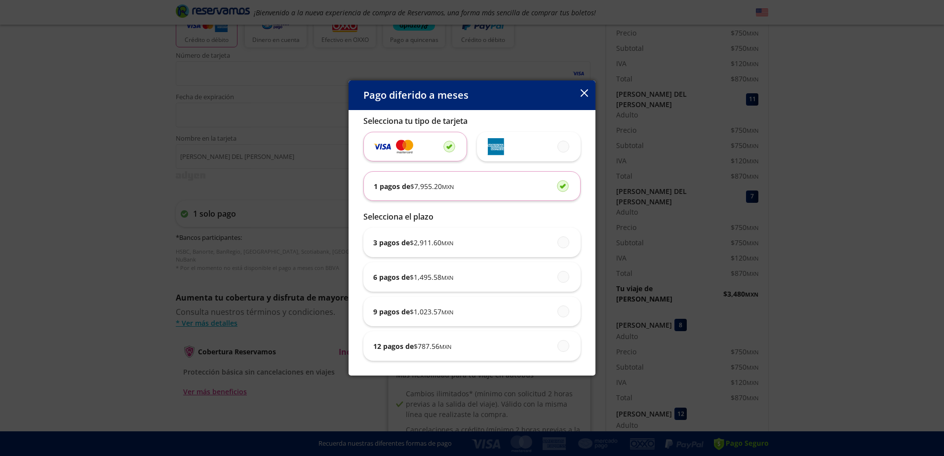
click at [585, 94] on icon "button" at bounding box center [584, 92] width 7 height 7
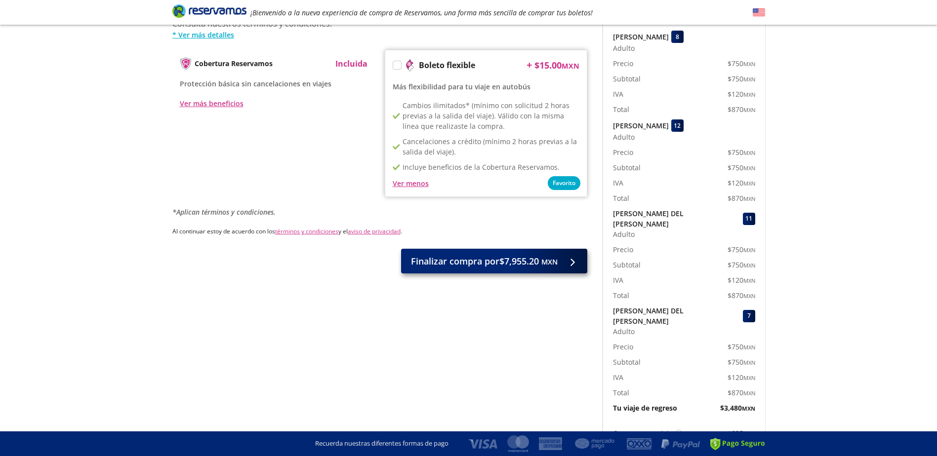
scroll to position [539, 0]
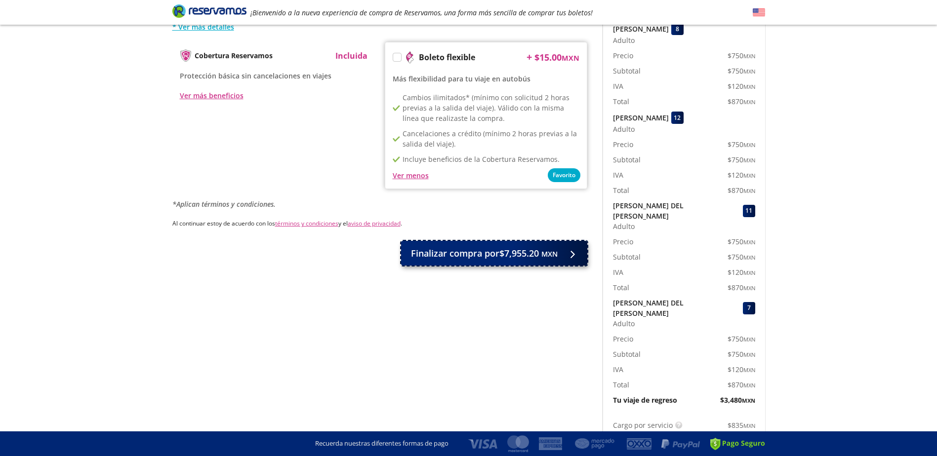
click at [510, 249] on span "Finalizar compra por $7,955.20 MXN" at bounding box center [484, 253] width 147 height 13
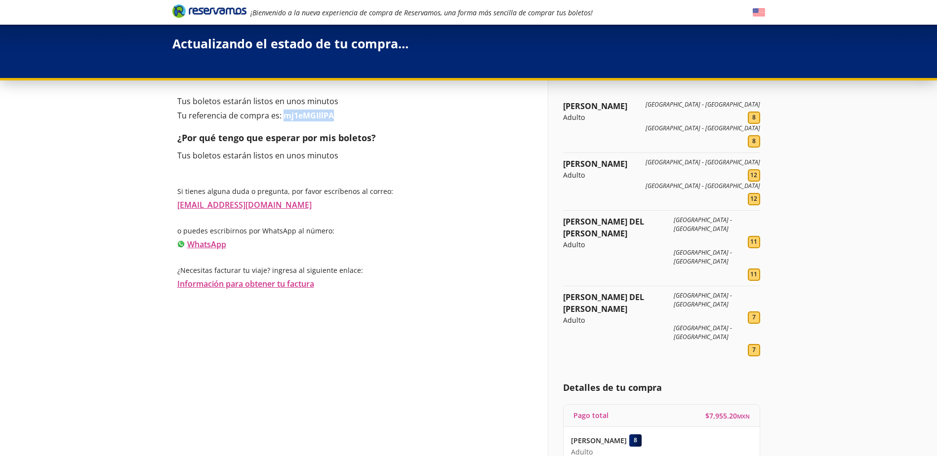
drag, startPoint x: 283, startPoint y: 115, endPoint x: 341, endPoint y: 116, distance: 57.8
click at [341, 116] on p "Tu referencia de compra es: mj1eMGIIlPA" at bounding box center [355, 116] width 356 height 12
copy b "mj1eMGIIlPA"
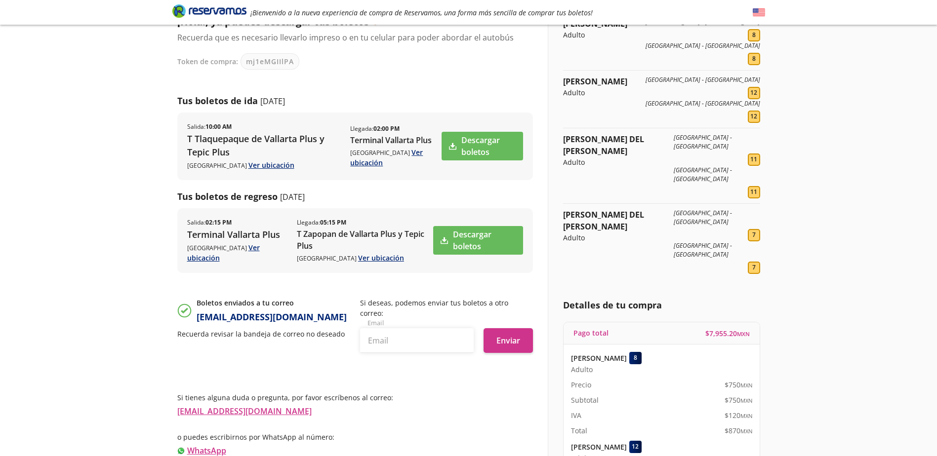
scroll to position [99, 0]
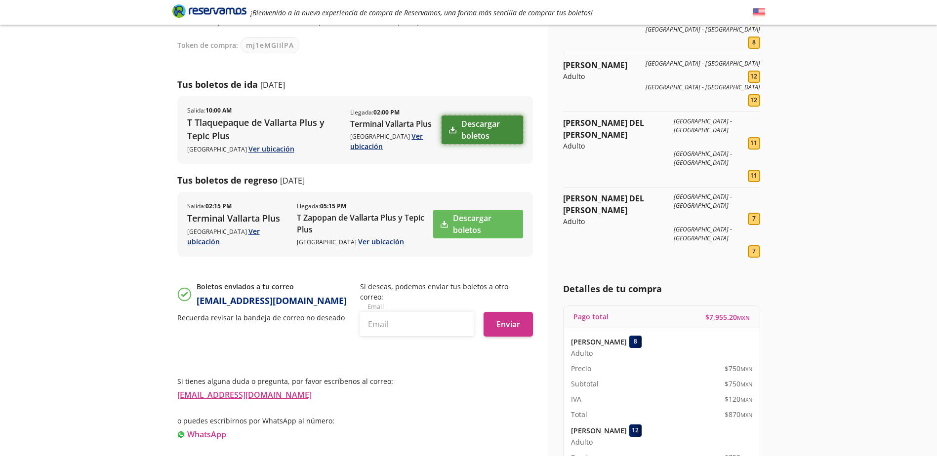
click at [468, 140] on link "Descargar boletos" at bounding box center [481, 130] width 81 height 29
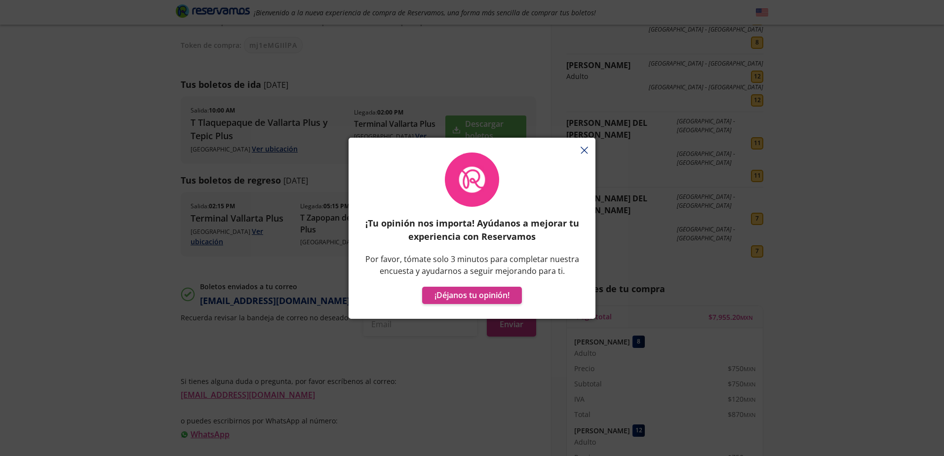
click at [577, 149] on div "¡Tu opinión nos importa! Ayúdanos a mejorar tu experiencia con Reservamos Por f…" at bounding box center [472, 233] width 247 height 171
click at [585, 148] on div "¡Tu opinión nos importa! Ayúdanos a mejorar tu experiencia con Reservamos Por f…" at bounding box center [472, 233] width 247 height 171
click at [584, 151] on div "¡Tu opinión nos importa! Ayúdanos a mejorar tu experiencia con Reservamos Por f…" at bounding box center [472, 233] width 247 height 171
click at [489, 85] on div "¡Tu opinión nos importa! Ayúdanos a mejorar tu experiencia con Reservamos Por f…" at bounding box center [472, 228] width 944 height 456
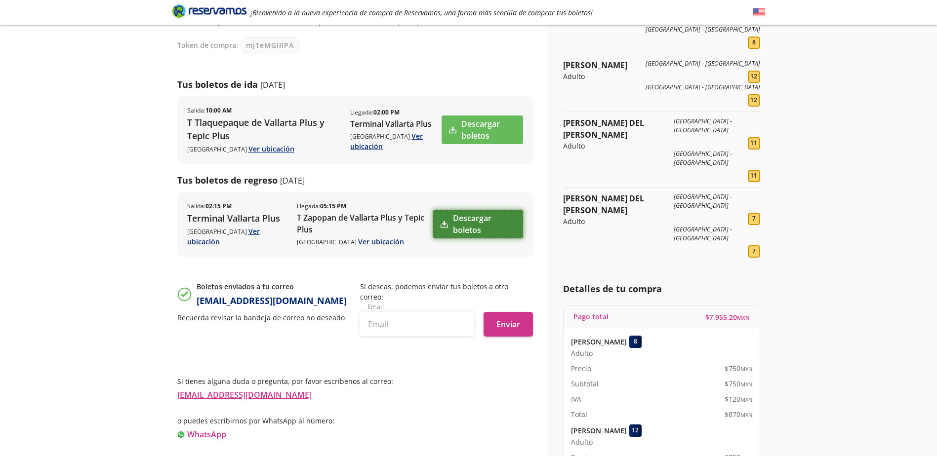
click at [466, 232] on link "Descargar boletos" at bounding box center [477, 224] width 89 height 29
